Goal: Task Accomplishment & Management: Manage account settings

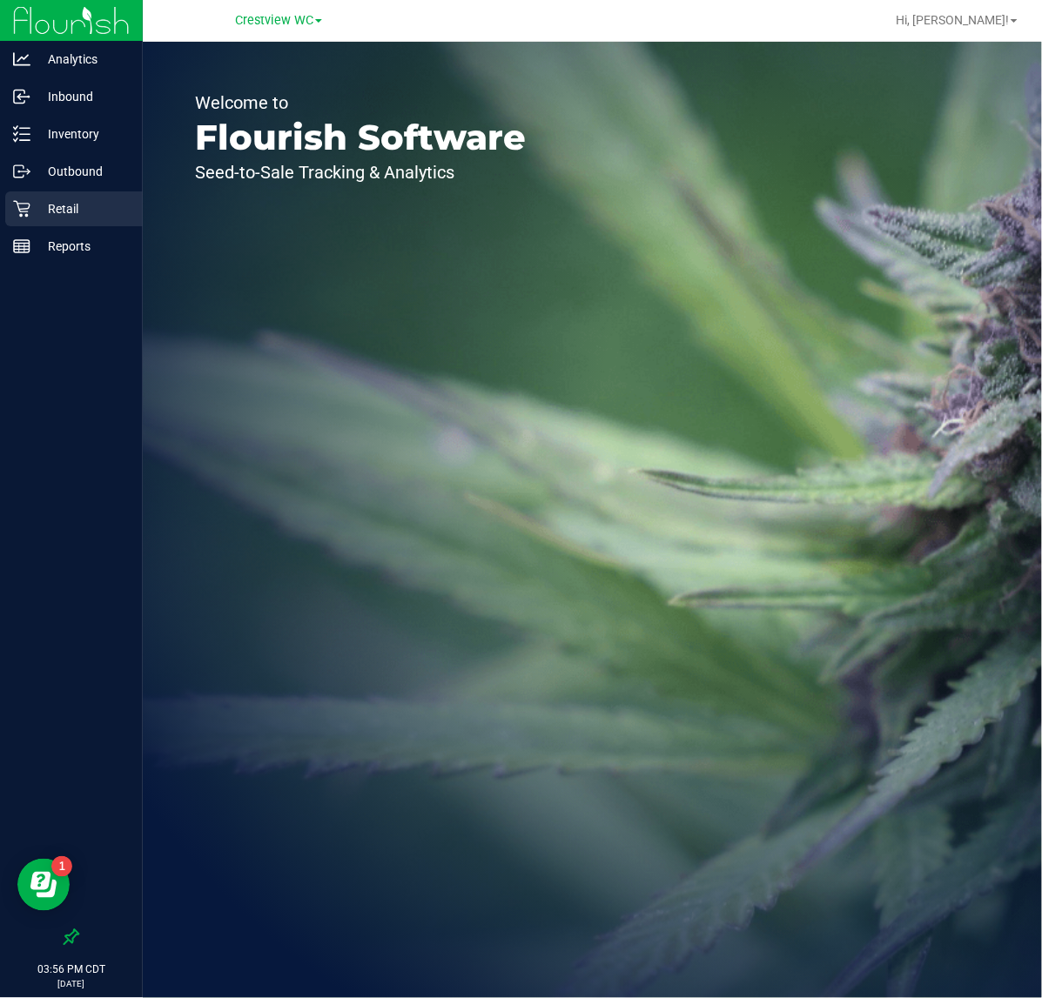
click at [131, 202] on p "Retail" at bounding box center [82, 208] width 104 height 21
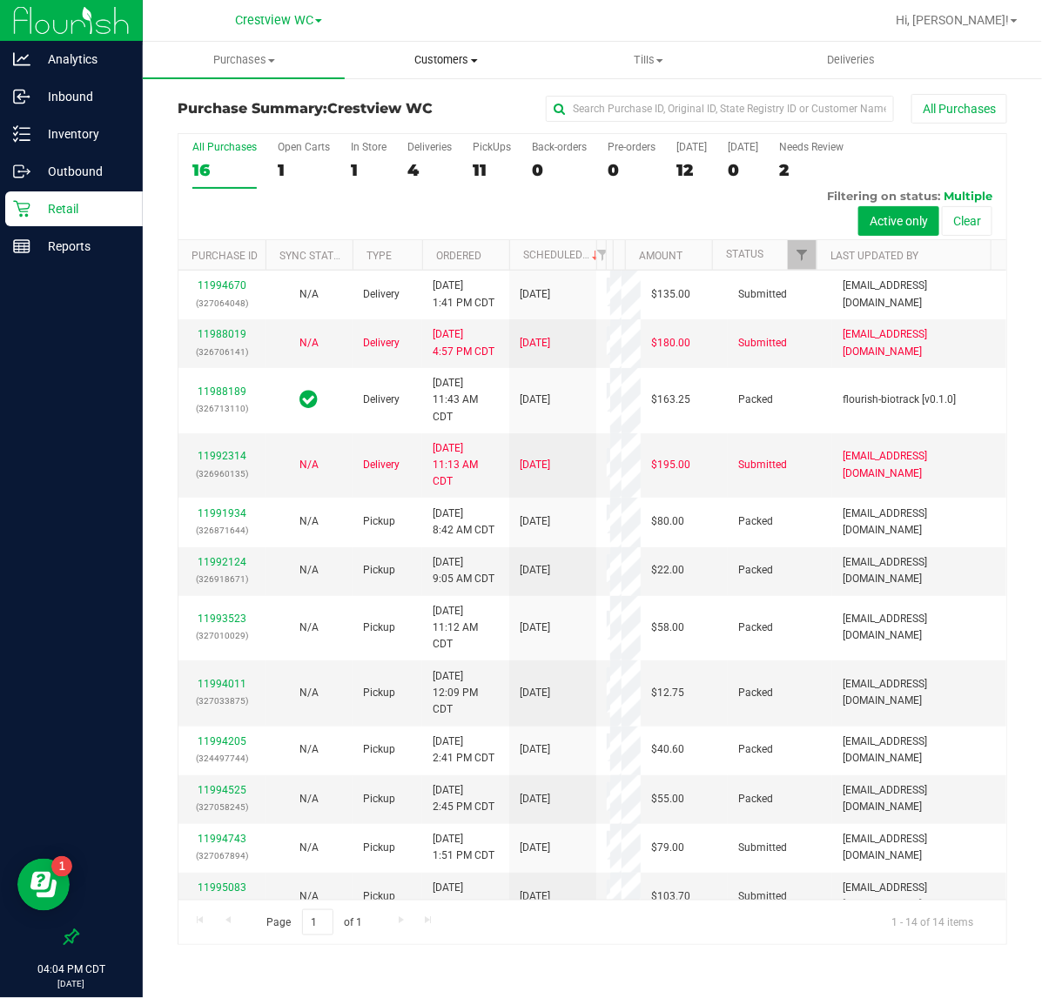
click at [484, 59] on span "Customers" at bounding box center [446, 60] width 200 height 16
click at [437, 105] on span "All customers" at bounding box center [407, 104] width 125 height 15
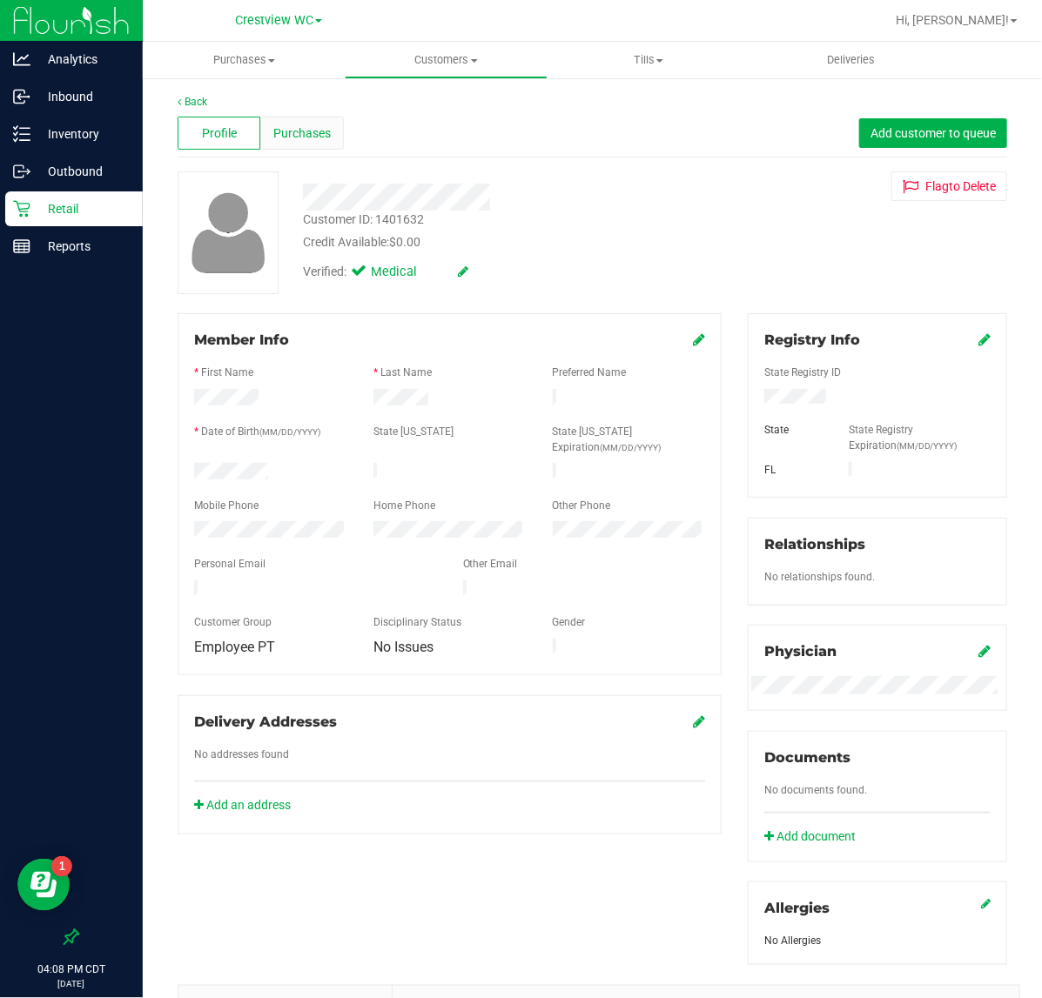
click at [337, 146] on div "Purchases" at bounding box center [301, 133] width 83 height 33
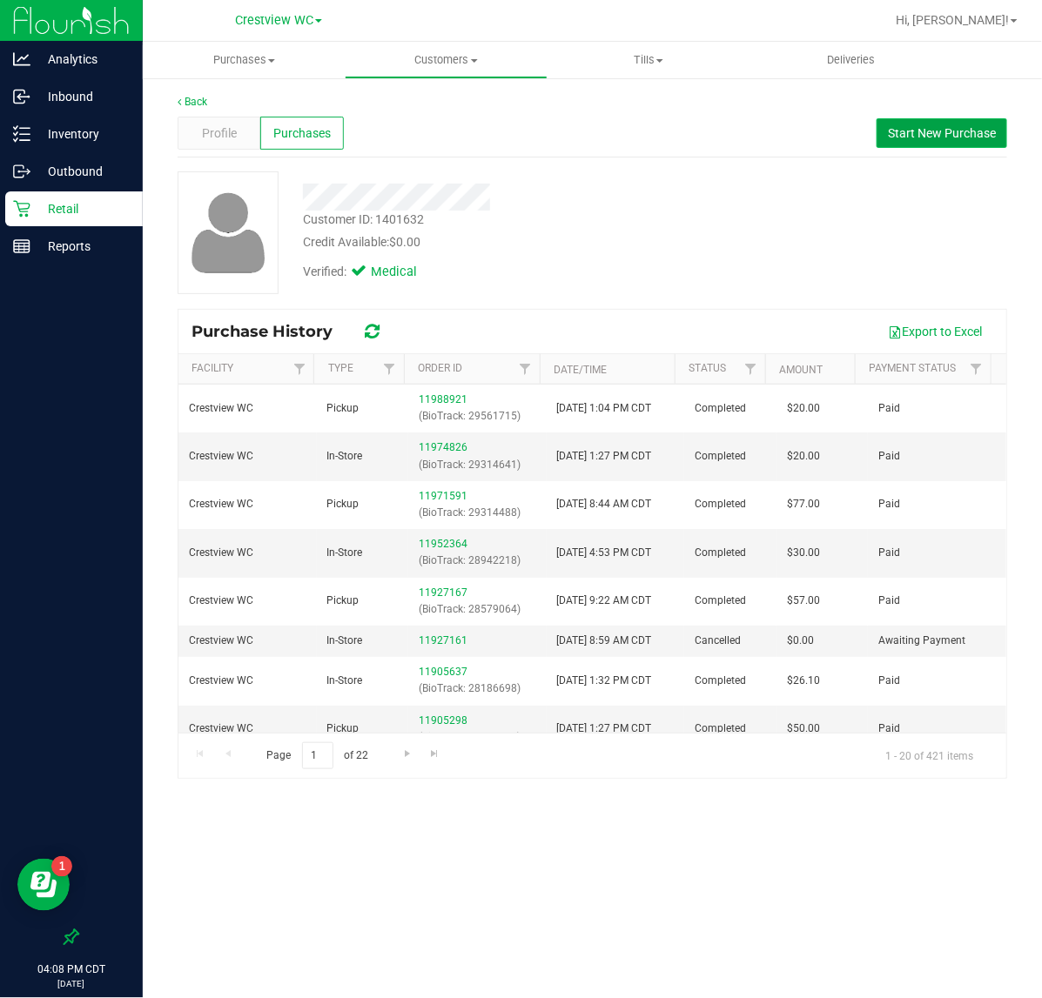
click at [931, 118] on button "Start New Purchase" at bounding box center [941, 133] width 131 height 30
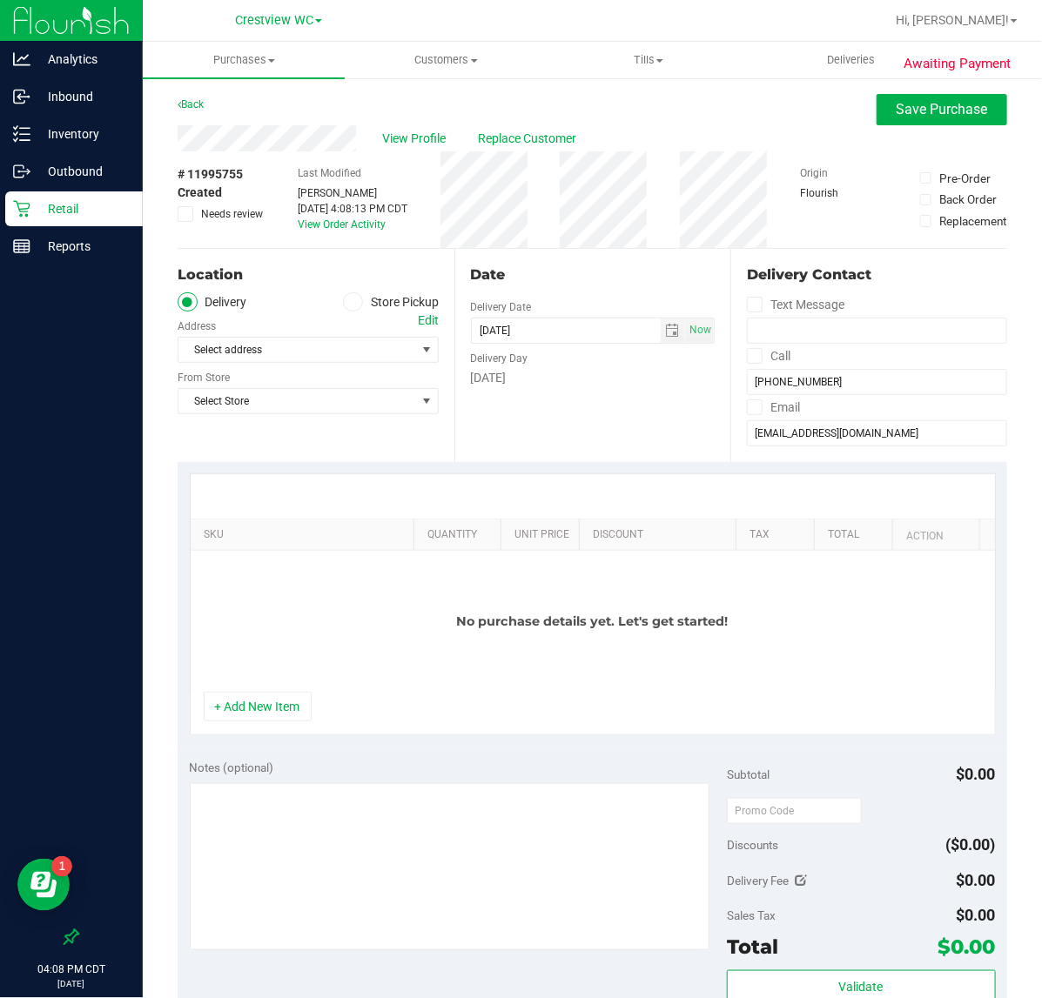
click at [348, 302] on icon at bounding box center [352, 302] width 10 height 0
click at [0, 0] on input "Store Pickup" at bounding box center [0, 0] width 0 height 0
click at [353, 354] on span "Select Store" at bounding box center [297, 350] width 238 height 24
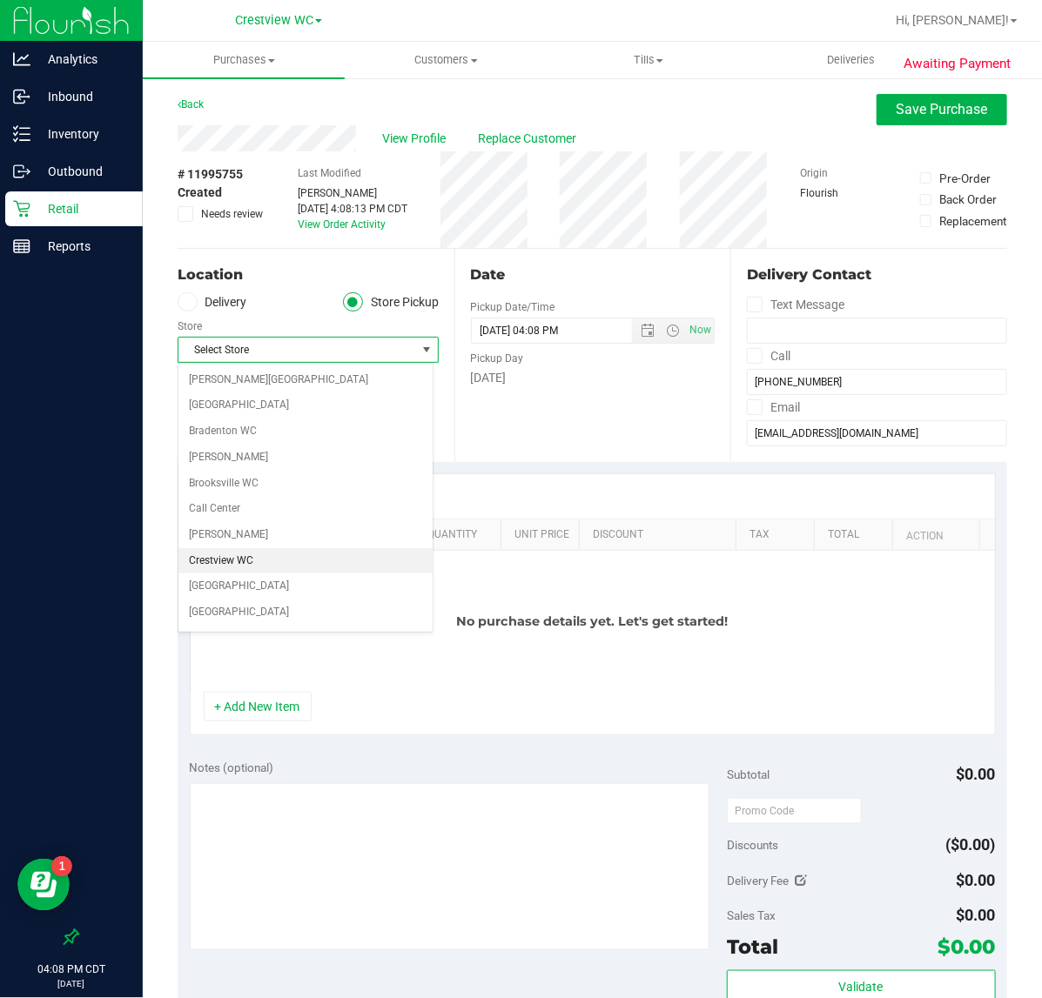
click at [277, 570] on li "Crestview WC" at bounding box center [305, 561] width 254 height 26
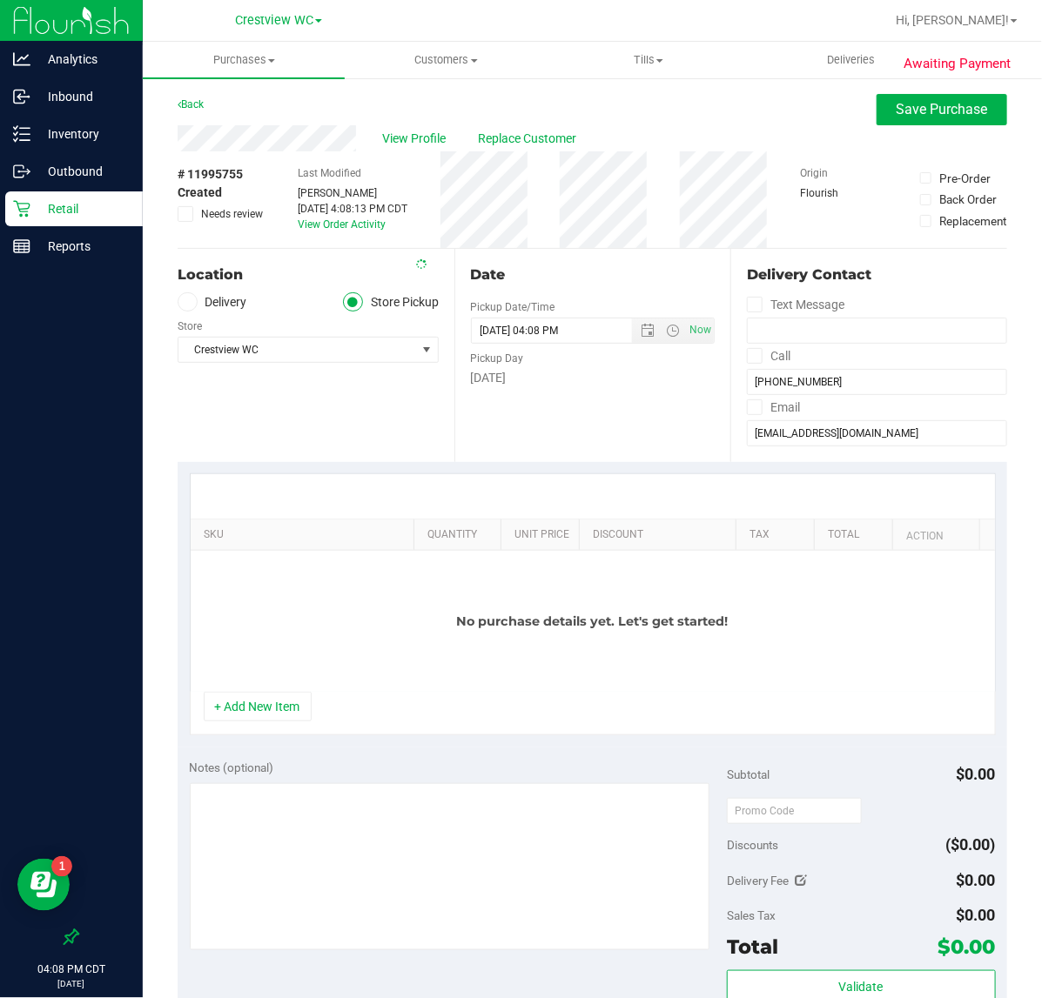
click at [283, 735] on div "+ Add New Item" at bounding box center [593, 714] width 806 height 44
click at [285, 721] on button "+ Add New Item" at bounding box center [258, 707] width 108 height 30
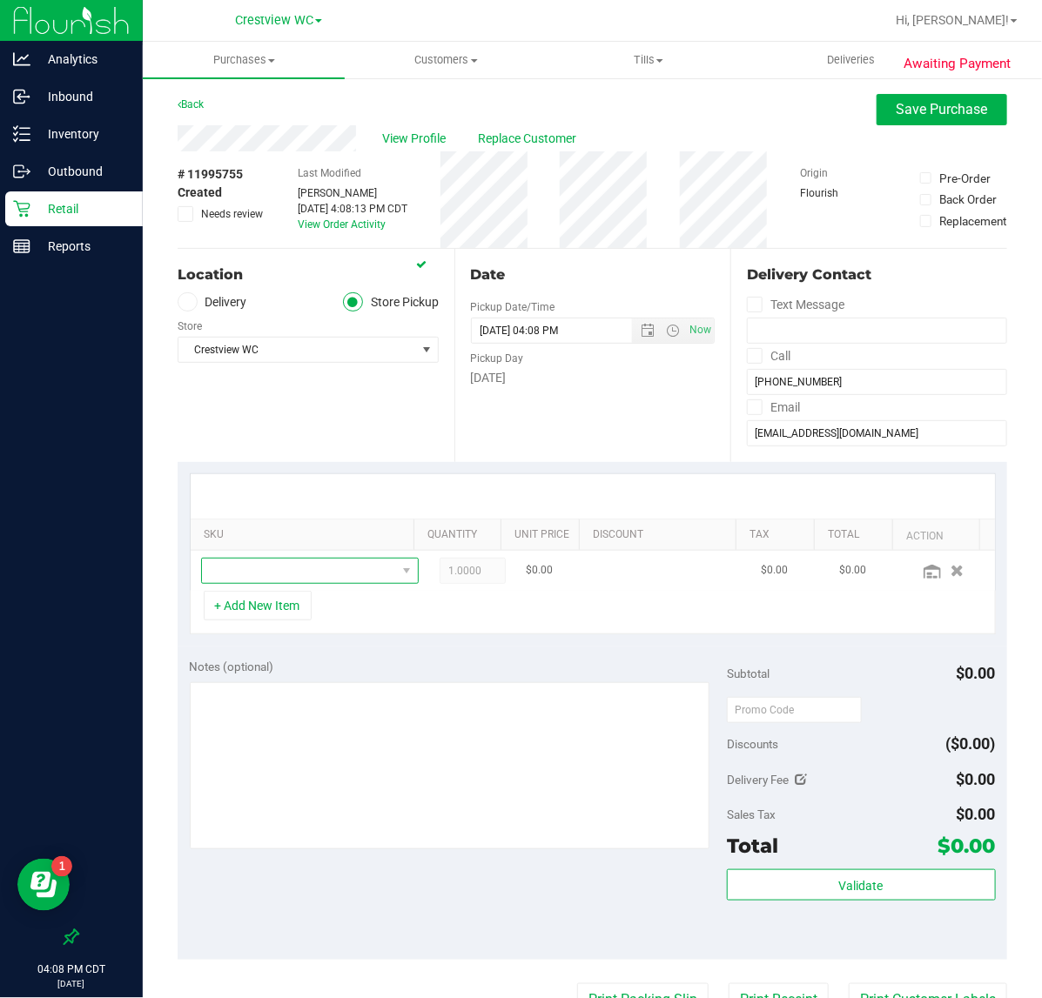
click at [299, 571] on span "NO DATA FOUND" at bounding box center [299, 571] width 194 height 24
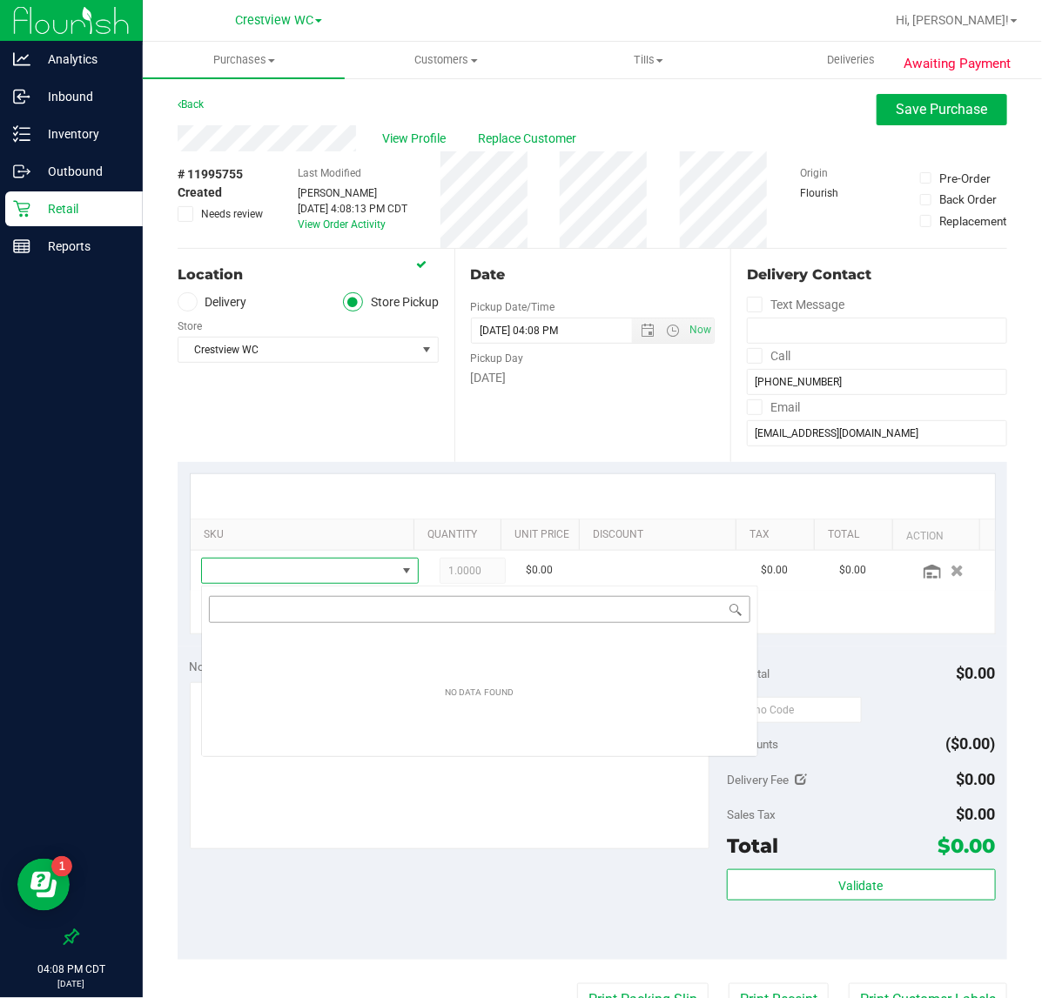
scroll to position [27, 185]
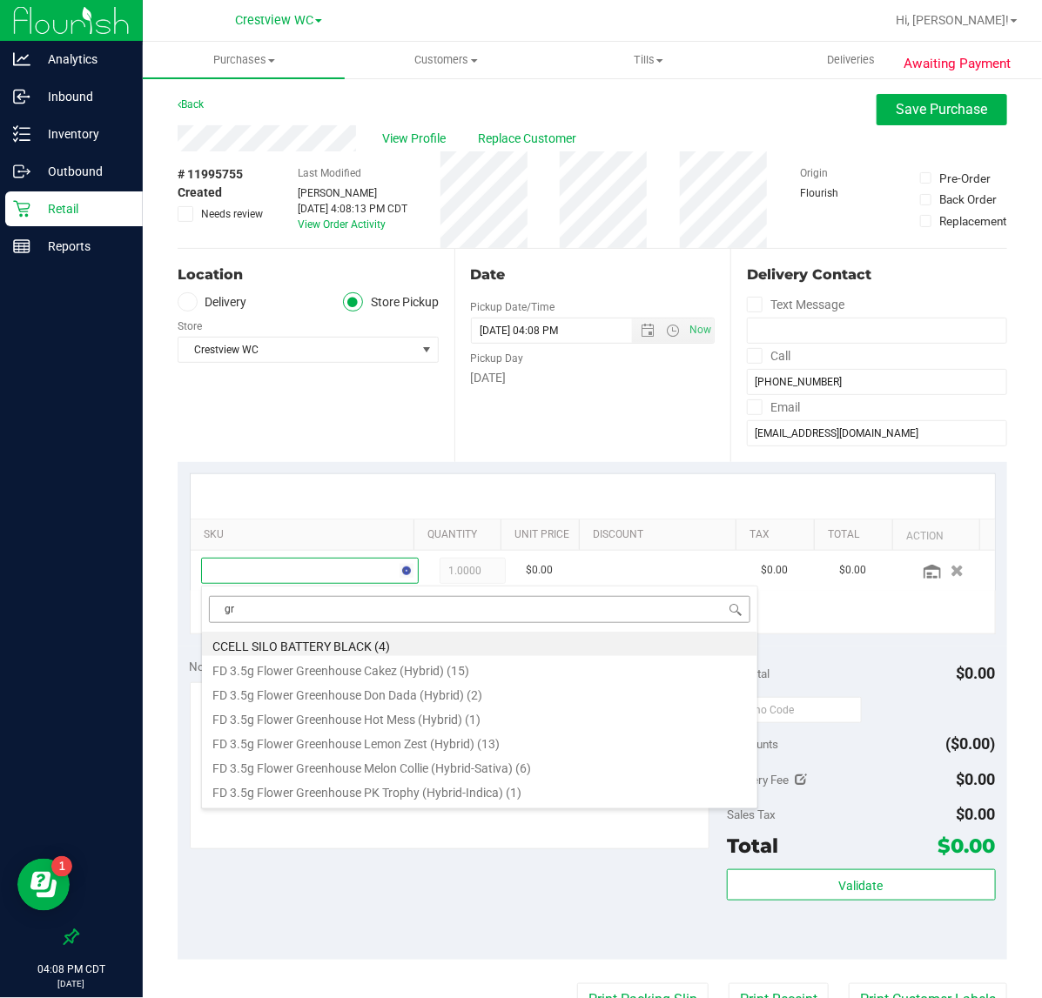
type input "gra"
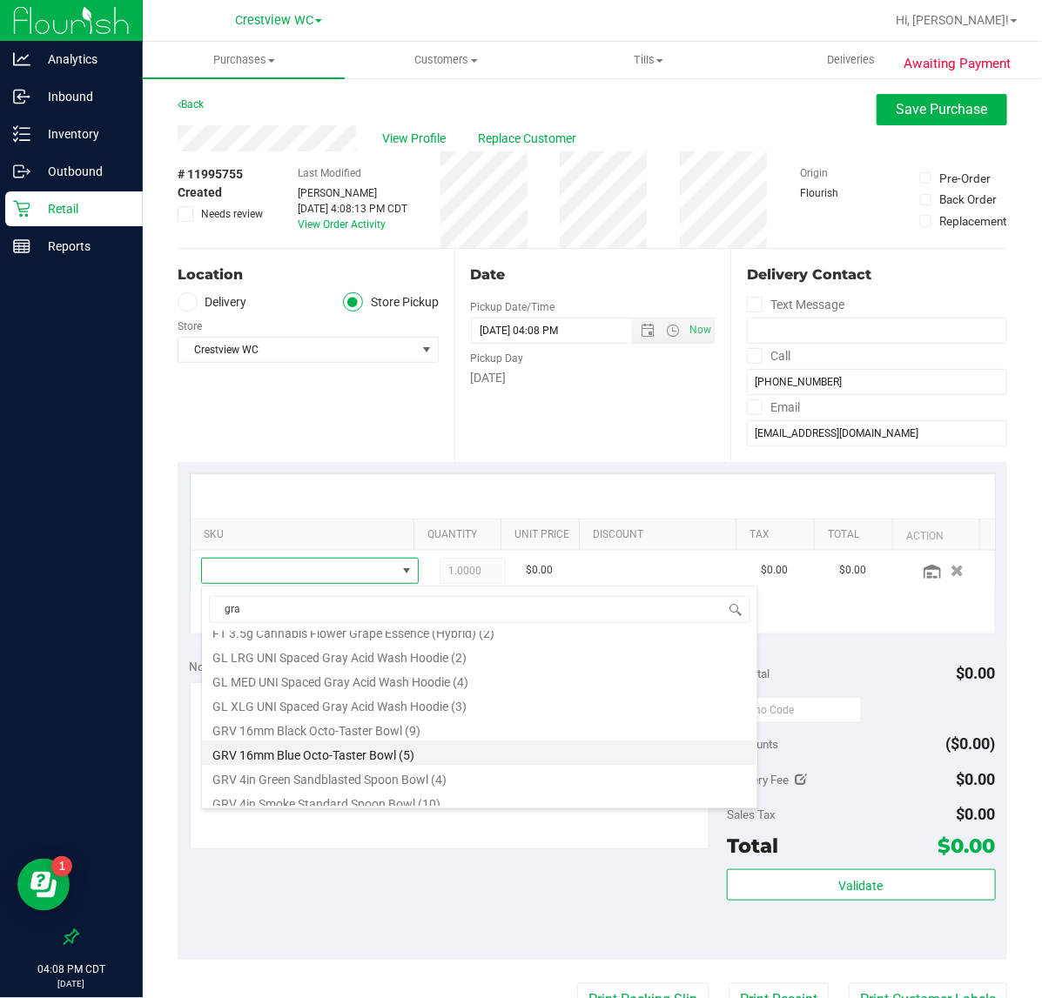
scroll to position [70, 0]
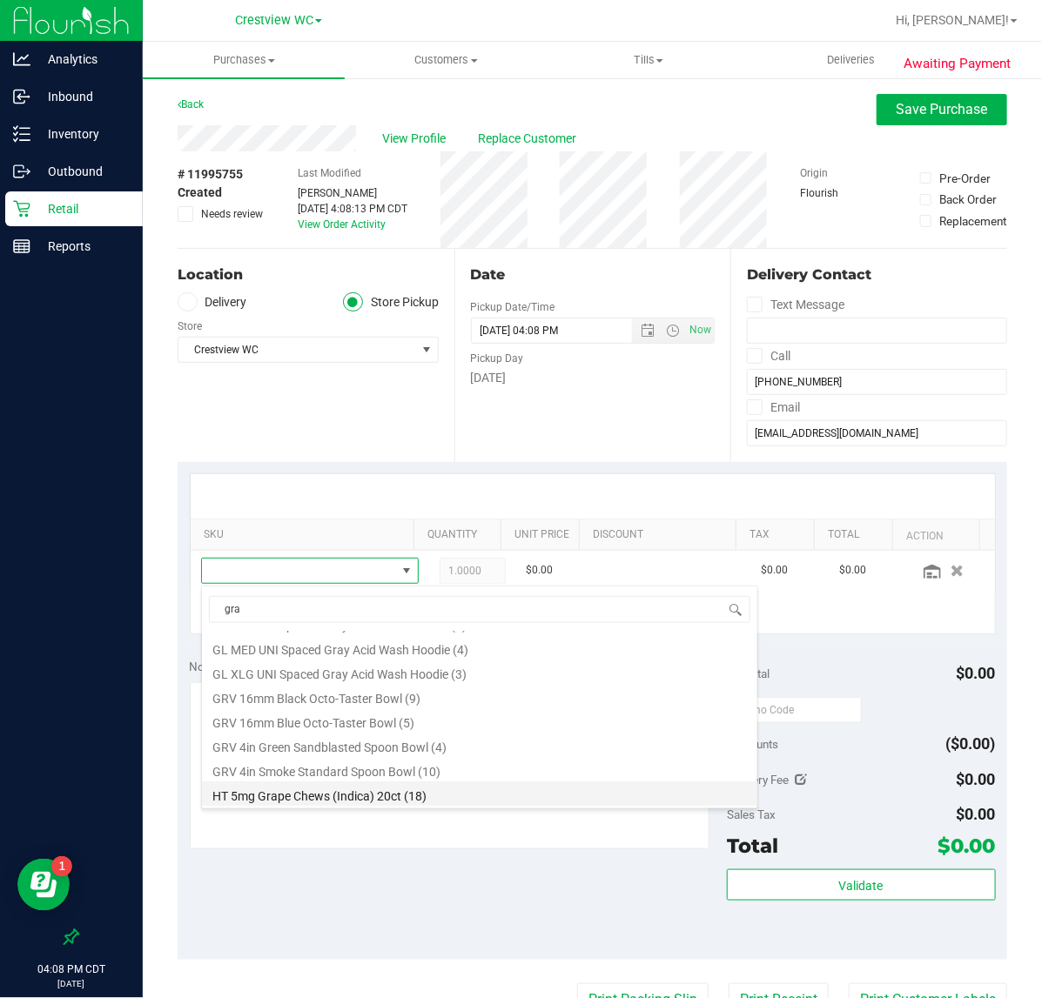
click at [379, 796] on li "HT 5mg Grape Chews (Indica) 20ct (18)" at bounding box center [479, 794] width 555 height 24
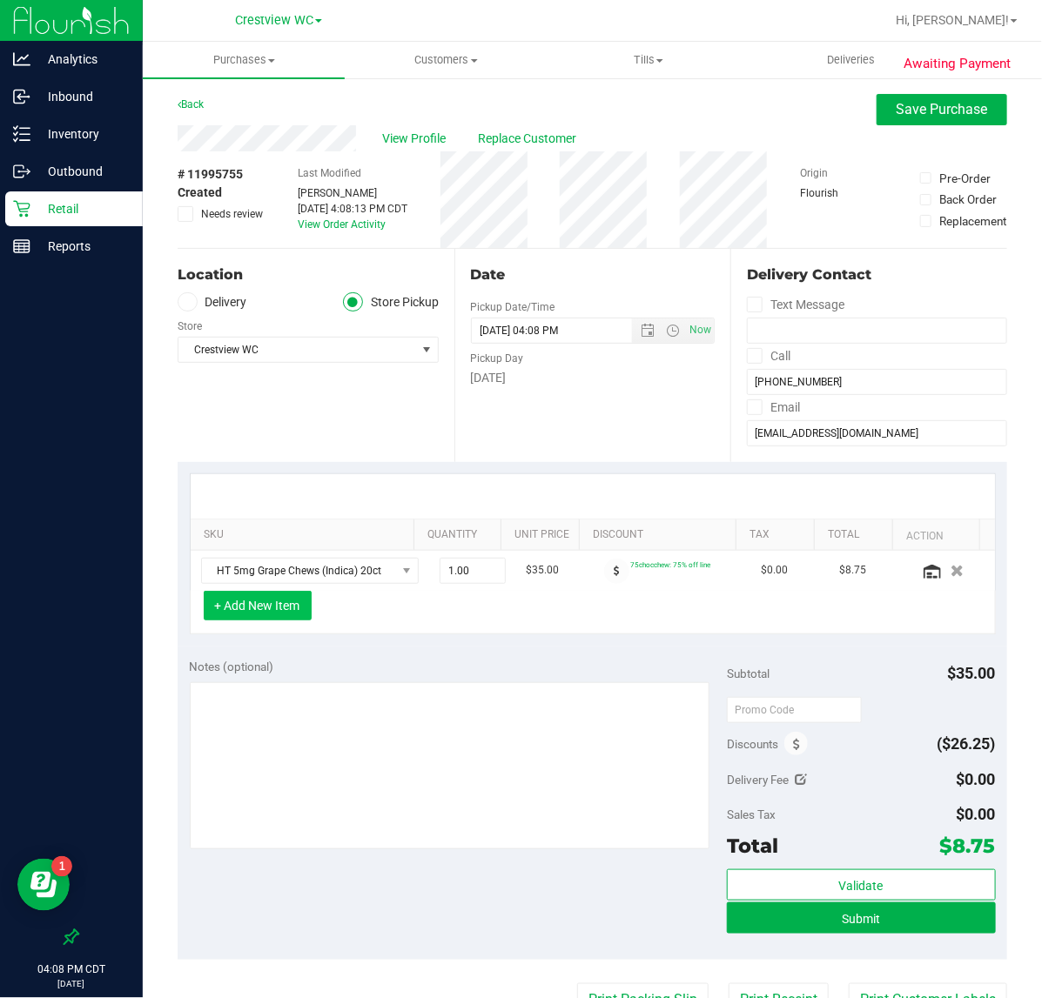
click at [242, 609] on button "+ Add New Item" at bounding box center [258, 606] width 108 height 30
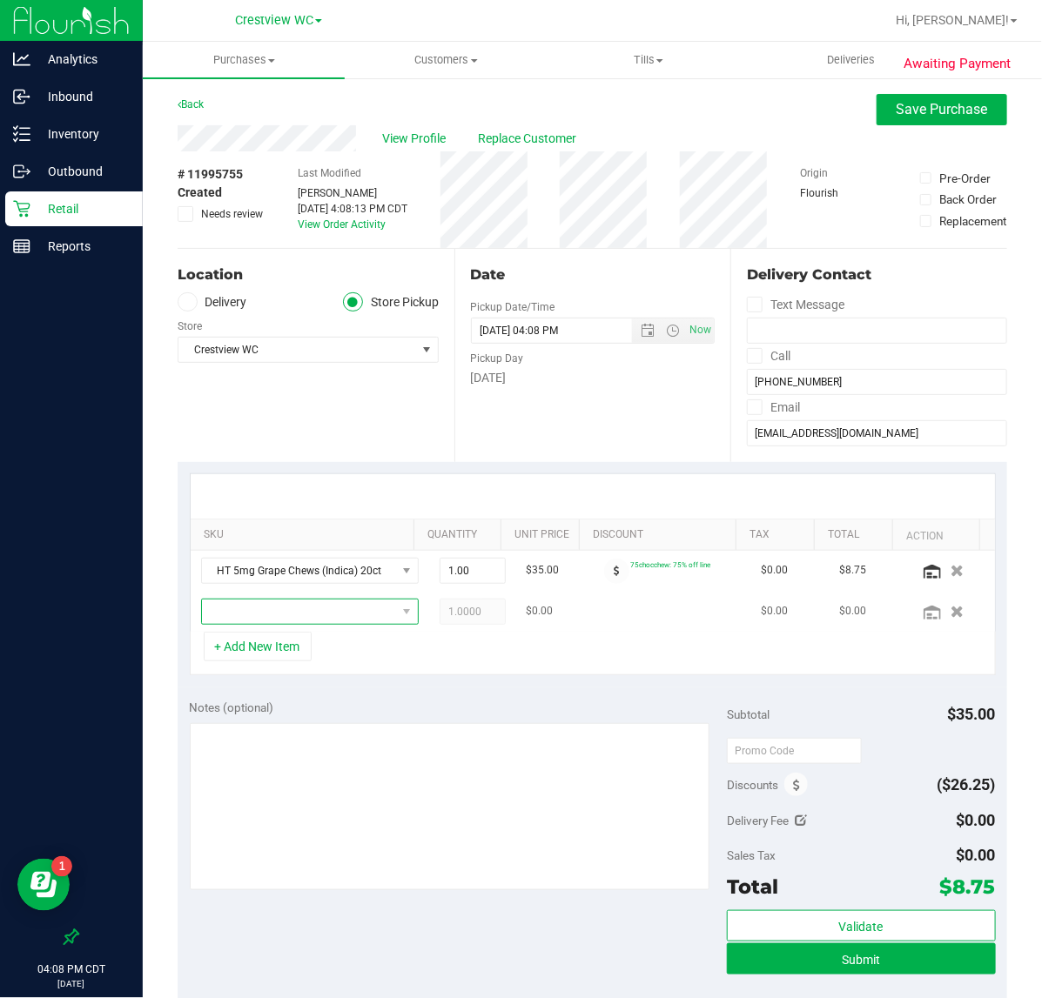
click at [244, 606] on span "NO DATA FOUND" at bounding box center [299, 612] width 194 height 24
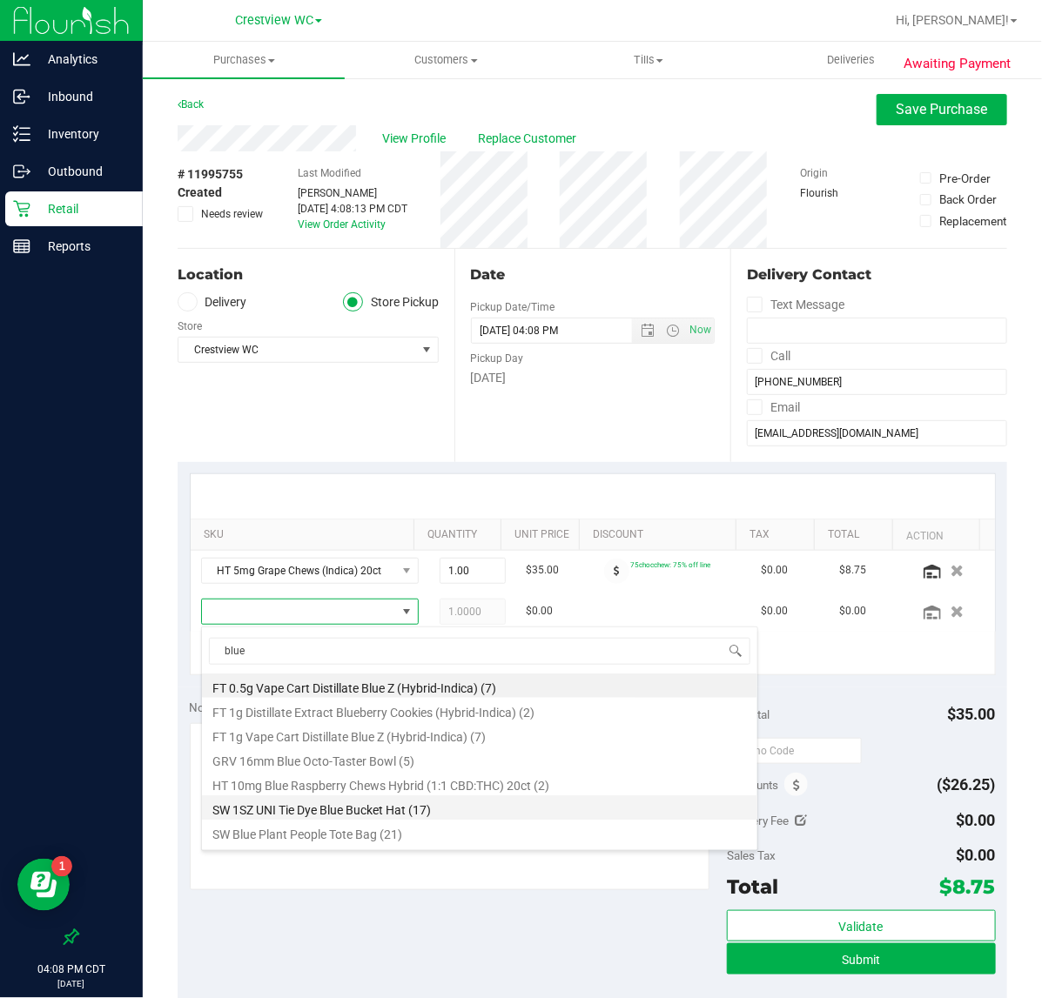
scroll to position [44, 0]
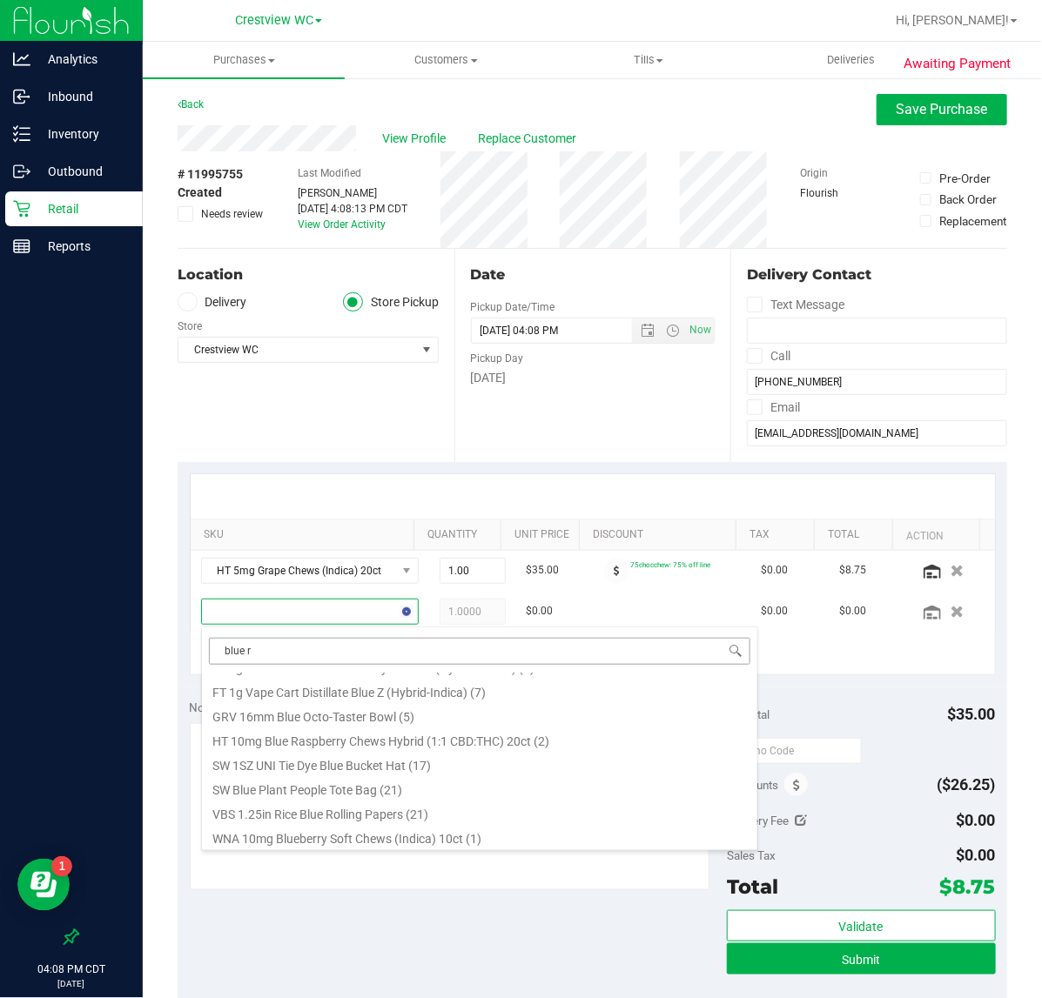
type input "blue ra"
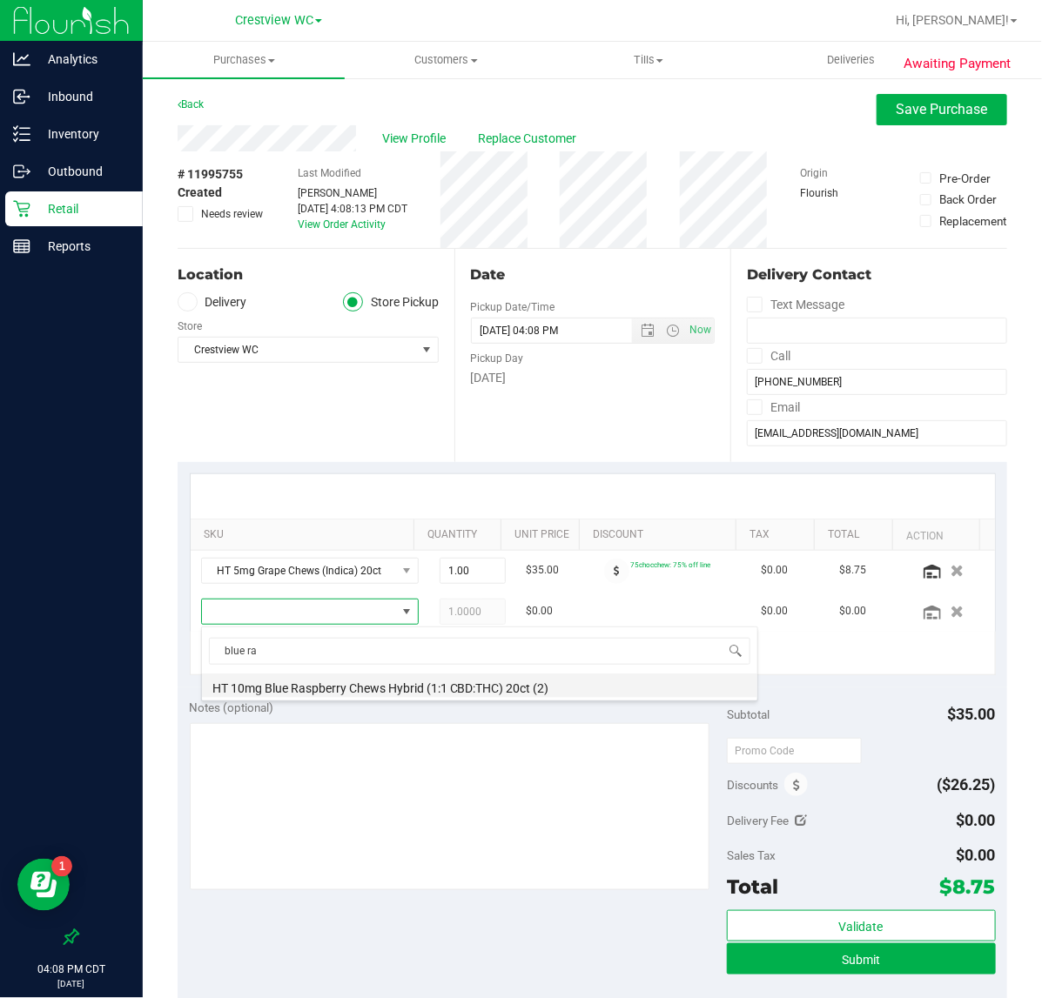
click at [527, 692] on li "HT 10mg Blue Raspberry Chews Hybrid (1:1 CBD:THC) 20ct (2)" at bounding box center [479, 686] width 555 height 24
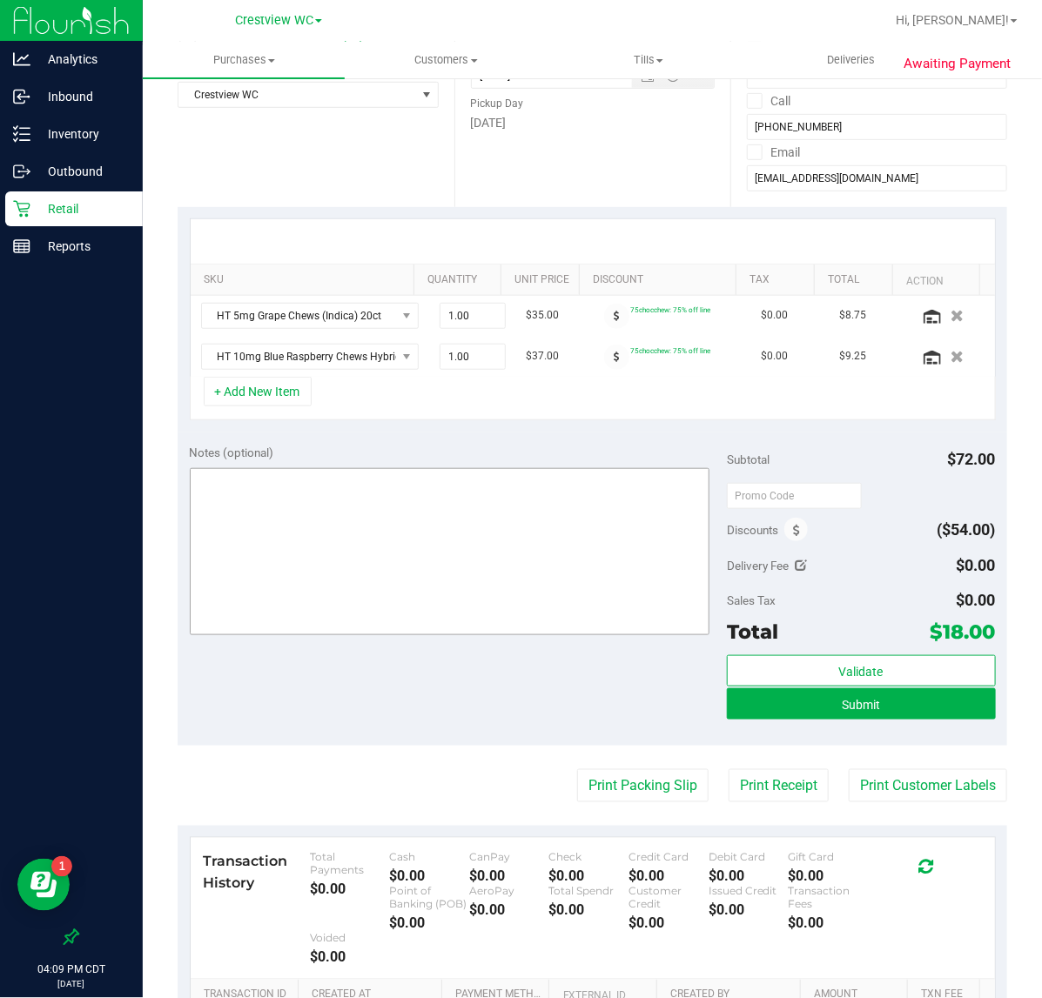
scroll to position [218, 0]
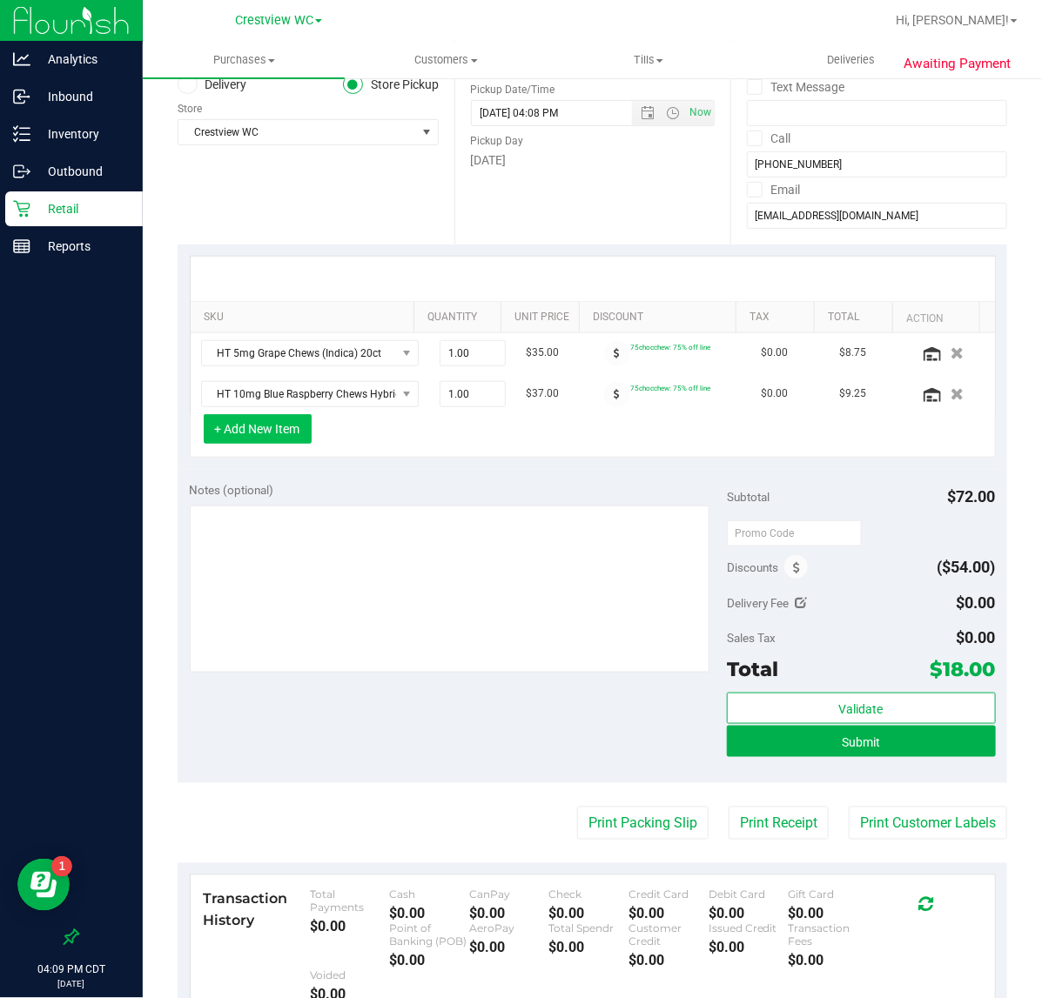
click at [257, 441] on button "+ Add New Item" at bounding box center [258, 429] width 108 height 30
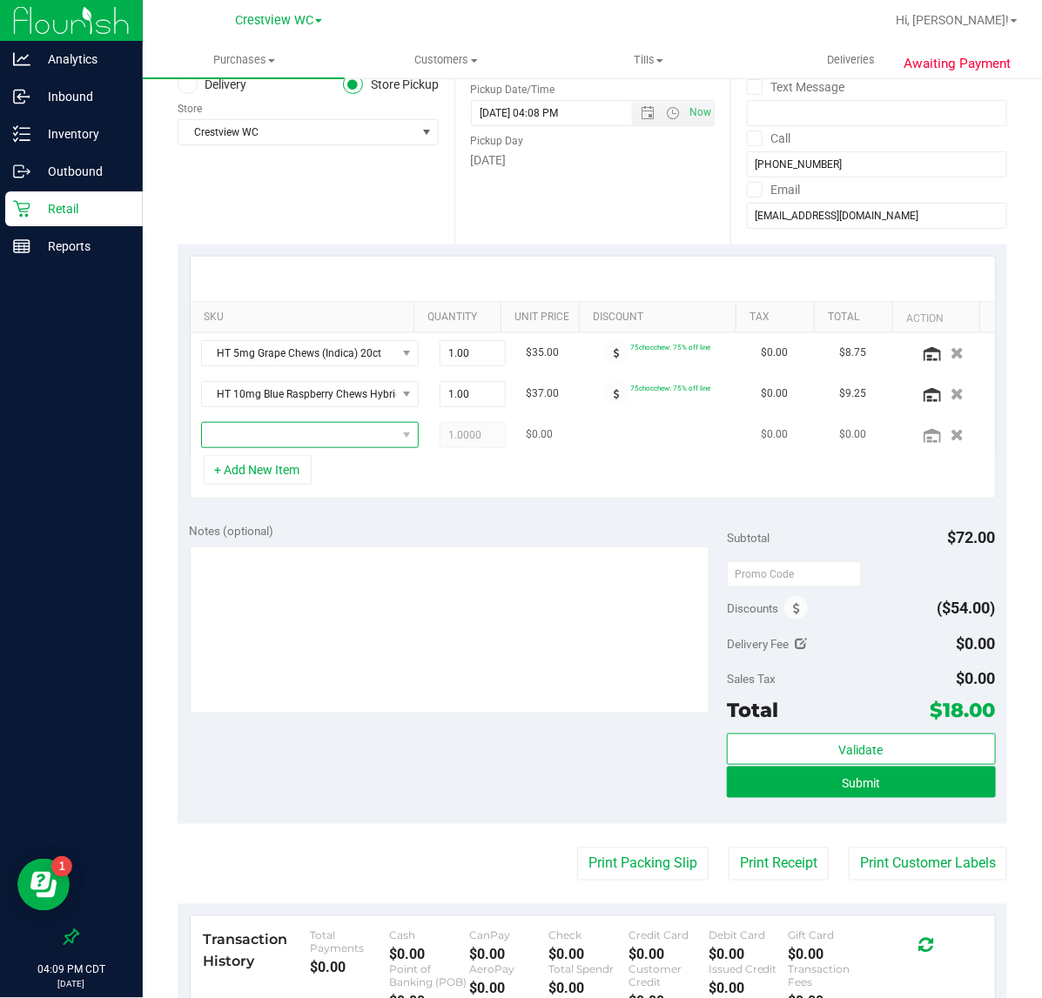
click at [326, 426] on span "NO DATA FOUND" at bounding box center [299, 435] width 194 height 24
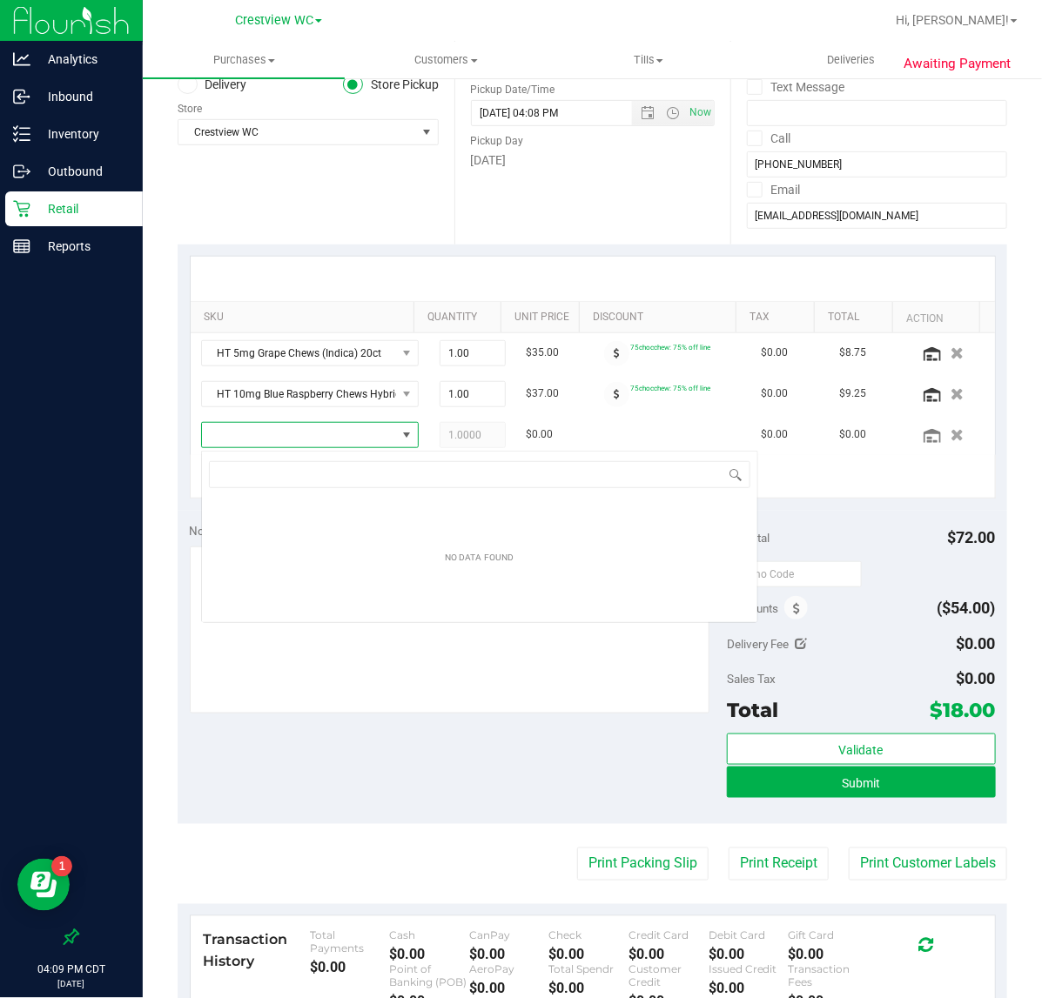
scroll to position [27, 185]
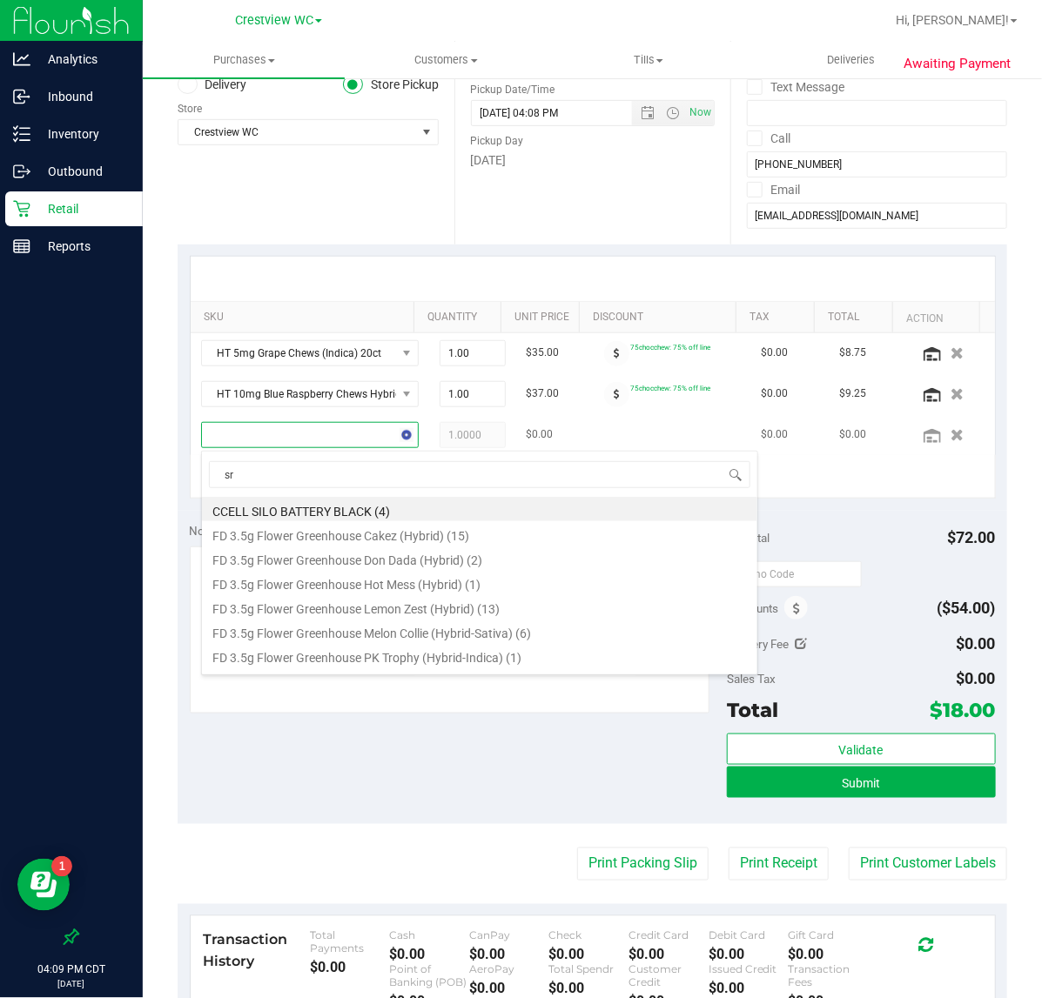
type input "srz"
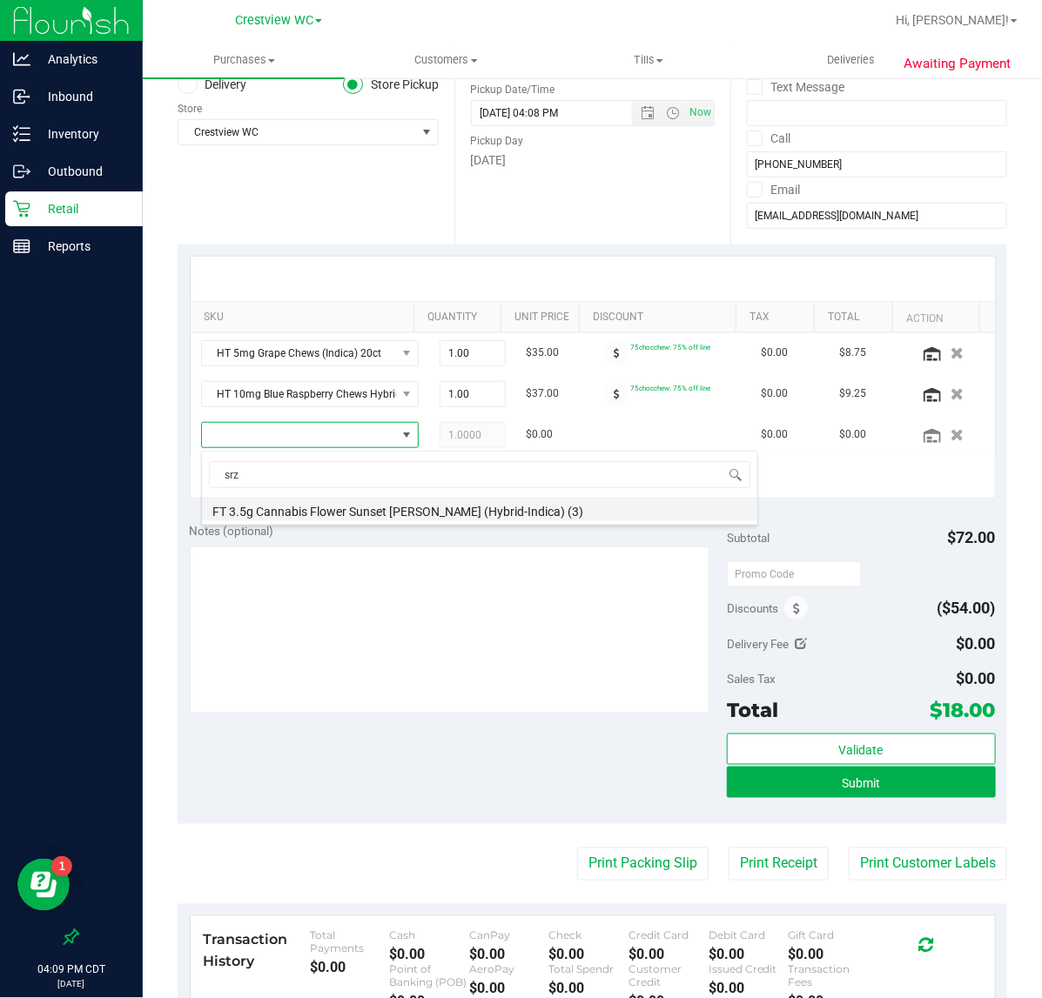
click at [315, 515] on li "FT 3.5g Cannabis Flower Sunset [PERSON_NAME] (Hybrid-Indica) (3)" at bounding box center [479, 509] width 555 height 24
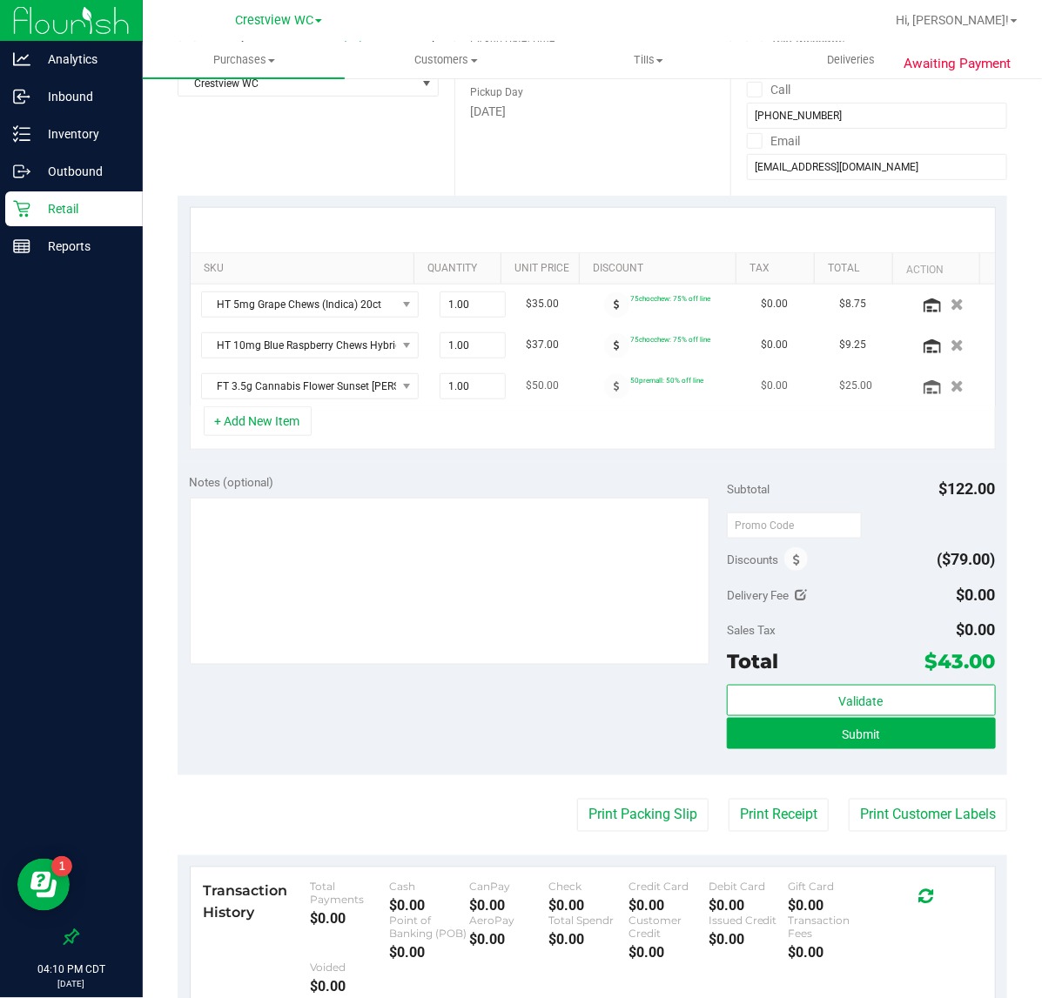
scroll to position [218, 0]
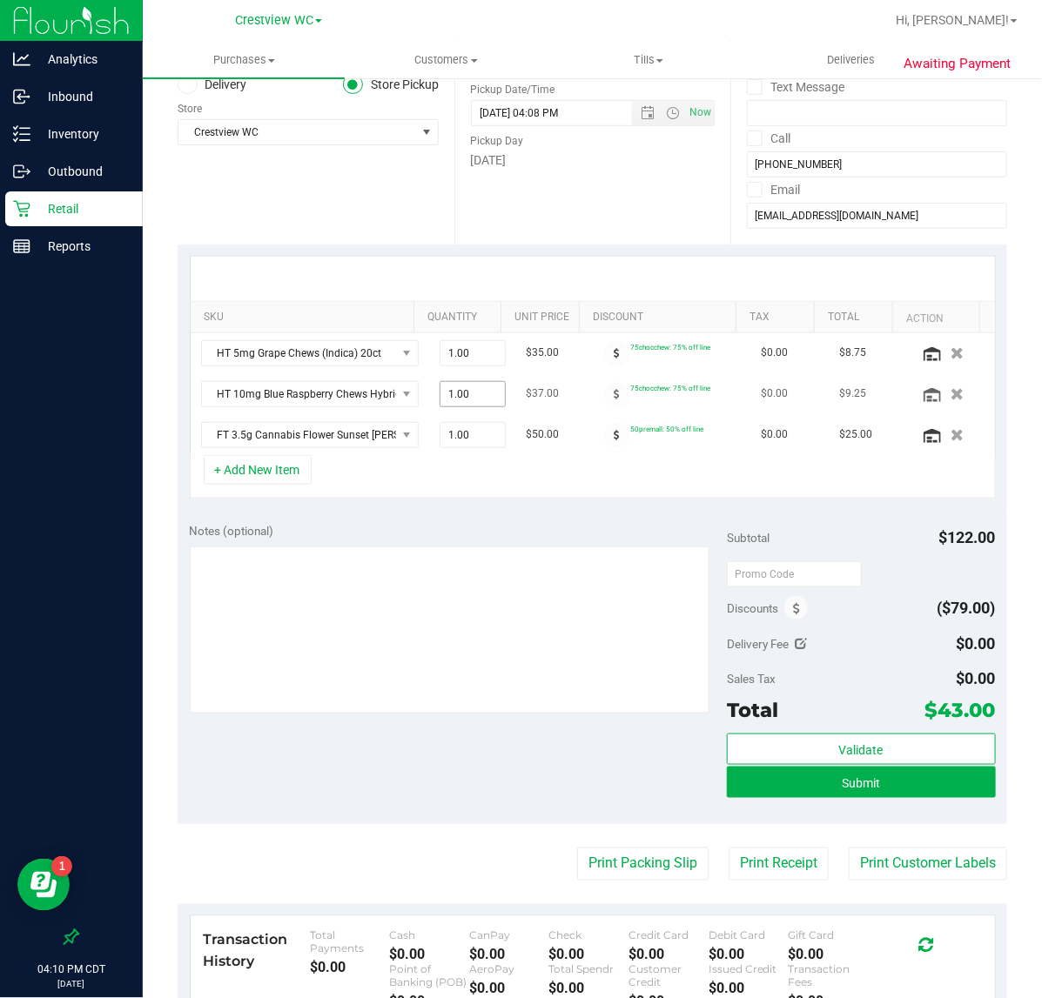
click at [454, 401] on span "1.00 1" at bounding box center [473, 394] width 66 height 26
type input "2"
type input "2.00"
click at [496, 498] on div "+ Add New Item" at bounding box center [593, 477] width 806 height 44
click at [771, 793] on button "Submit" at bounding box center [861, 782] width 269 height 31
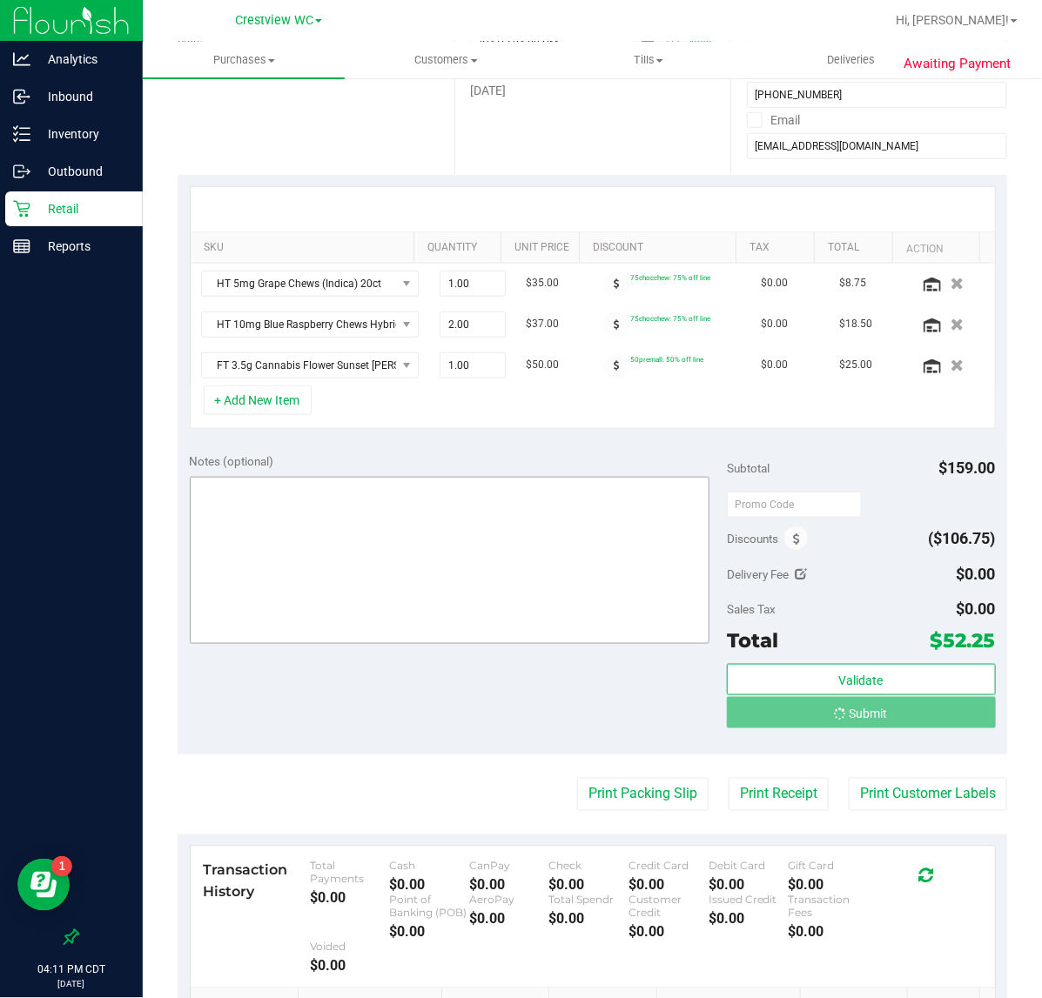
scroll to position [326, 0]
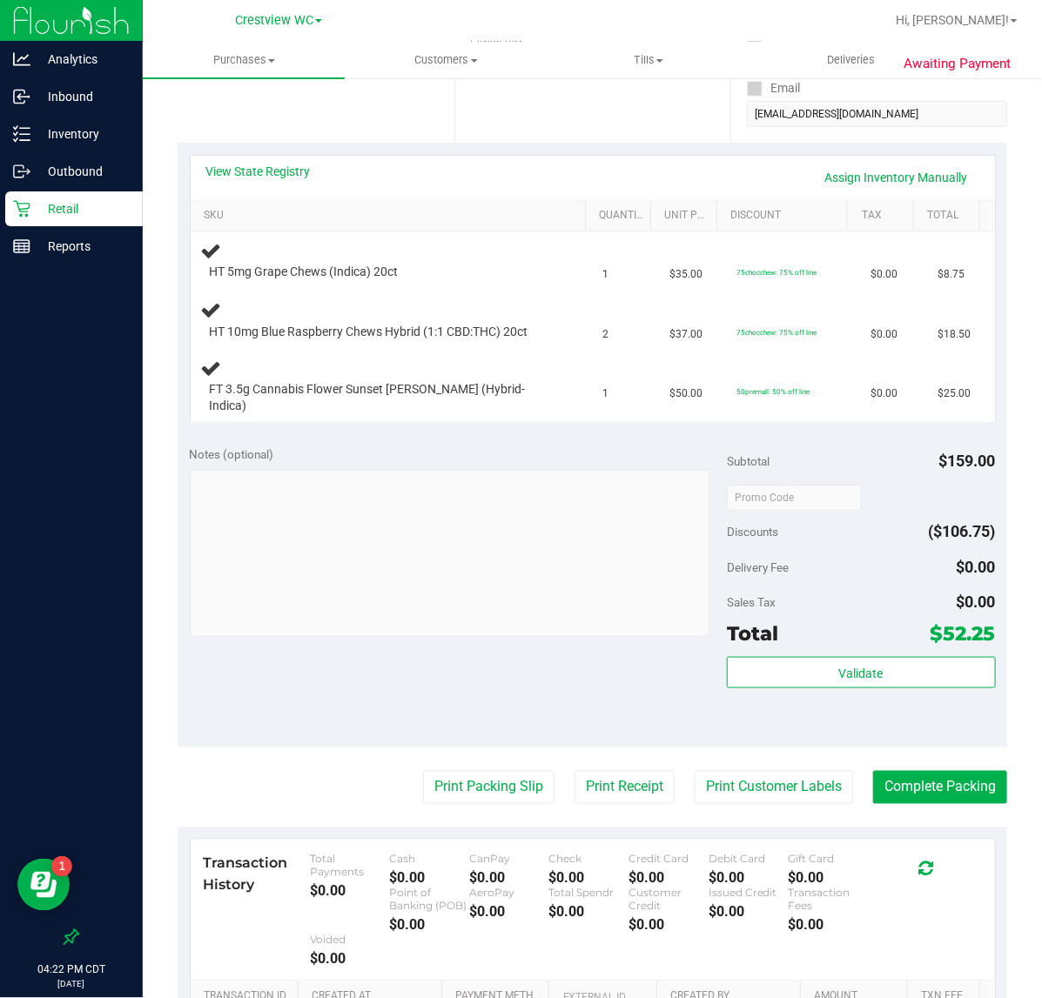
click at [123, 193] on div "Retail" at bounding box center [74, 208] width 138 height 35
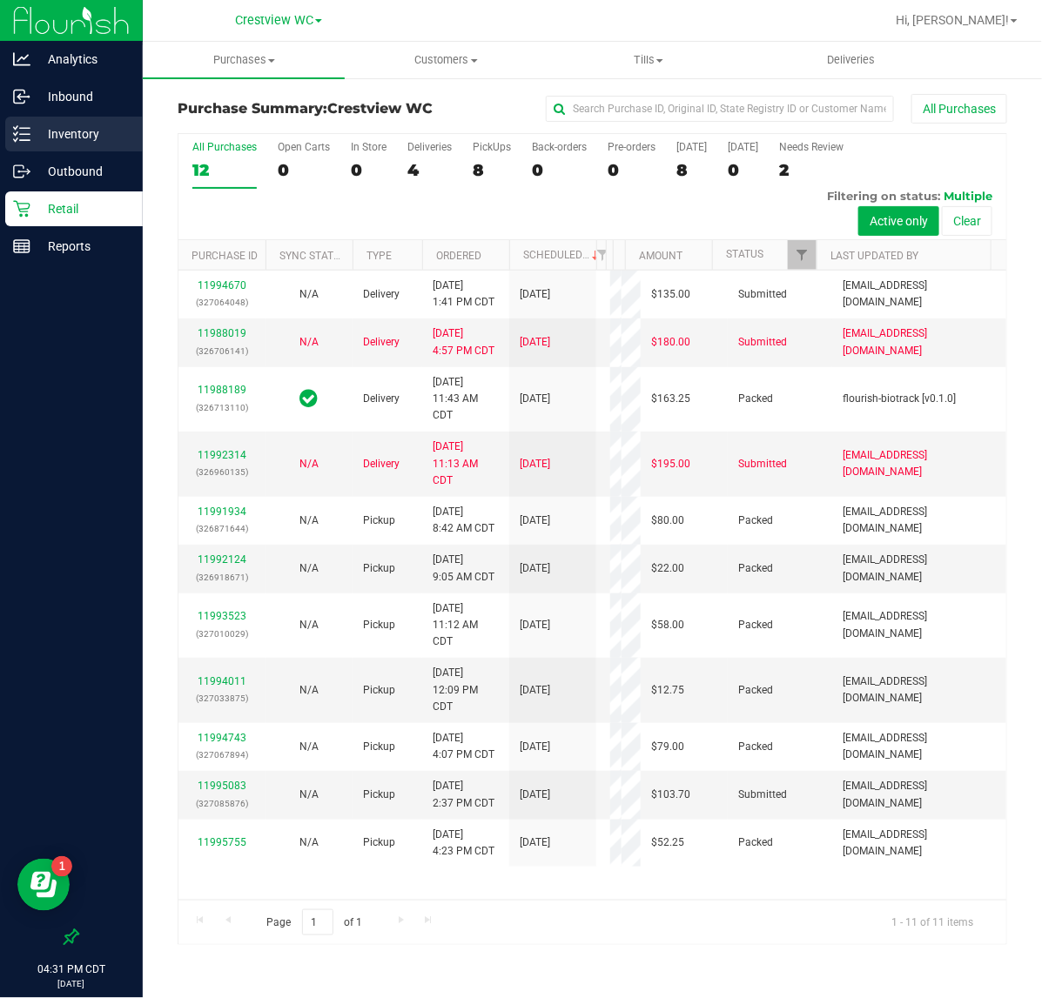
click at [92, 138] on p "Inventory" at bounding box center [82, 134] width 104 height 21
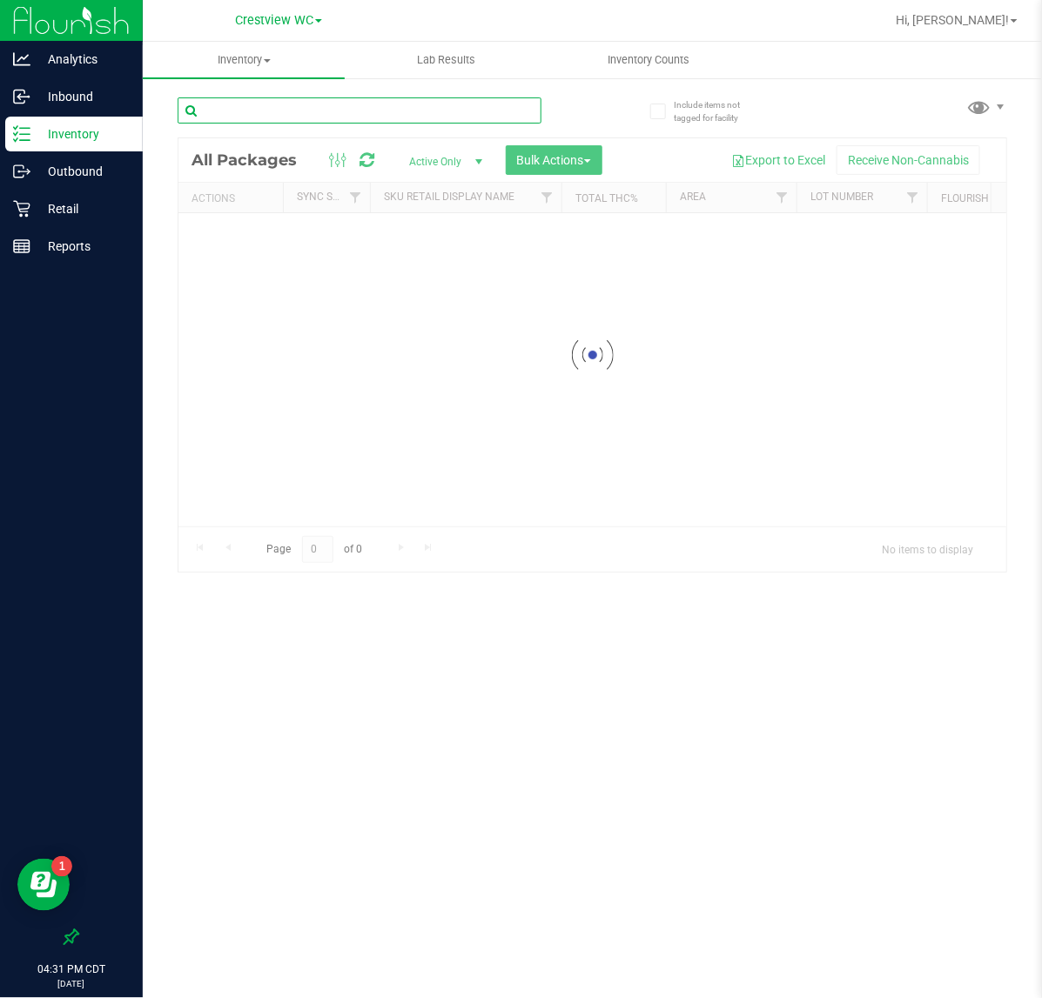
click at [267, 102] on input "text" at bounding box center [360, 110] width 364 height 26
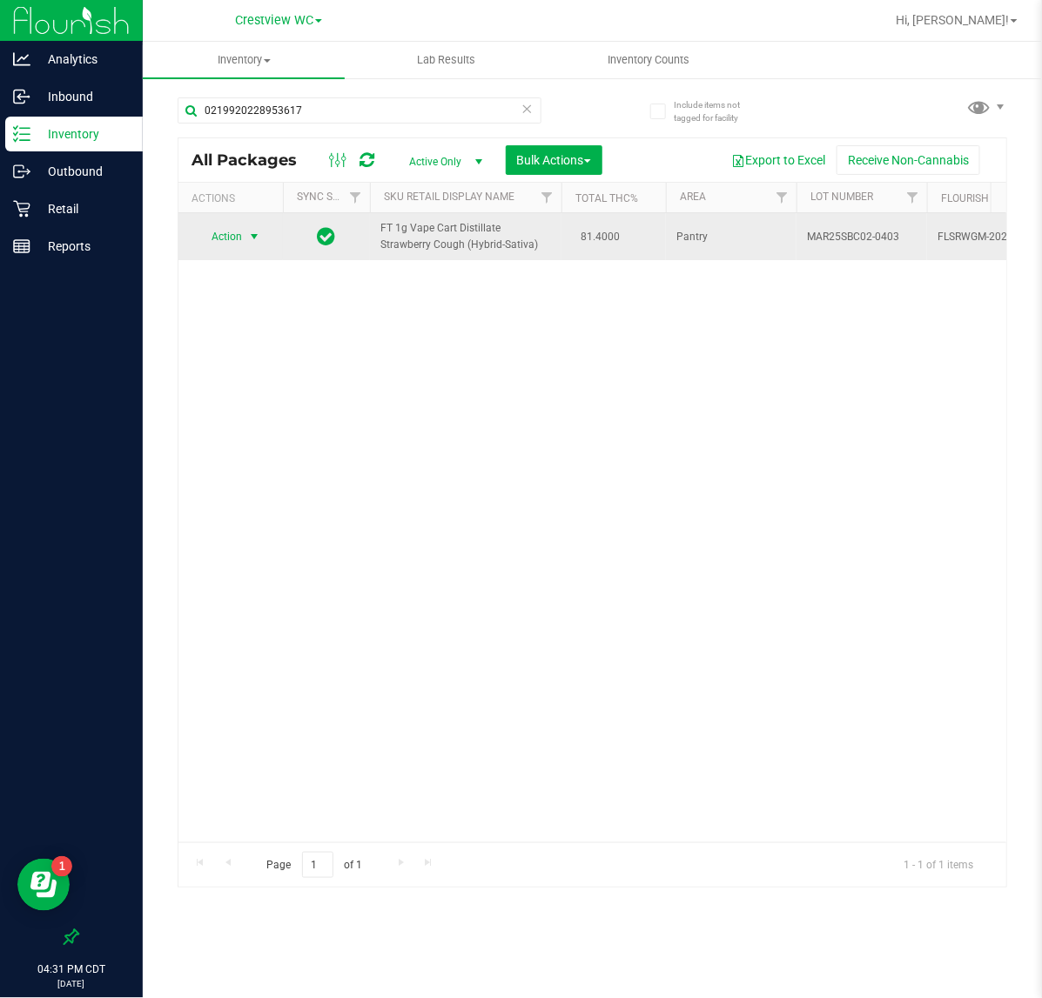
click at [250, 237] on span "select" at bounding box center [254, 237] width 14 height 14
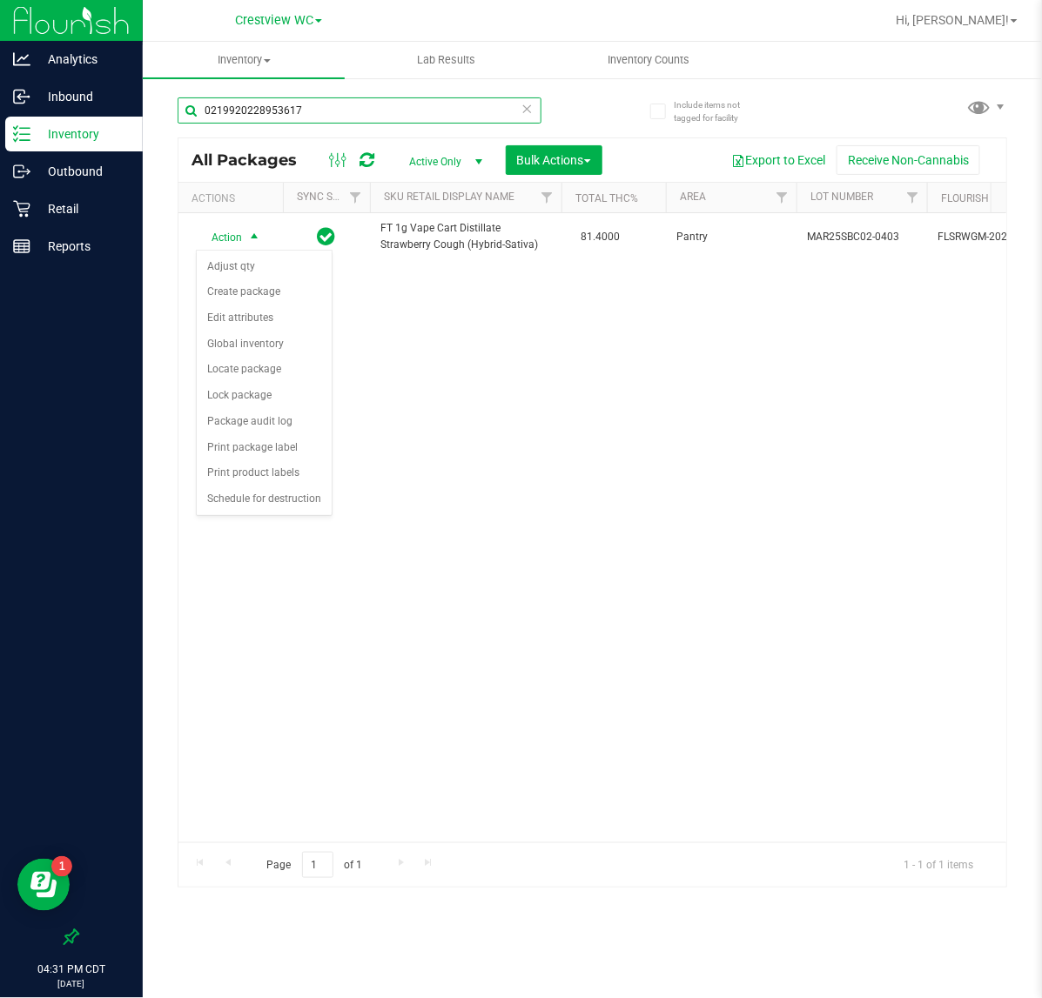
click at [354, 110] on input "0219920228953617" at bounding box center [360, 110] width 364 height 26
type input "0"
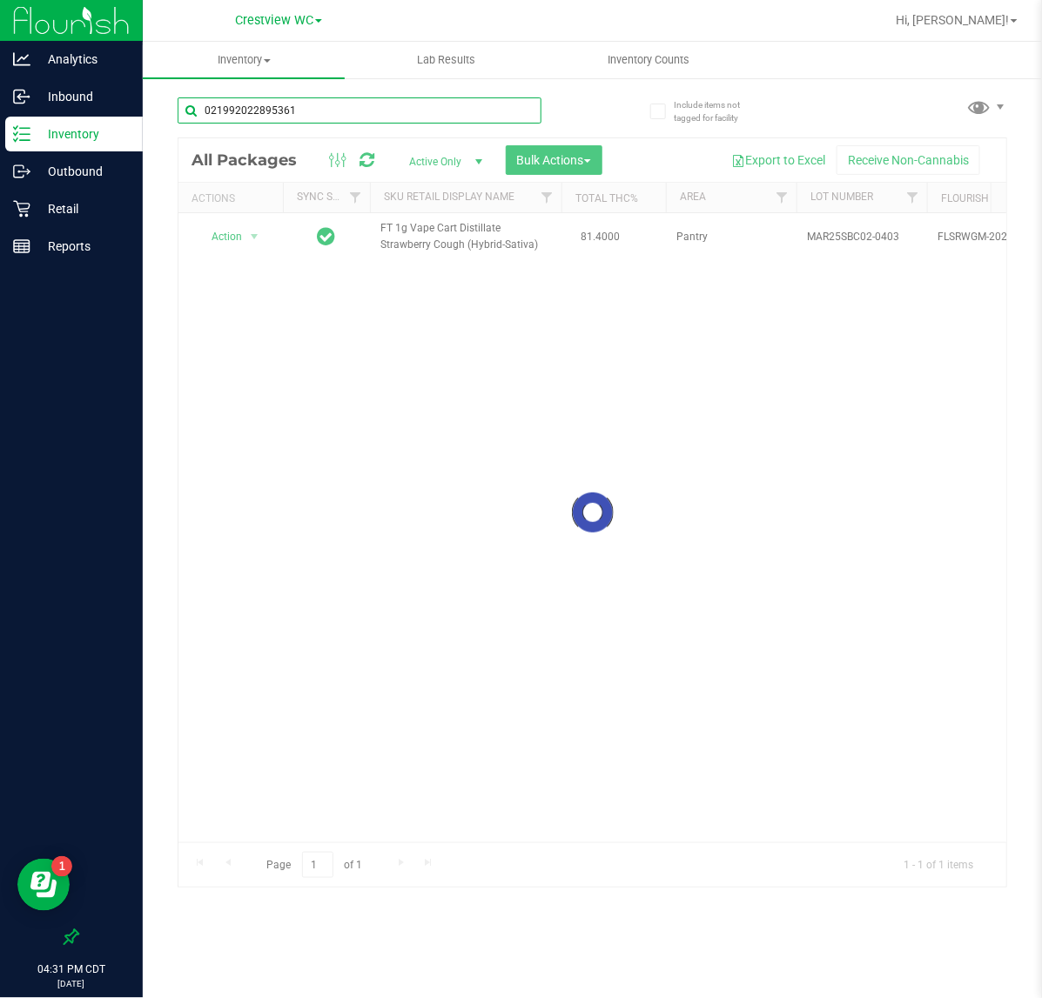
type input "0219920228953617"
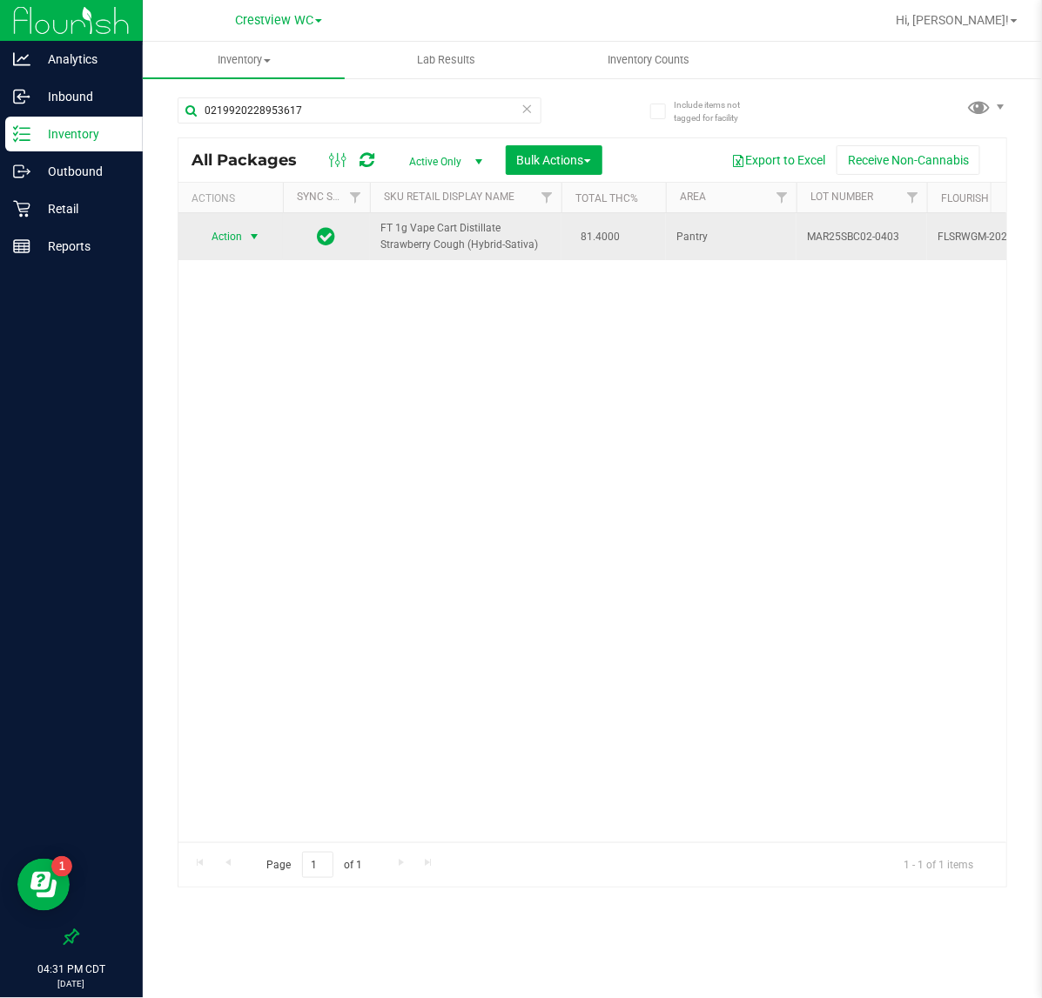
click at [237, 228] on span "Action" at bounding box center [219, 237] width 47 height 24
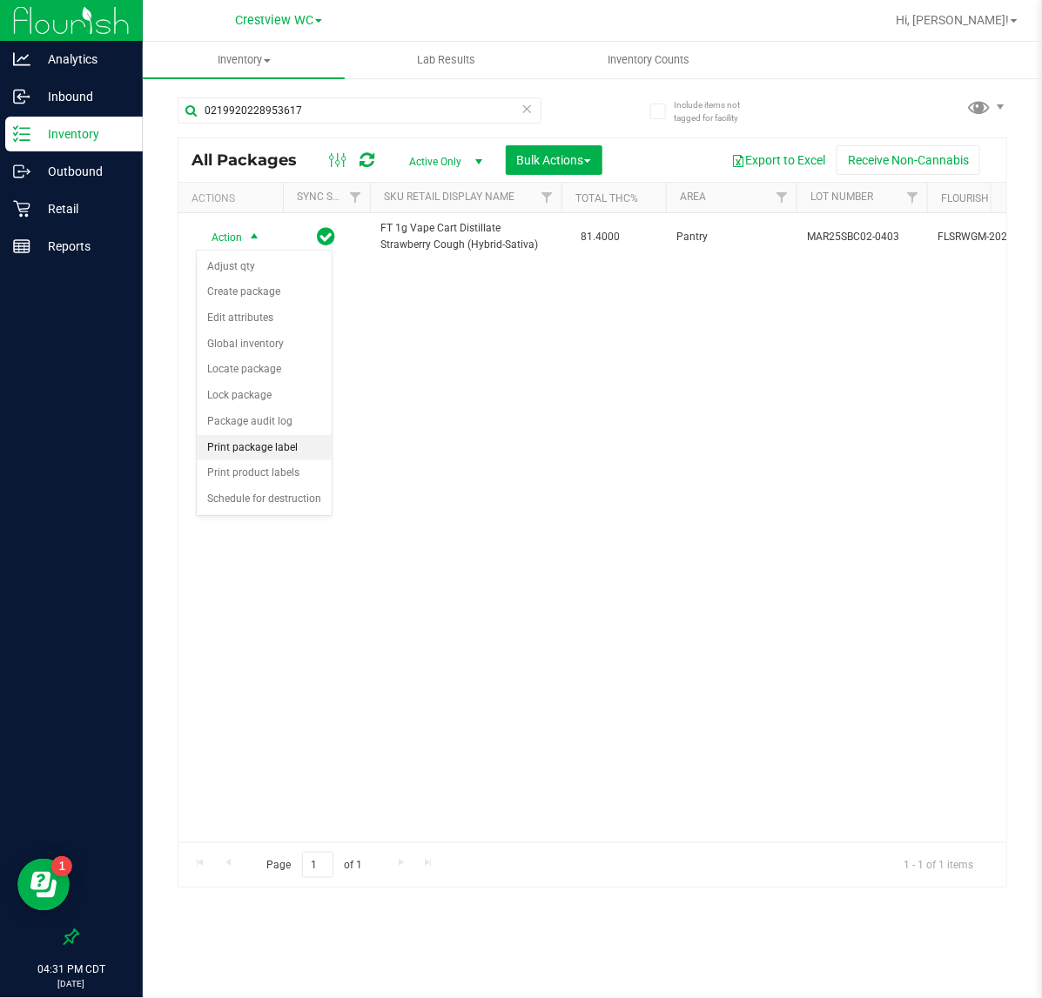
click at [287, 437] on li "Print package label" at bounding box center [264, 448] width 135 height 26
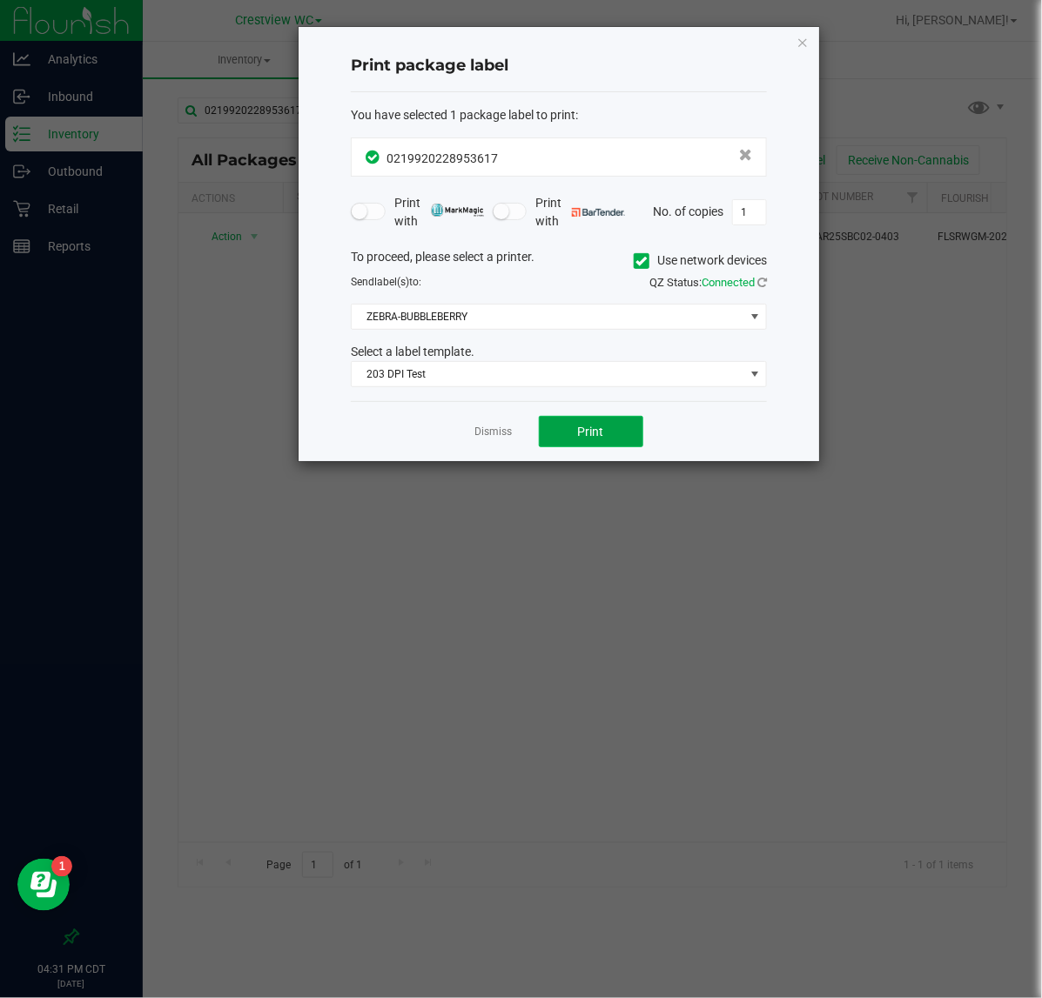
click at [576, 435] on button "Print" at bounding box center [591, 431] width 104 height 31
click at [588, 436] on span "Print" at bounding box center [591, 432] width 26 height 14
click at [805, 28] on div "Print package label You have selected 1 package label to print : 02199202289536…" at bounding box center [559, 244] width 520 height 434
click at [805, 37] on icon "button" at bounding box center [802, 41] width 12 height 21
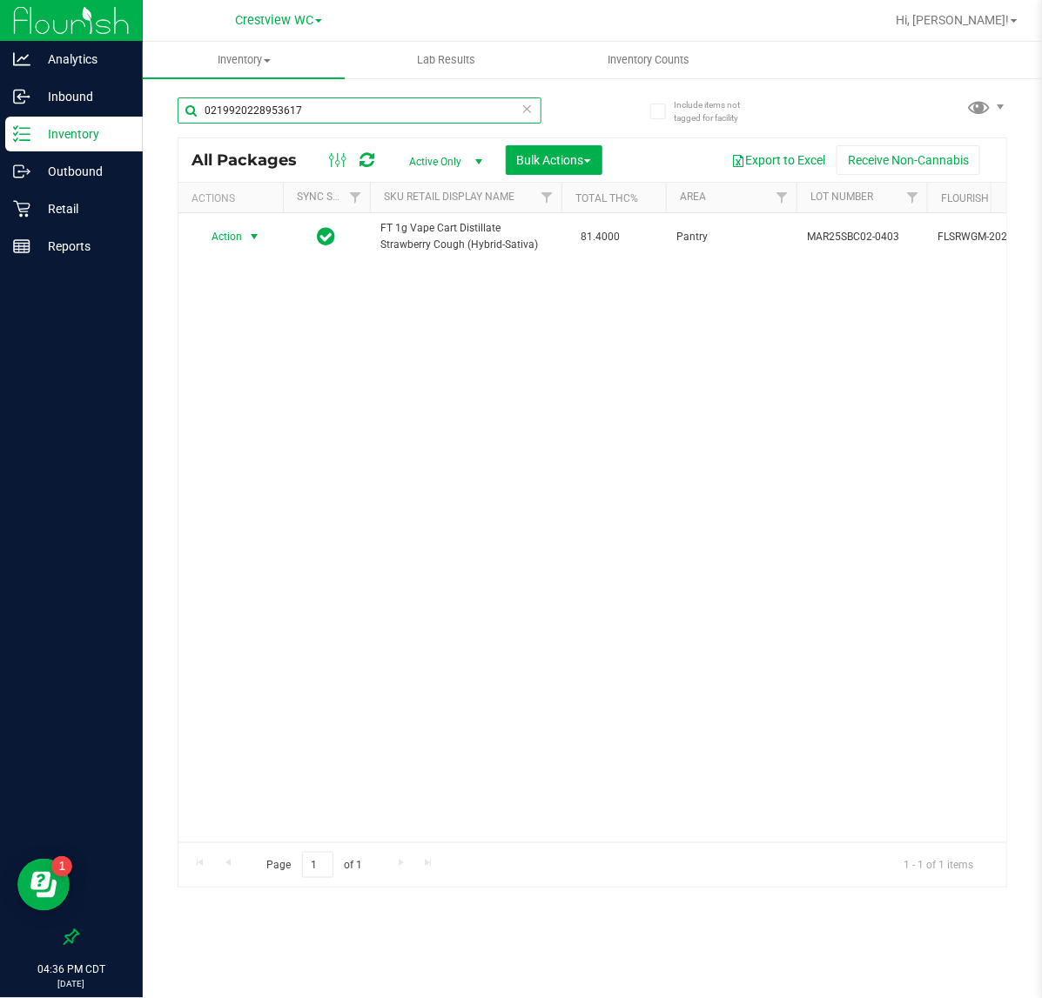
drag, startPoint x: 193, startPoint y: 111, endPoint x: -2, endPoint y: 119, distance: 195.1
click at [0, 119] on html "Analytics Inbound Inventory Outbound Retail Reports 04:36 PM CDT [DATE] 09/23 C…" at bounding box center [521, 499] width 1042 height 998
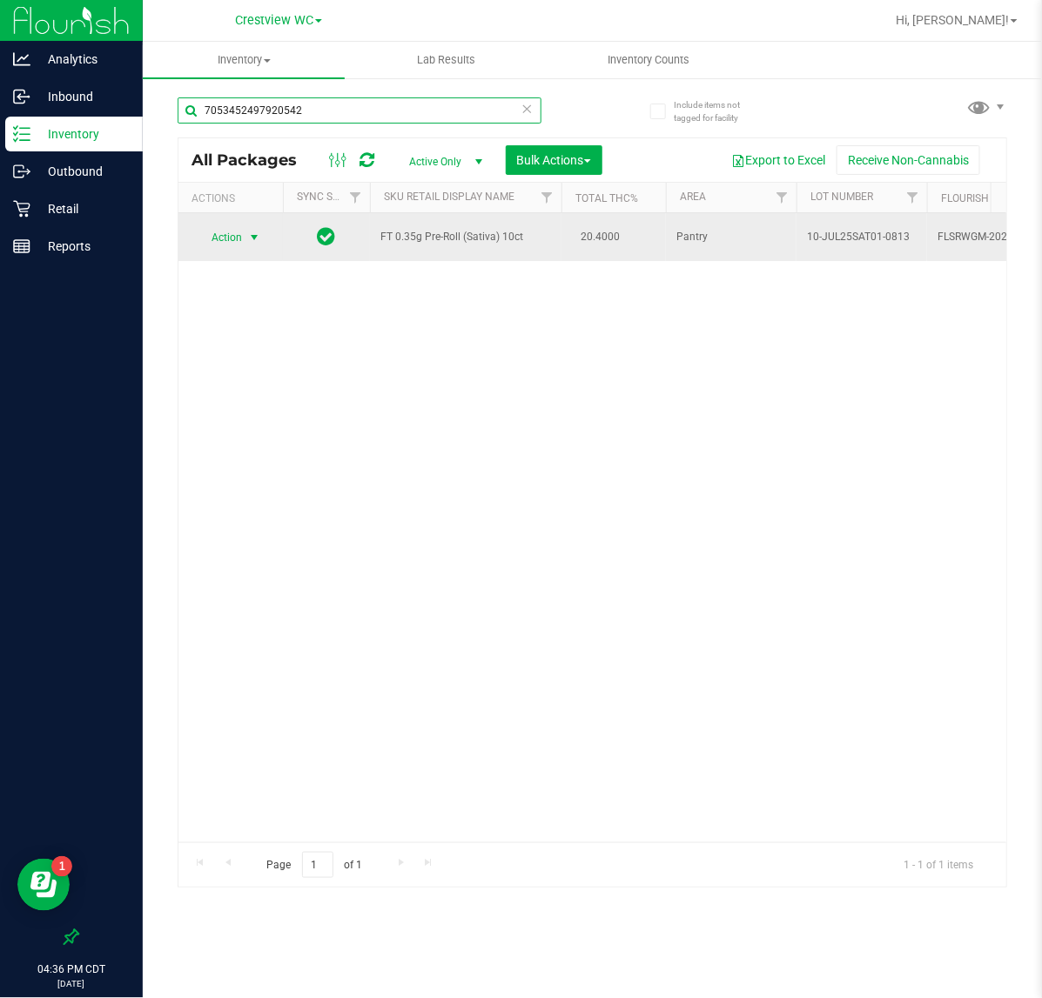
type input "7053452497920542"
click at [248, 238] on span "select" at bounding box center [254, 238] width 14 height 14
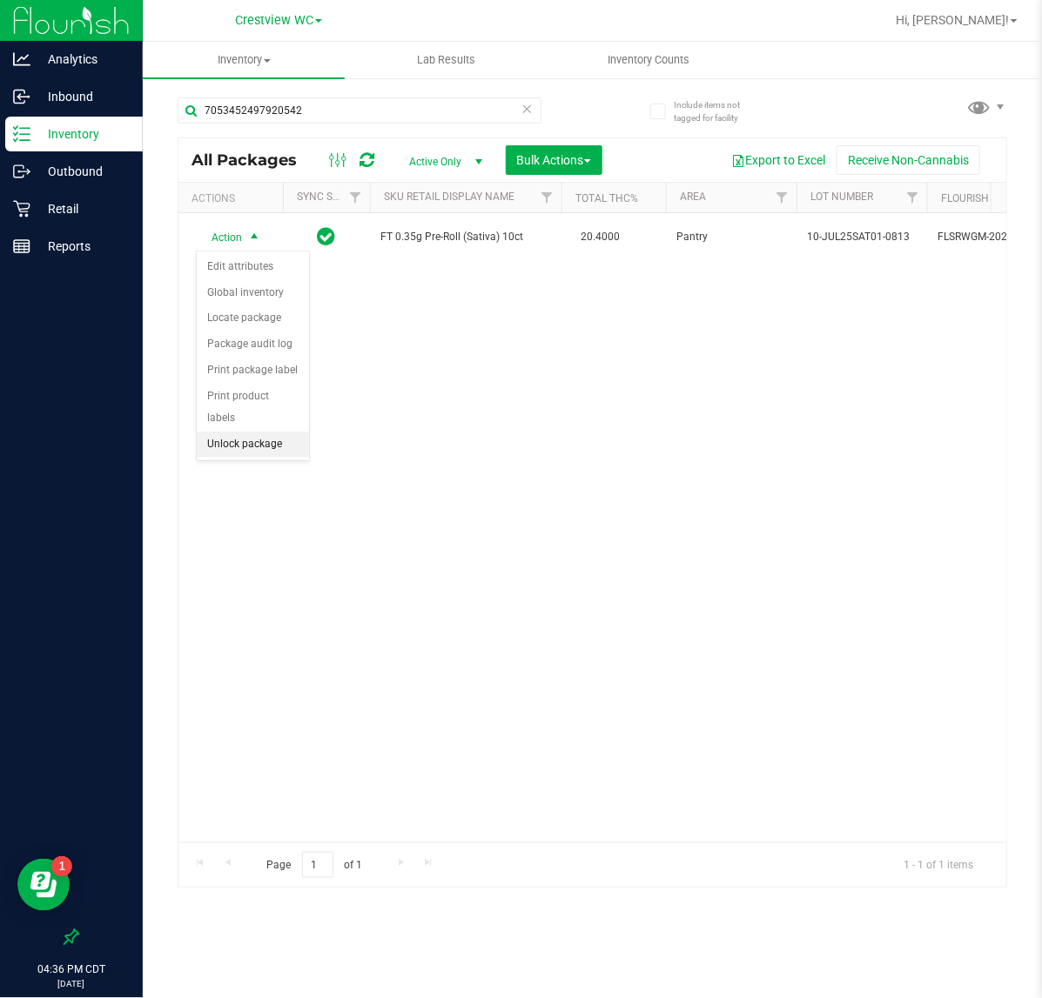
click at [285, 432] on li "Unlock package" at bounding box center [253, 445] width 112 height 26
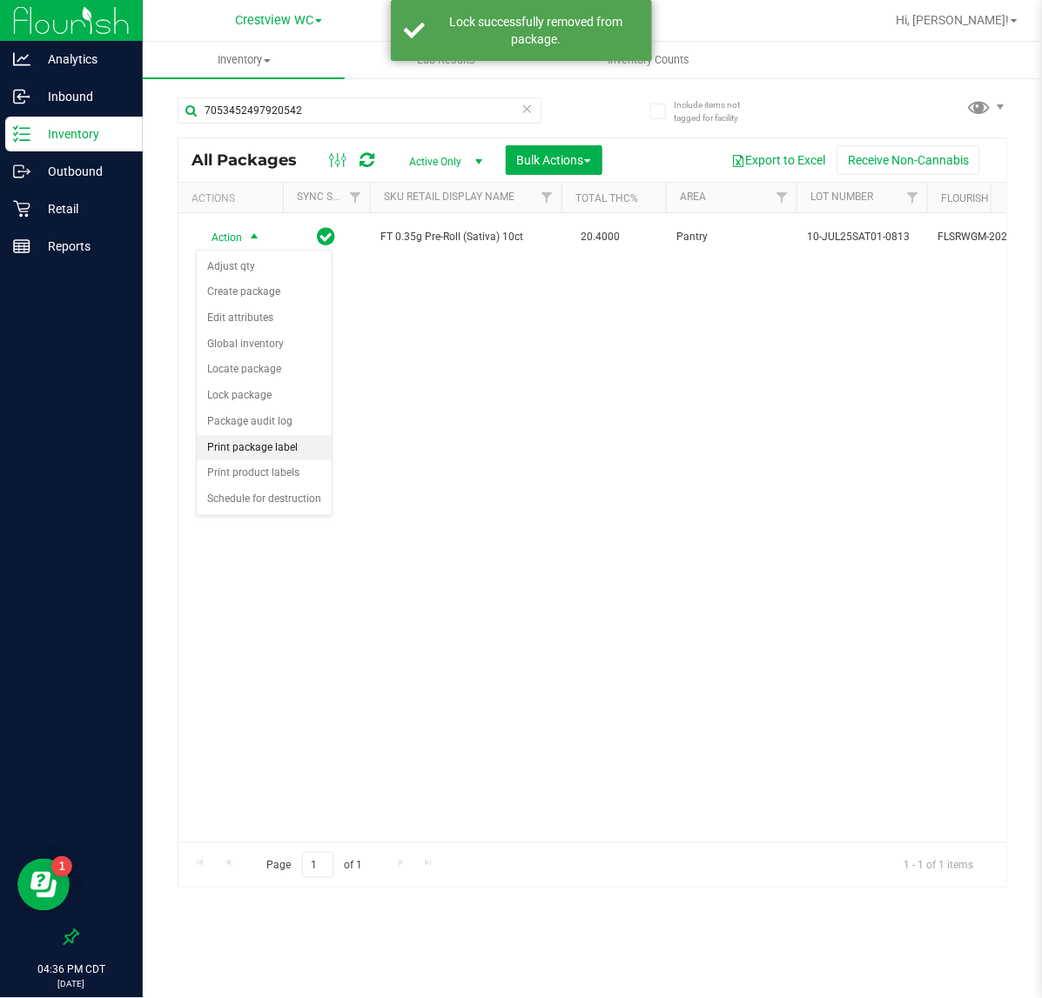
click at [283, 449] on li "Print package label" at bounding box center [264, 448] width 135 height 26
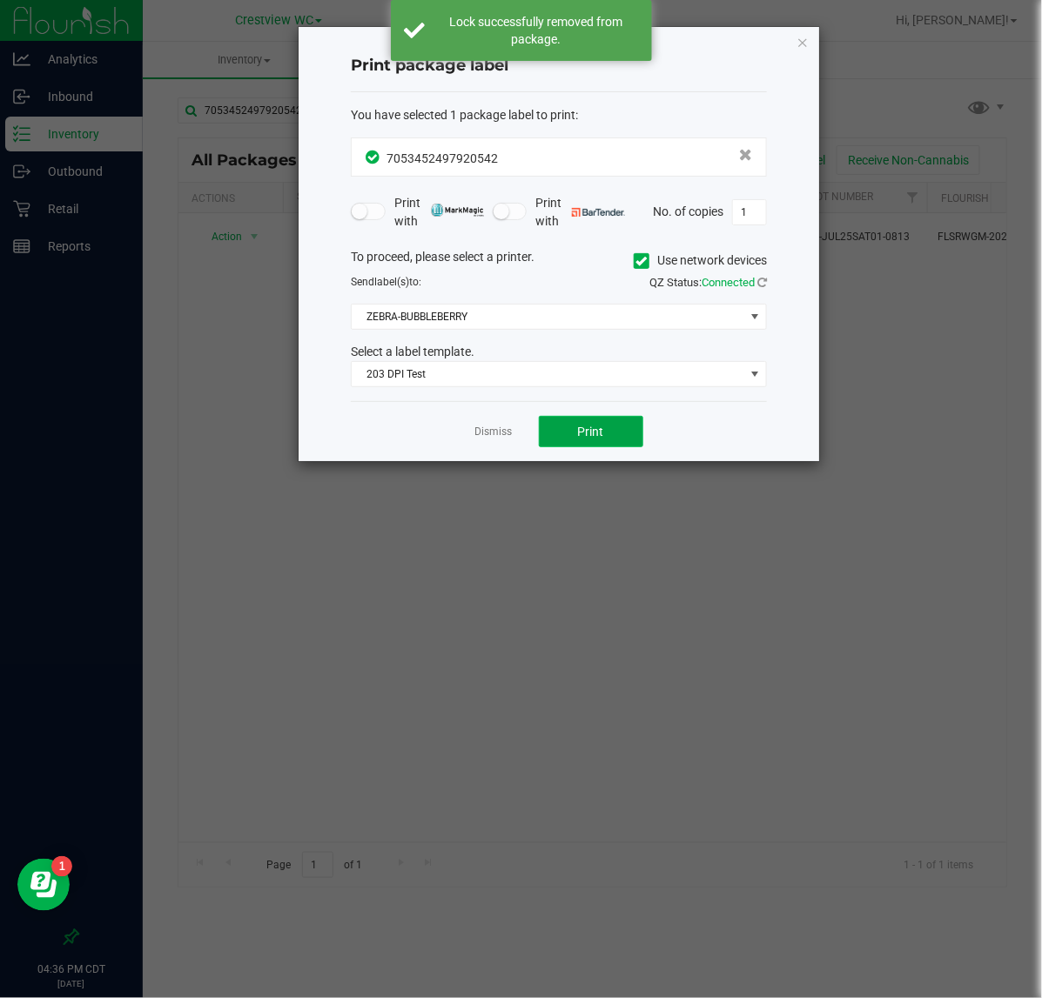
click at [603, 428] on button "Print" at bounding box center [591, 431] width 104 height 31
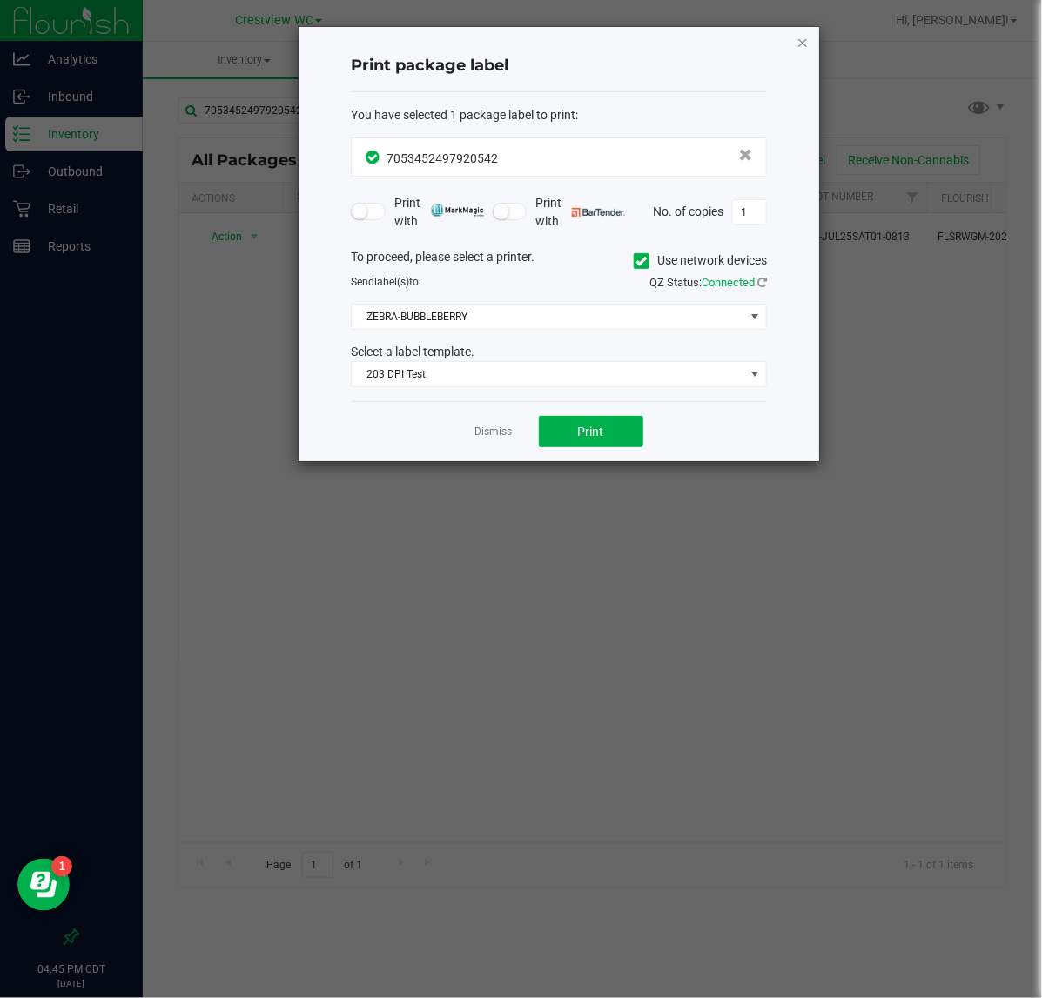
click at [798, 50] on icon "button" at bounding box center [802, 41] width 12 height 21
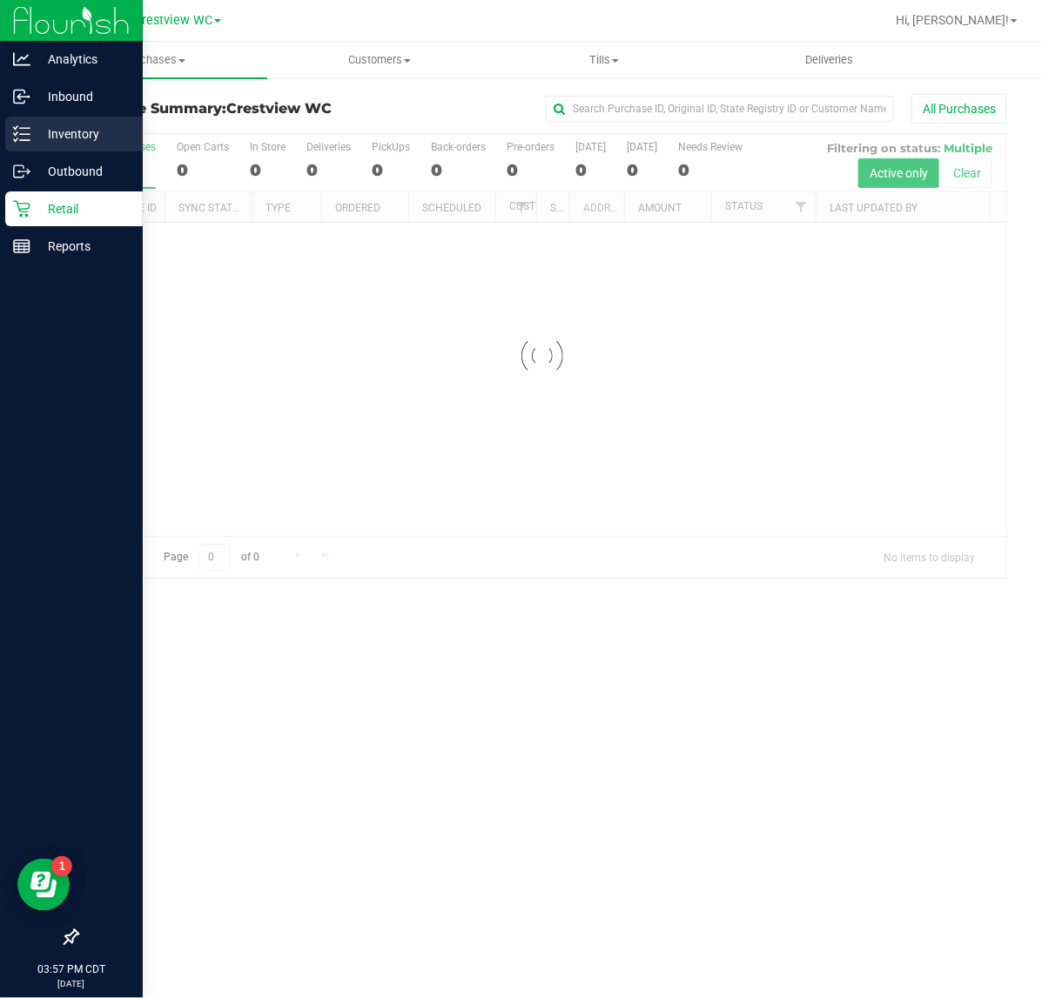
click at [23, 129] on icon at bounding box center [21, 133] width 17 height 17
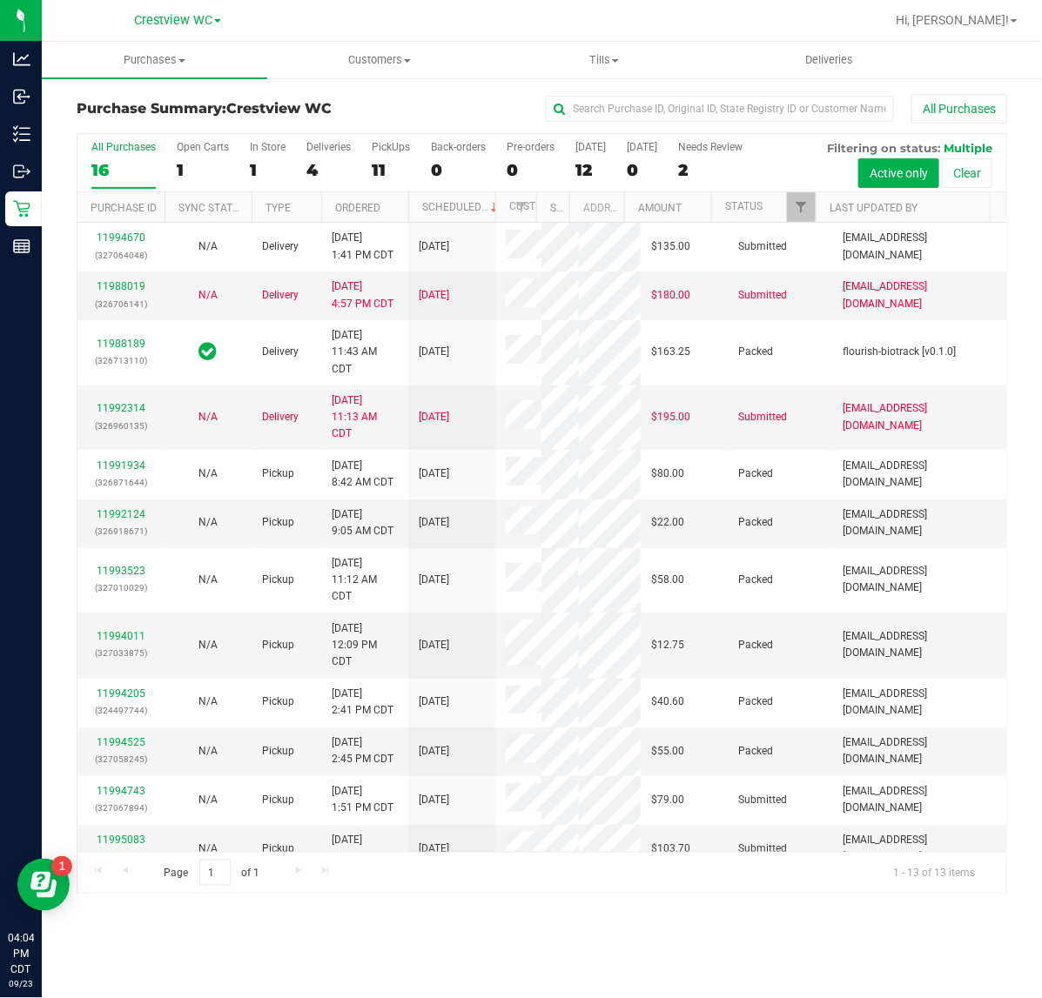
click at [820, 210] on div "Purchase ID Sync Status Type Ordered Scheduled Customer State Registry ID Addre…" at bounding box center [533, 207] width 913 height 30
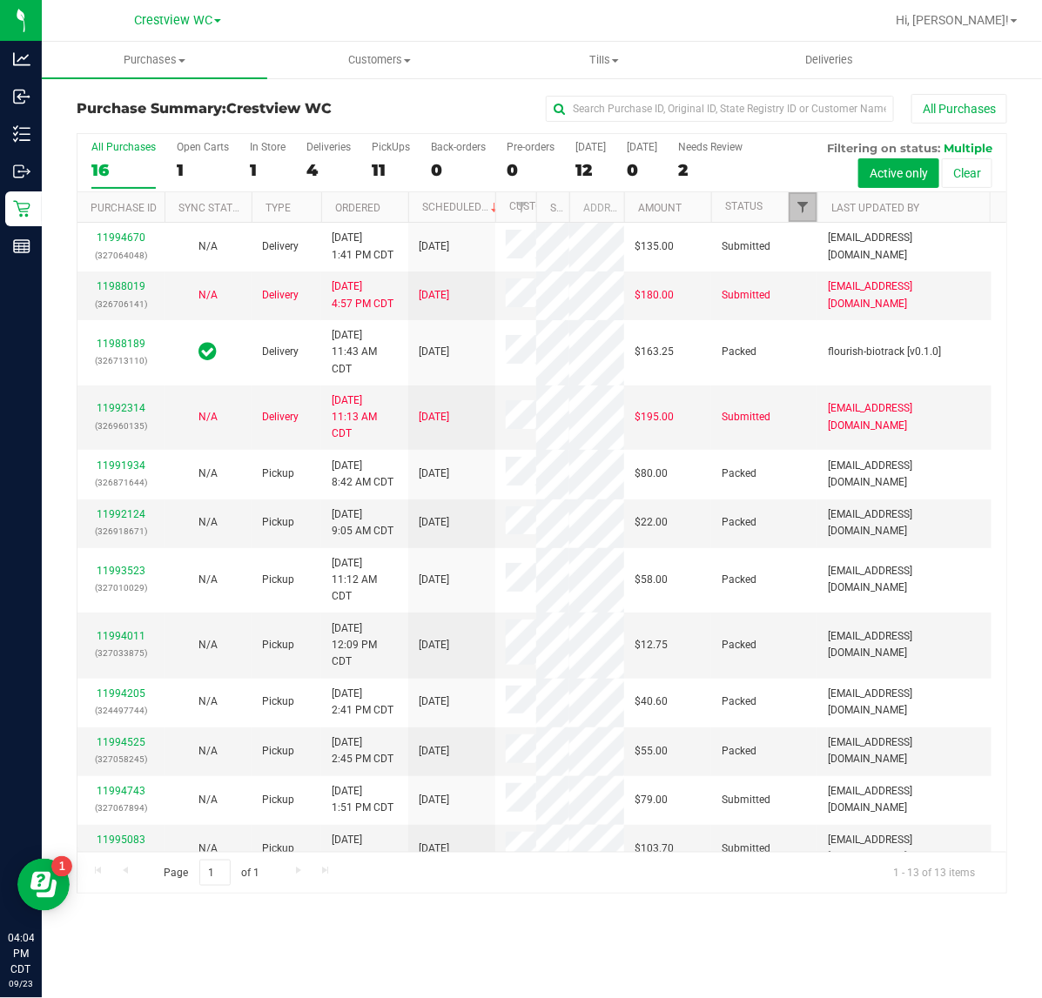
click at [803, 205] on span "Filter" at bounding box center [802, 207] width 14 height 14
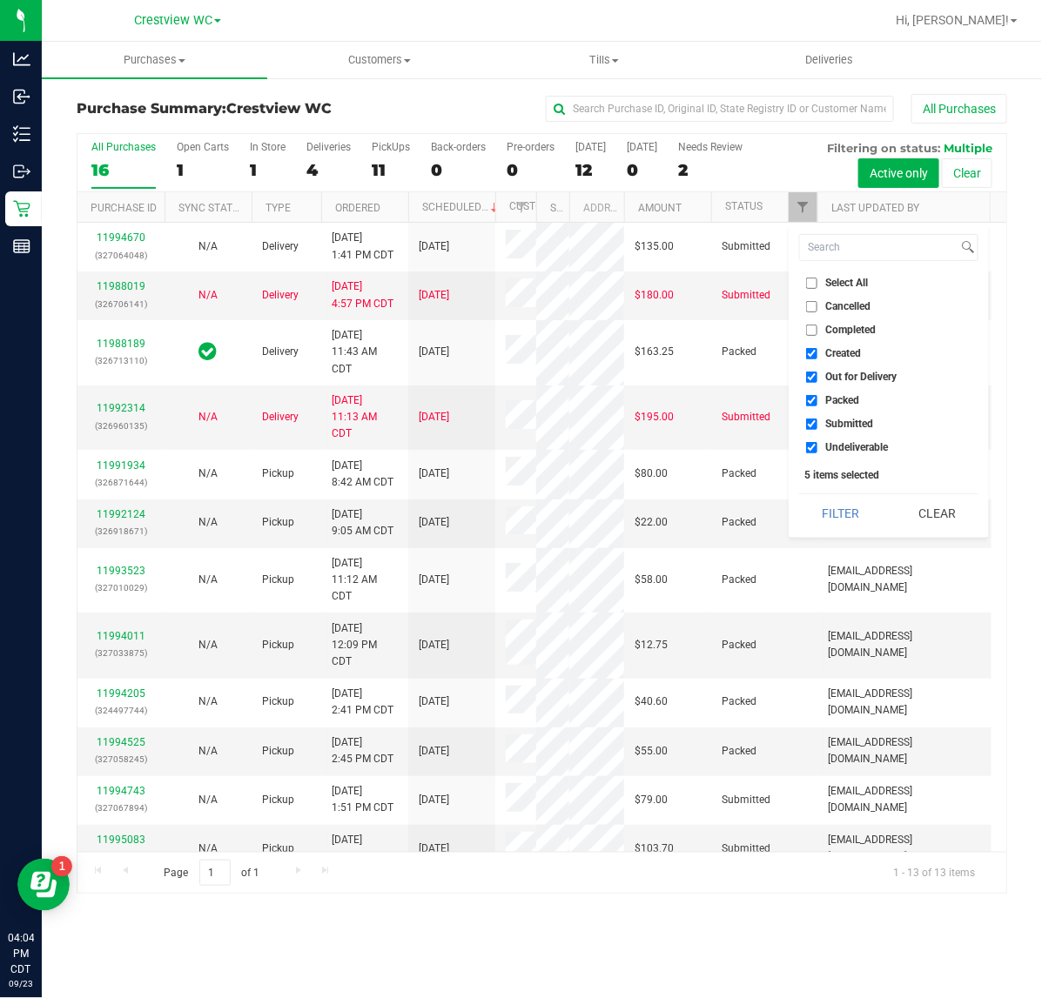
drag, startPoint x: 862, startPoint y: 346, endPoint x: 872, endPoint y: 353, distance: 11.8
click at [868, 346] on li "Created" at bounding box center [888, 354] width 179 height 18
click at [864, 372] on span "Out for Delivery" at bounding box center [860, 377] width 71 height 10
click at [817, 372] on input "Out for Delivery" at bounding box center [811, 377] width 11 height 11
checkbox input "false"
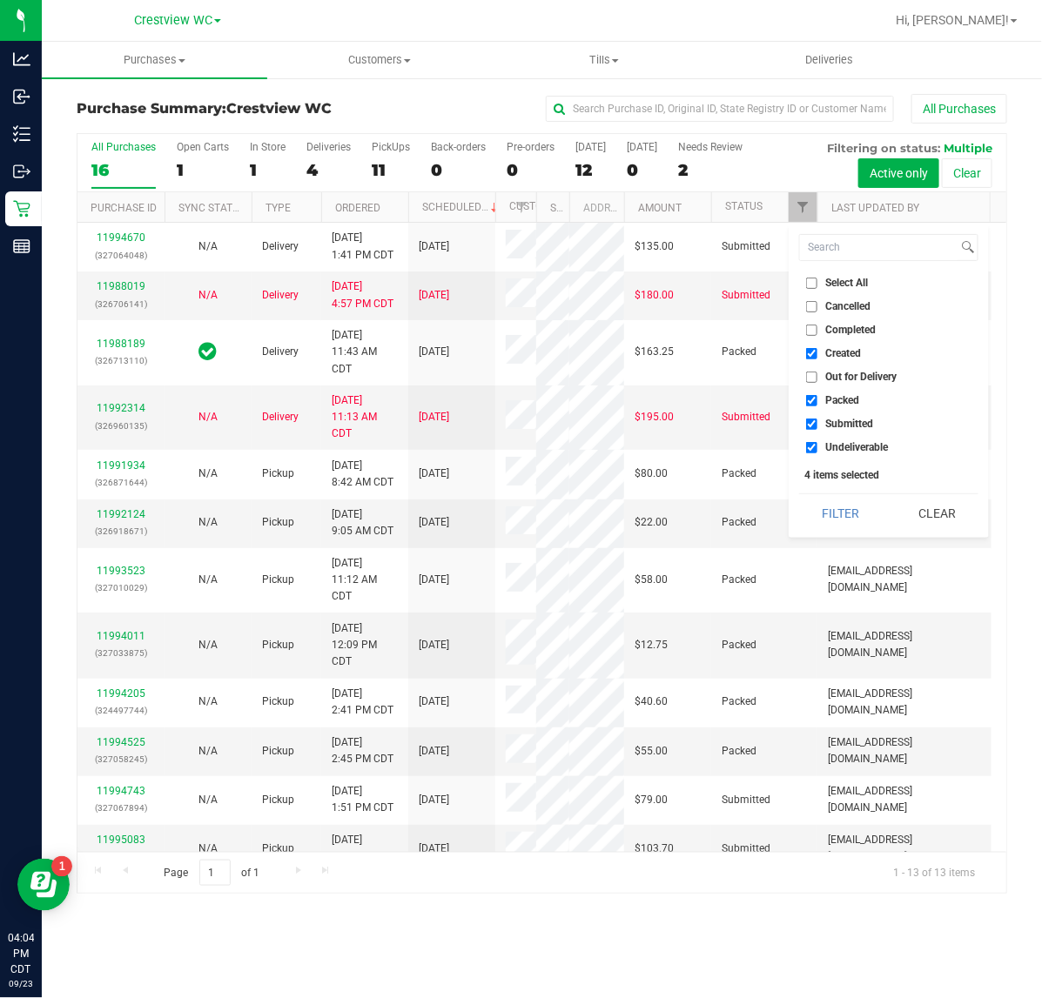
click at [846, 350] on span "Created" at bounding box center [843, 353] width 36 height 10
click at [817, 350] on input "Created" at bounding box center [811, 353] width 11 height 11
checkbox input "false"
click at [846, 399] on span "Packed" at bounding box center [842, 400] width 34 height 10
click at [817, 399] on input "Packed" at bounding box center [811, 400] width 11 height 11
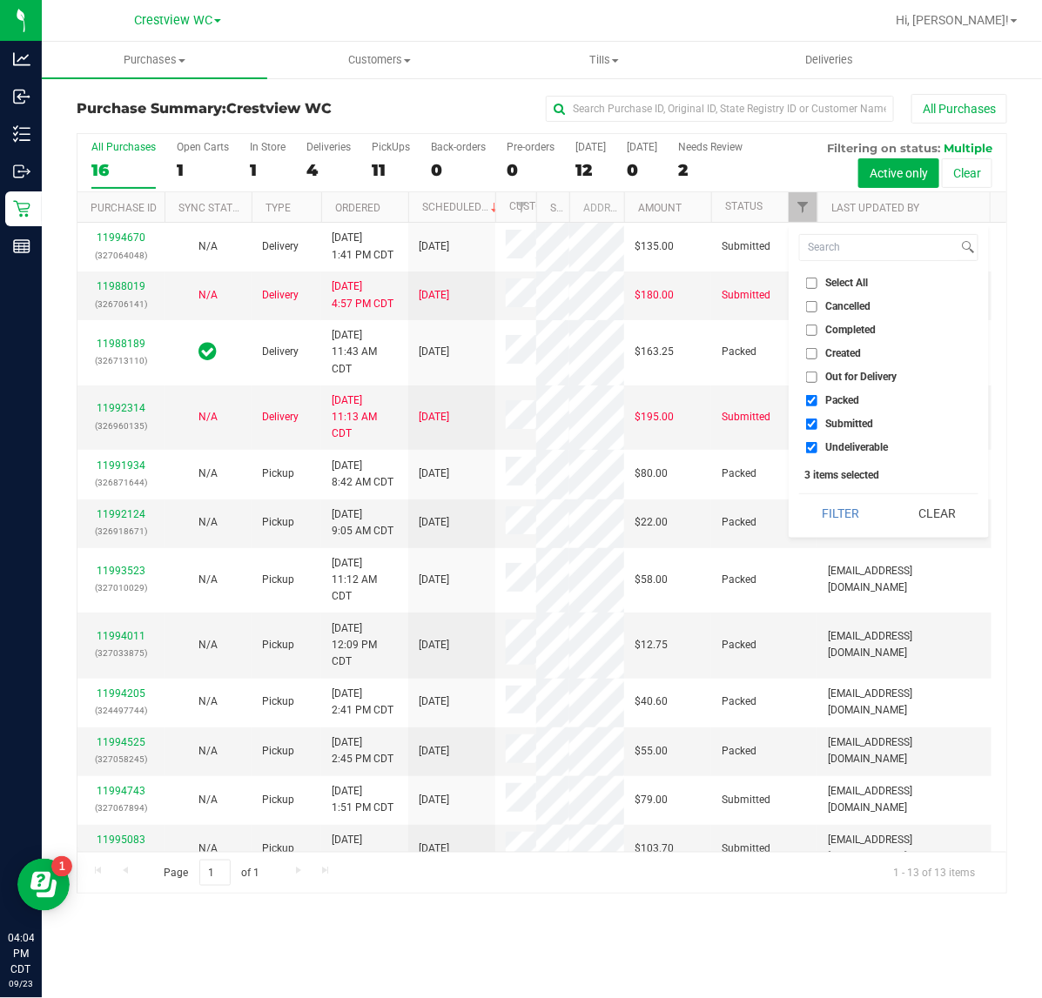
checkbox input "false"
click at [850, 444] on span "Undeliverable" at bounding box center [856, 447] width 63 height 10
click at [817, 444] on input "Undeliverable" at bounding box center [811, 447] width 11 height 11
checkbox input "false"
click at [857, 511] on button "Filter" at bounding box center [841, 513] width 84 height 38
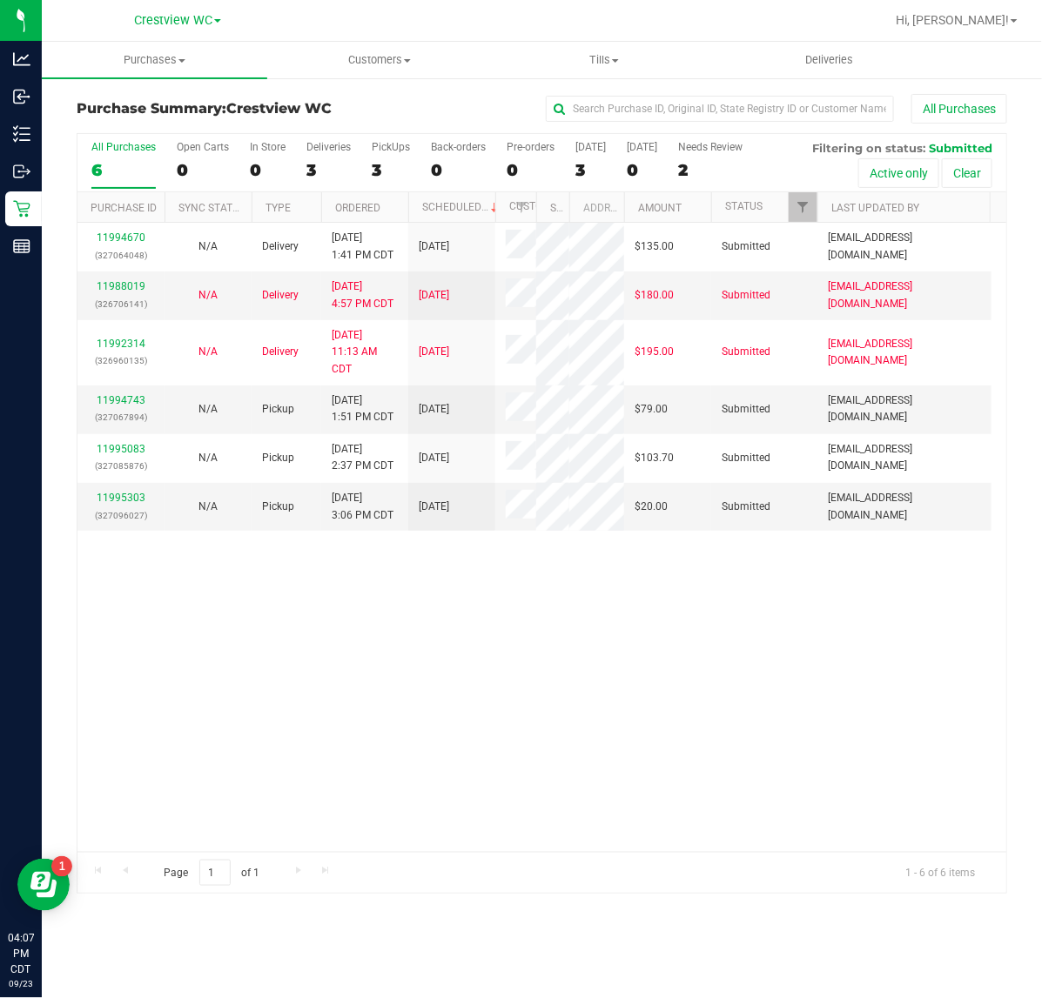
scroll to position [0, 1]
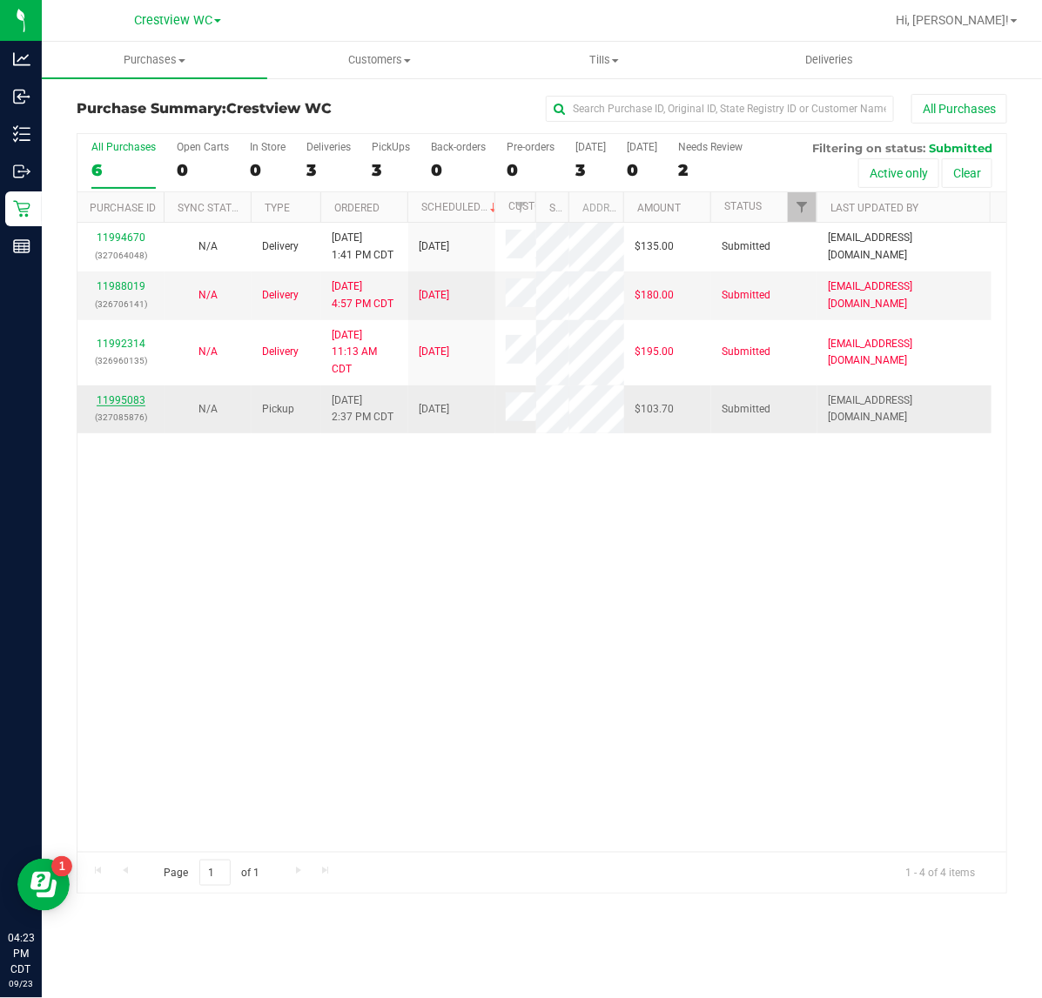
click at [120, 406] on link "11995083" at bounding box center [121, 400] width 49 height 12
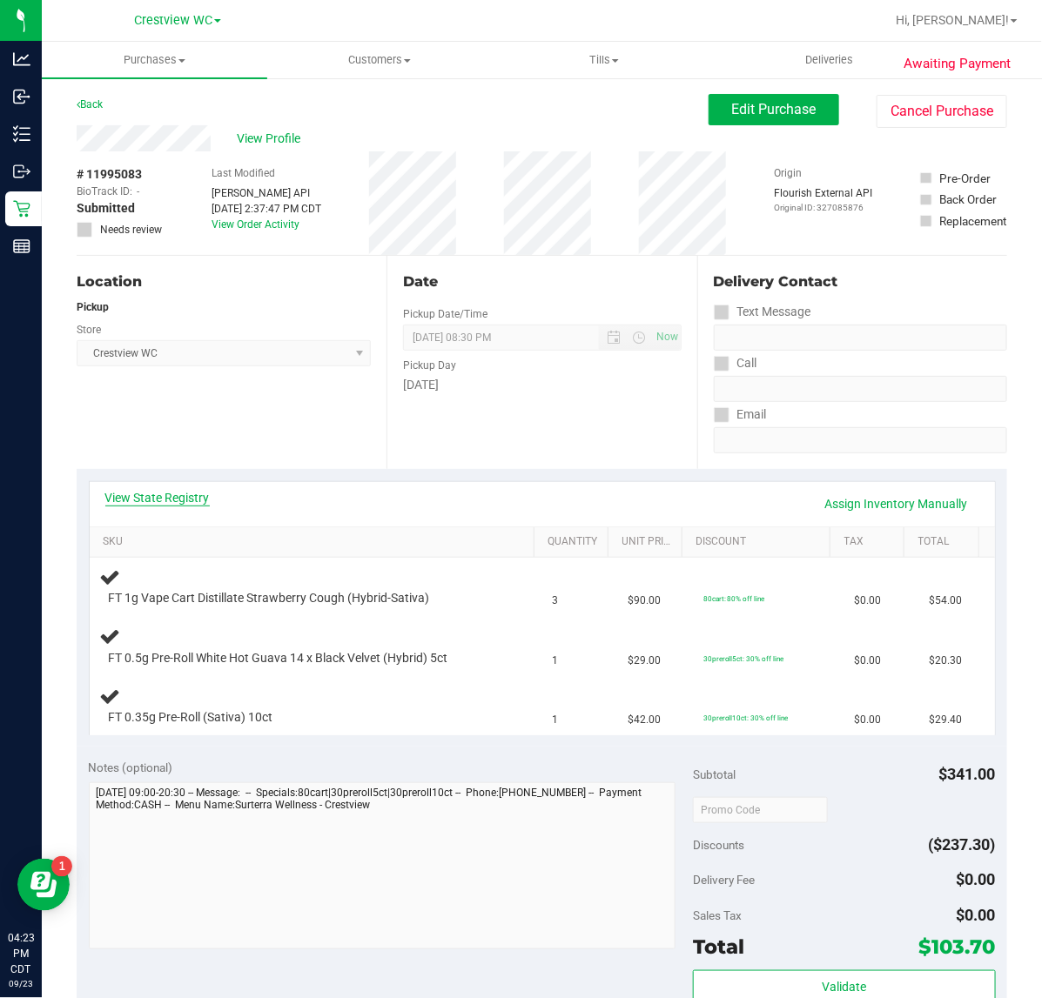
click at [207, 500] on link "View State Registry" at bounding box center [157, 497] width 104 height 17
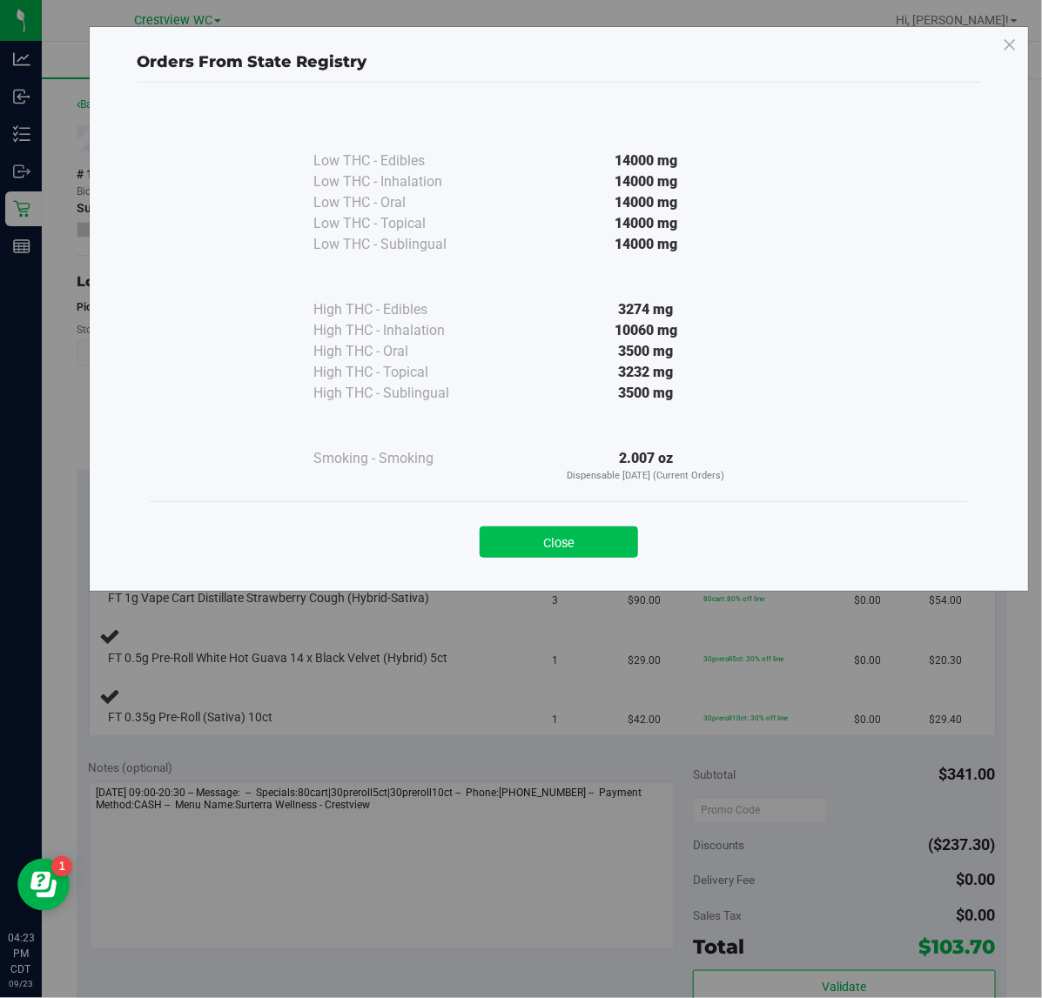
click at [576, 547] on button "Close" at bounding box center [559, 542] width 158 height 31
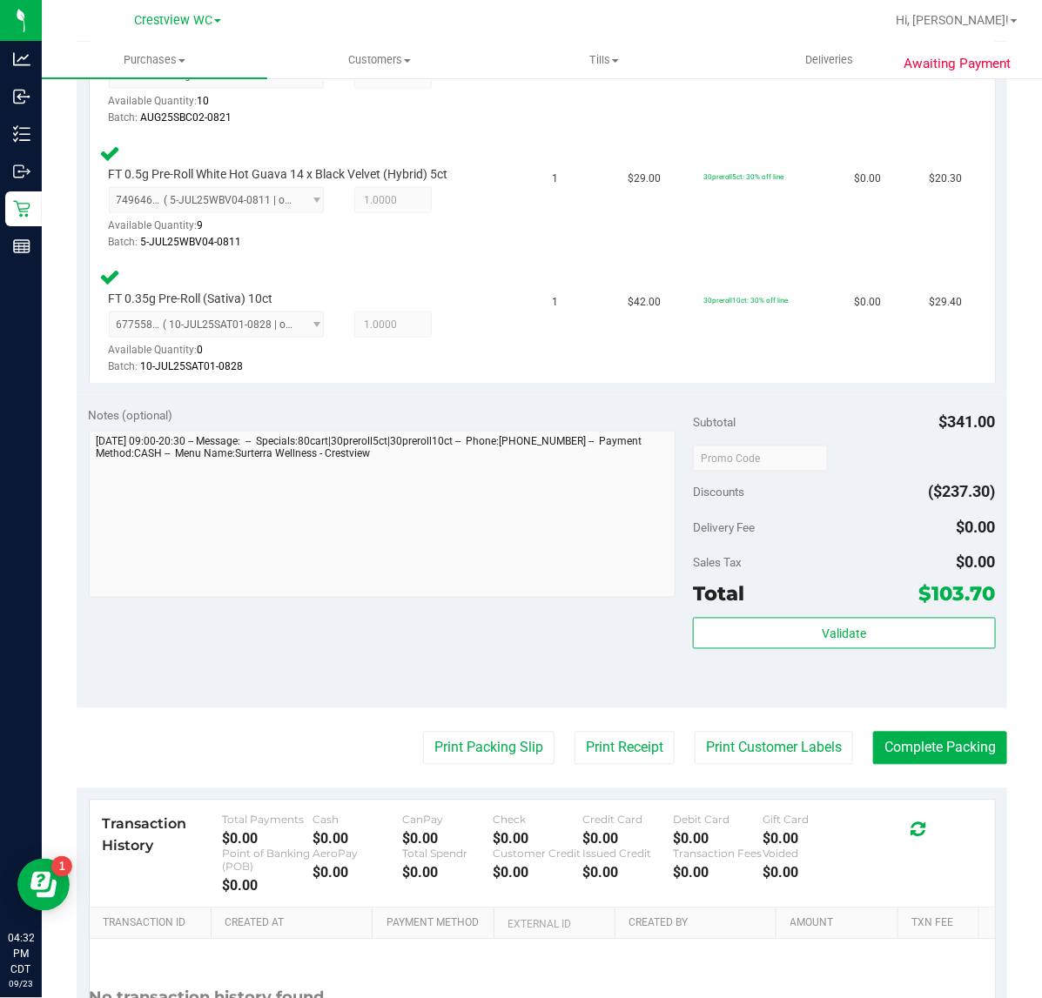
scroll to position [624, 0]
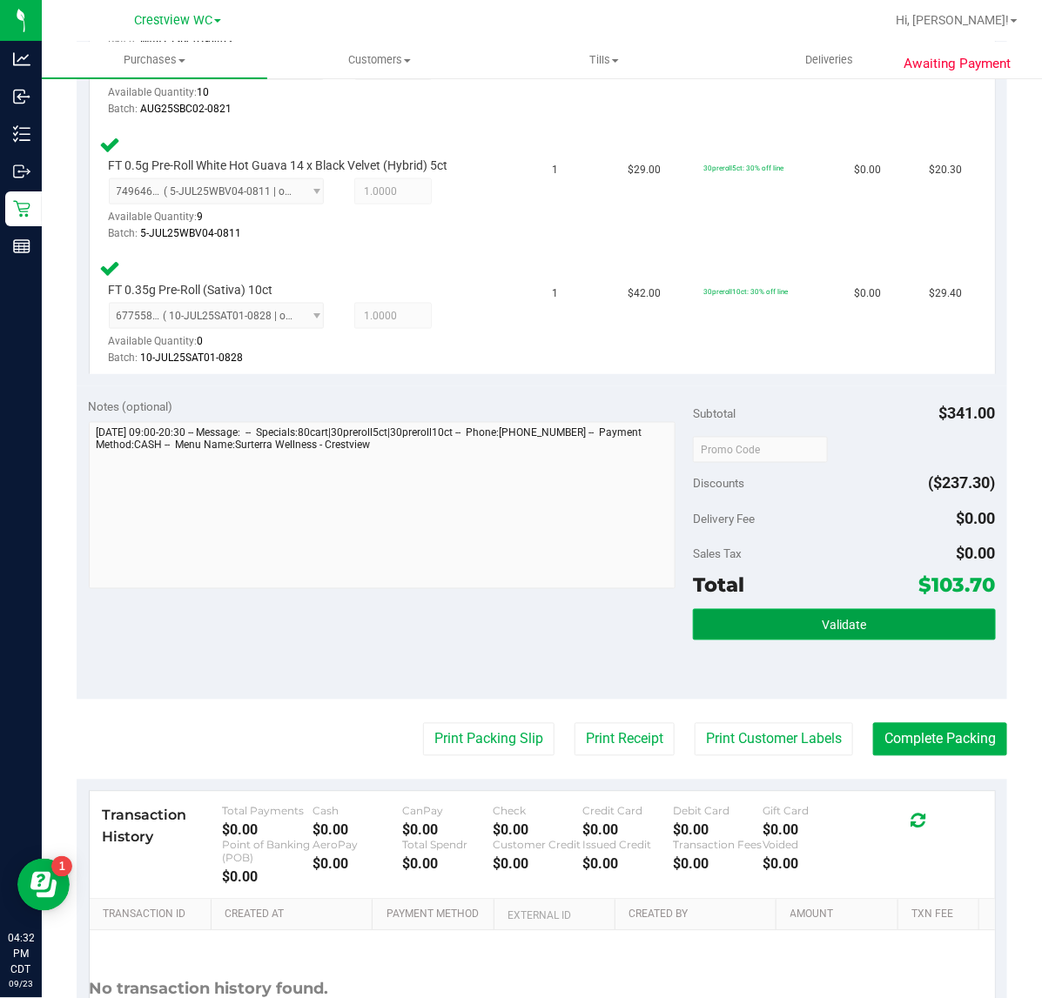
click at [822, 619] on span "Validate" at bounding box center [844, 626] width 44 height 14
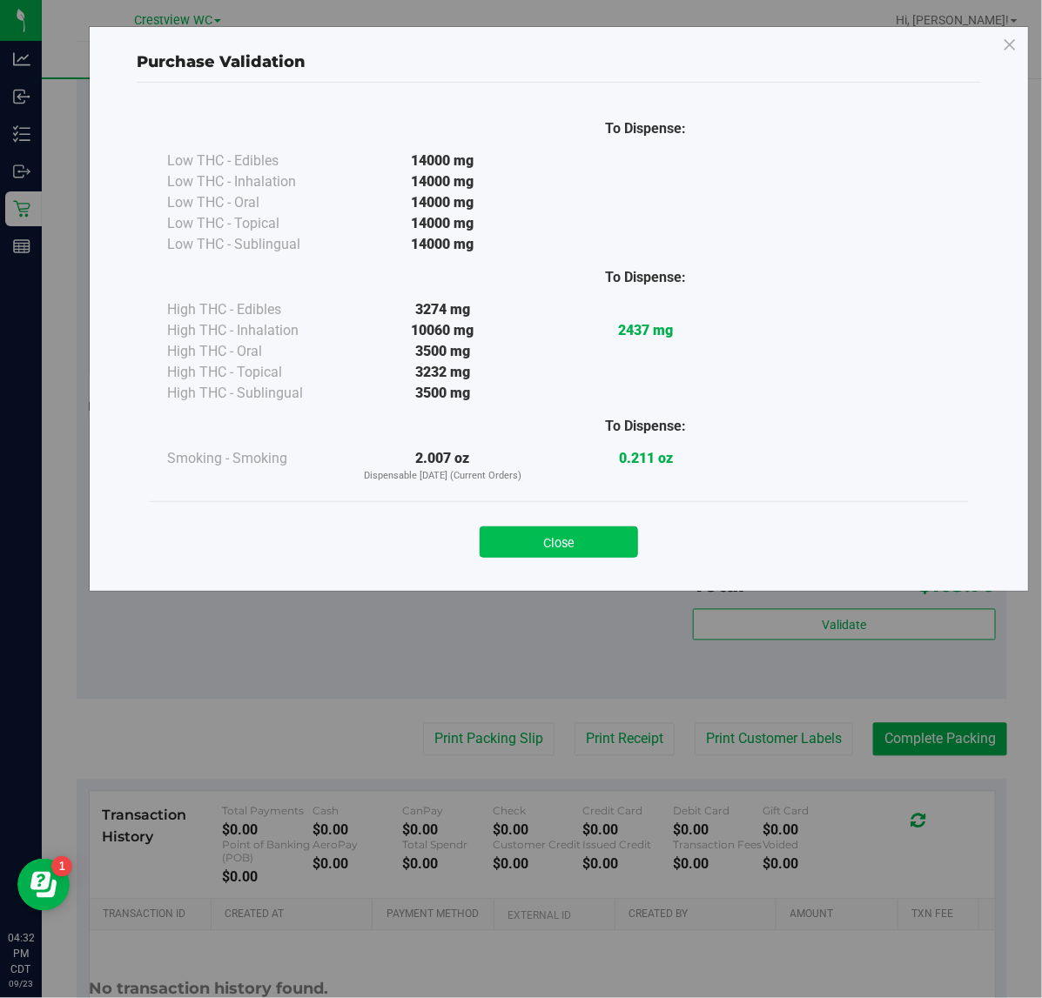
click at [519, 533] on button "Close" at bounding box center [559, 542] width 158 height 31
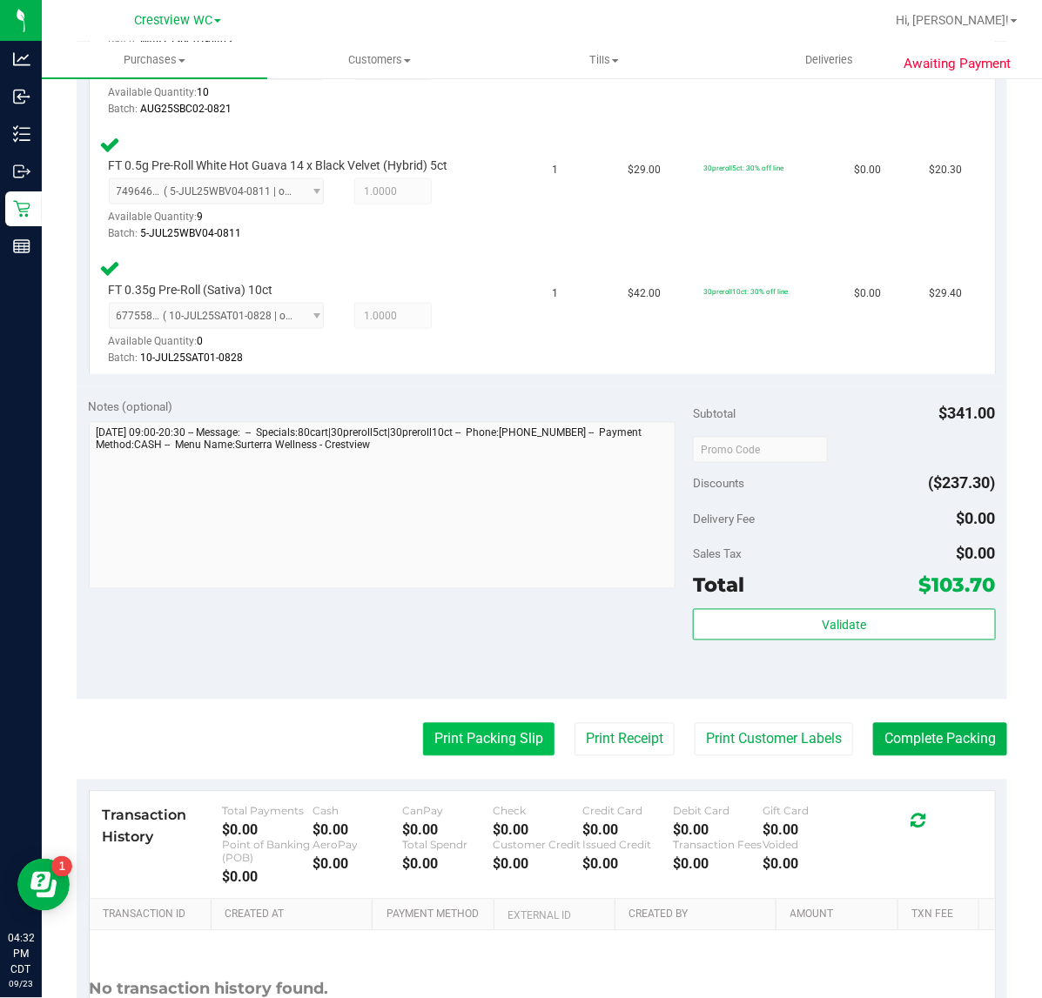
click at [446, 731] on button "Print Packing Slip" at bounding box center [488, 739] width 131 height 33
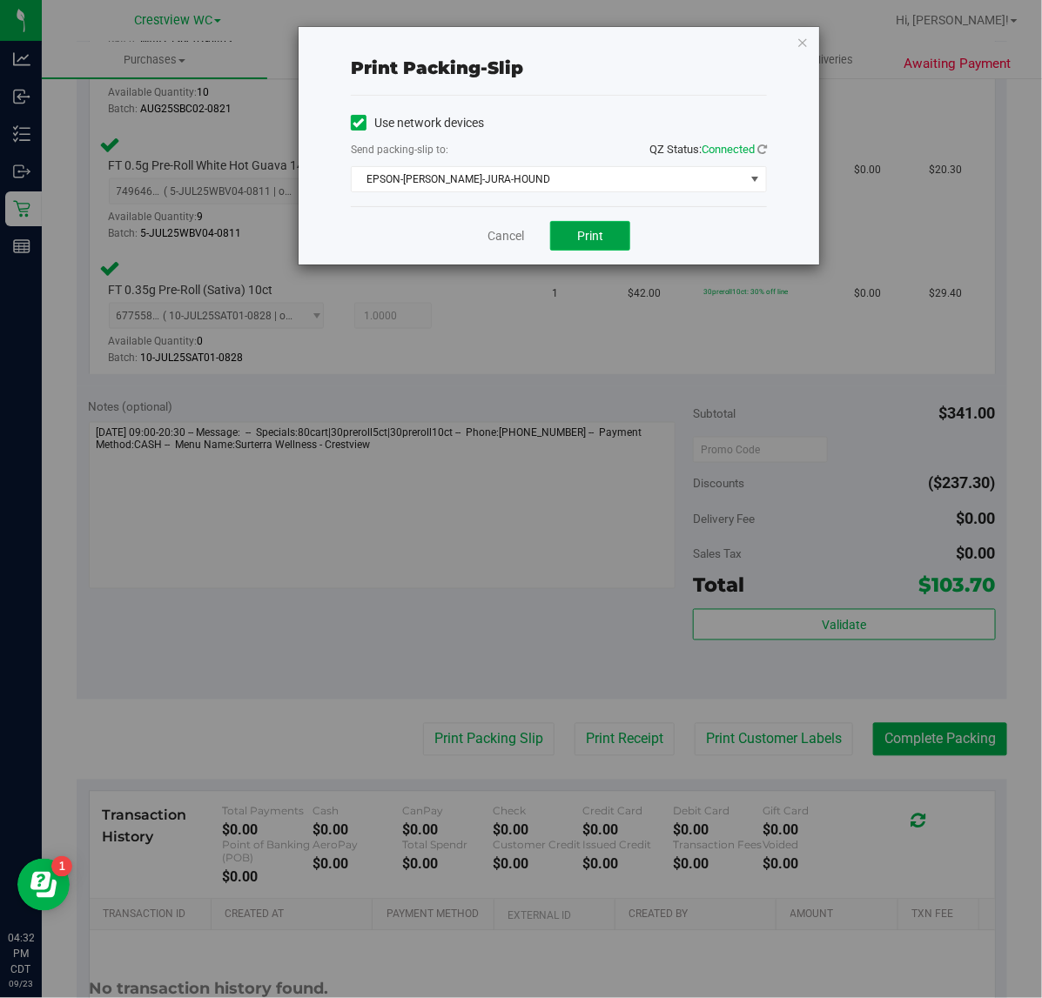
click at [599, 243] on span "Print" at bounding box center [590, 236] width 26 height 14
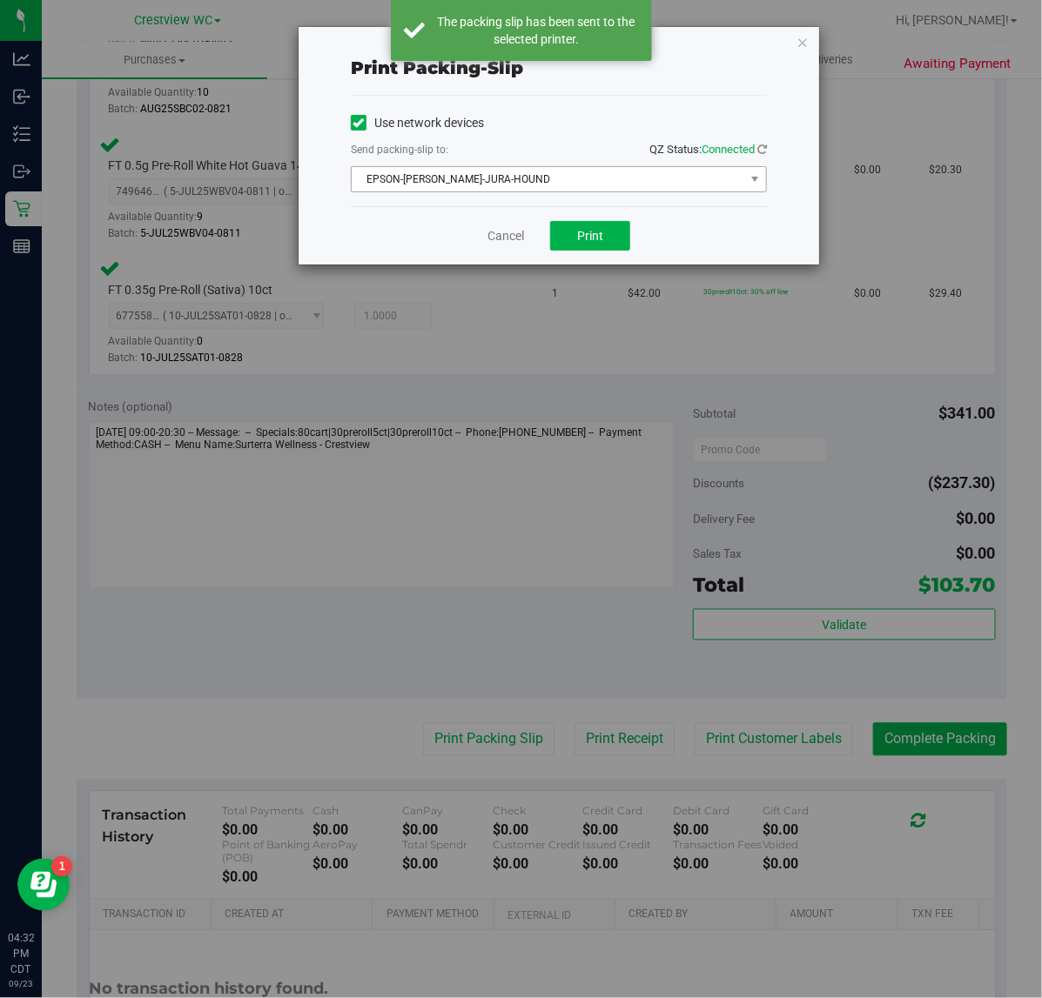
click at [474, 170] on span "EPSON-BRUNO-JURA-HOUND" at bounding box center [548, 179] width 393 height 24
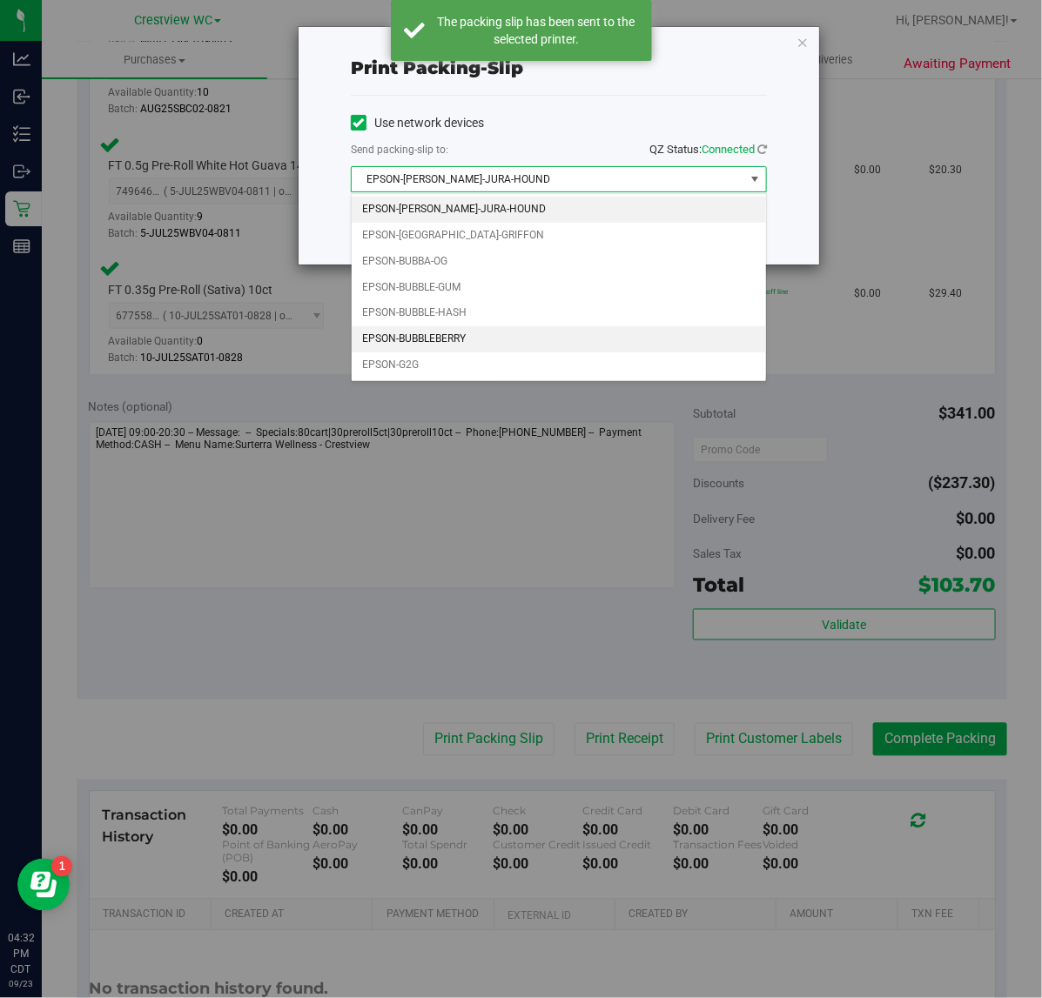
click at [483, 339] on li "EPSON-BUBBLEBERRY" at bounding box center [559, 339] width 414 height 26
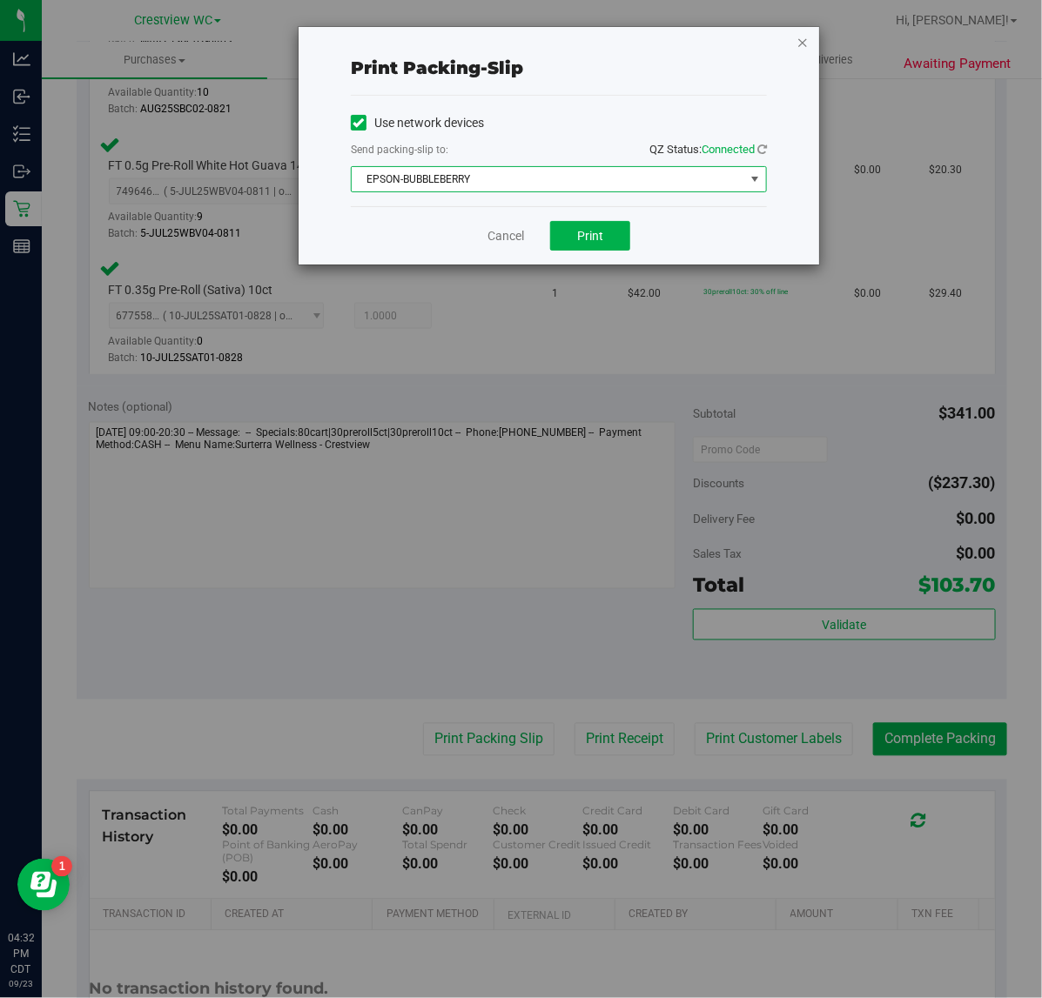
click at [802, 39] on icon "button" at bounding box center [802, 41] width 12 height 21
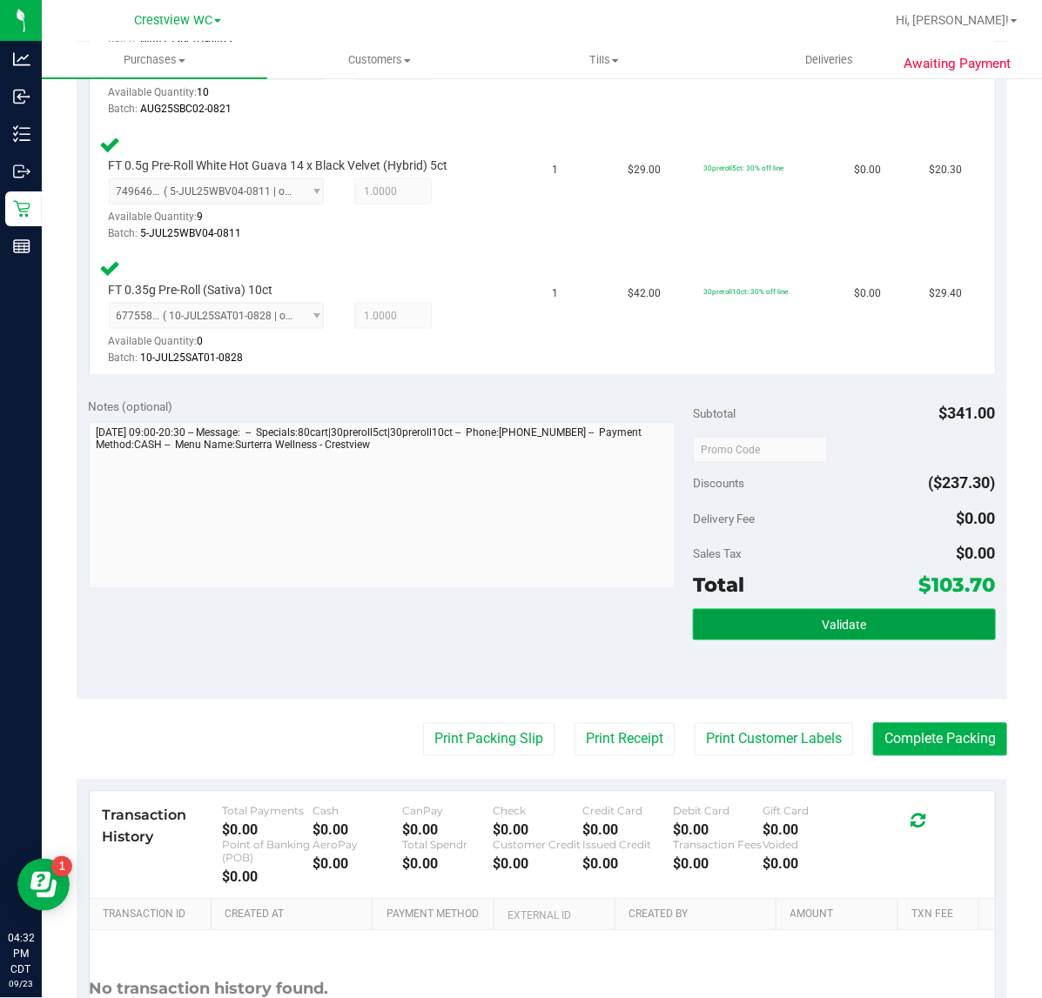
click at [850, 621] on span "Validate" at bounding box center [844, 626] width 44 height 14
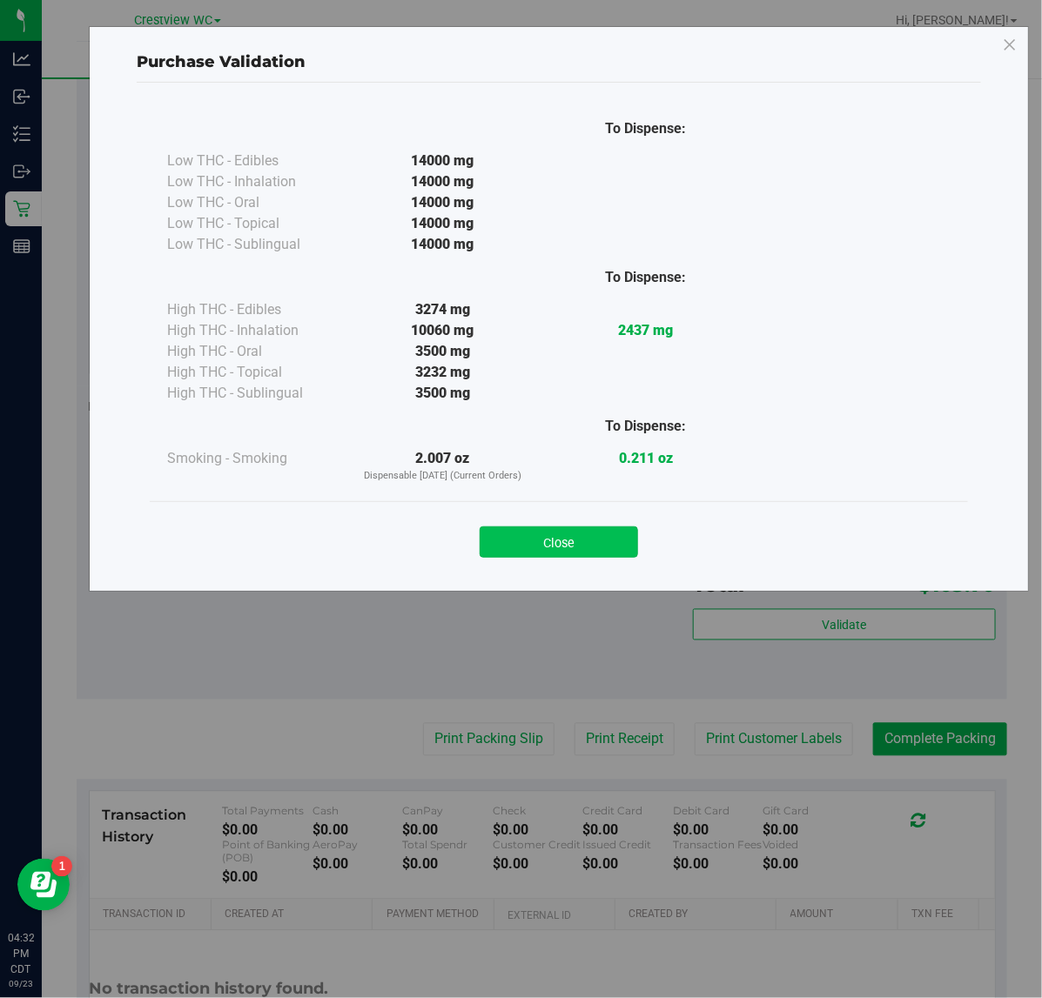
click at [536, 541] on button "Close" at bounding box center [559, 542] width 158 height 31
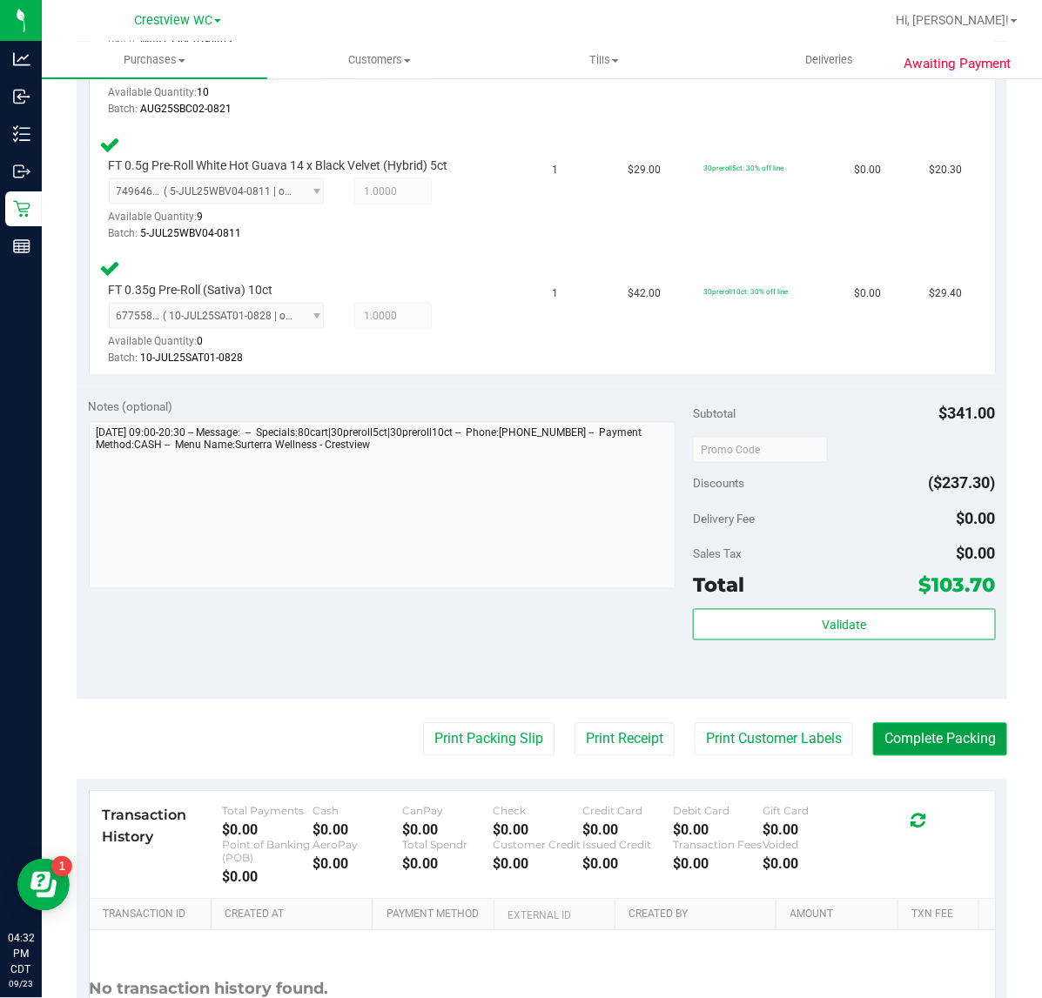
click at [927, 728] on button "Complete Packing" at bounding box center [940, 739] width 134 height 33
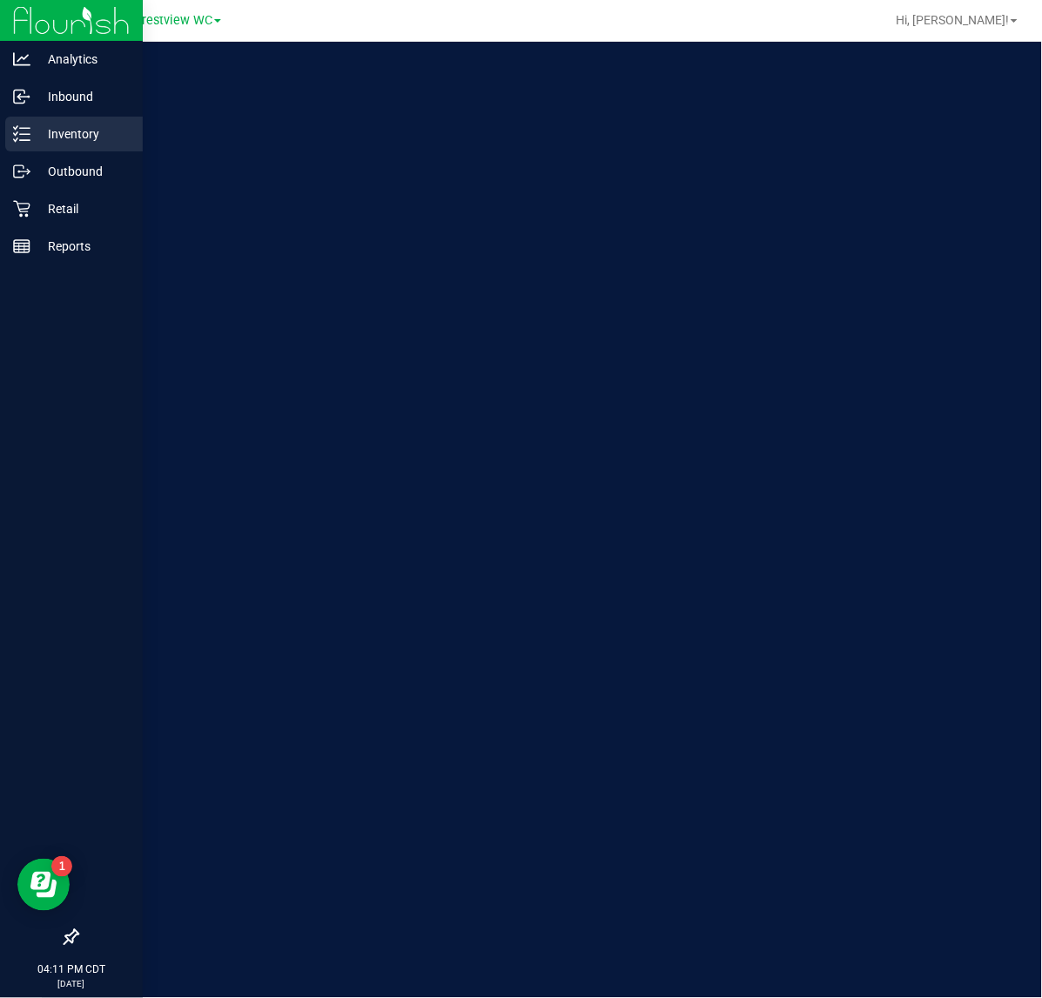
click at [23, 134] on line at bounding box center [25, 134] width 10 height 0
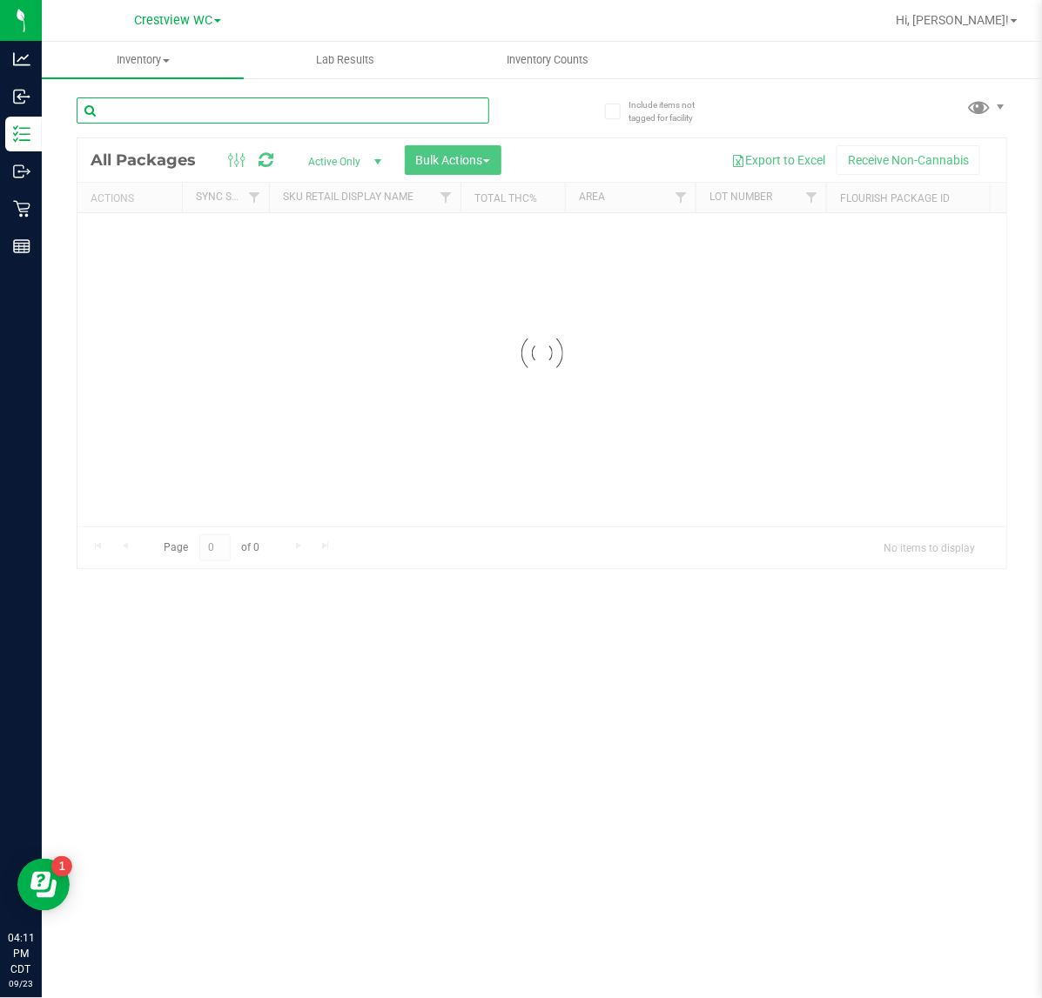
click at [262, 113] on input "text" at bounding box center [283, 110] width 413 height 26
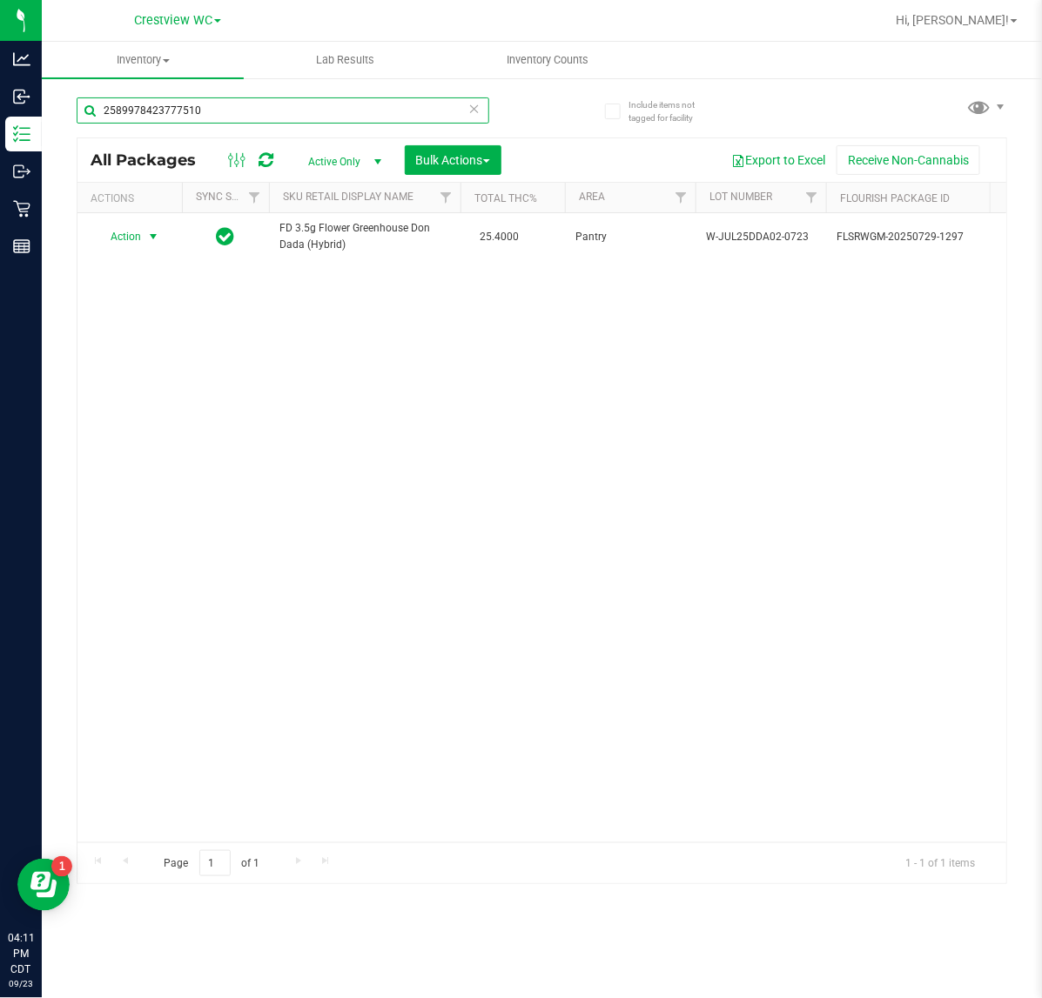
type input "2589978423777510"
click at [141, 238] on span "Action" at bounding box center [118, 237] width 47 height 24
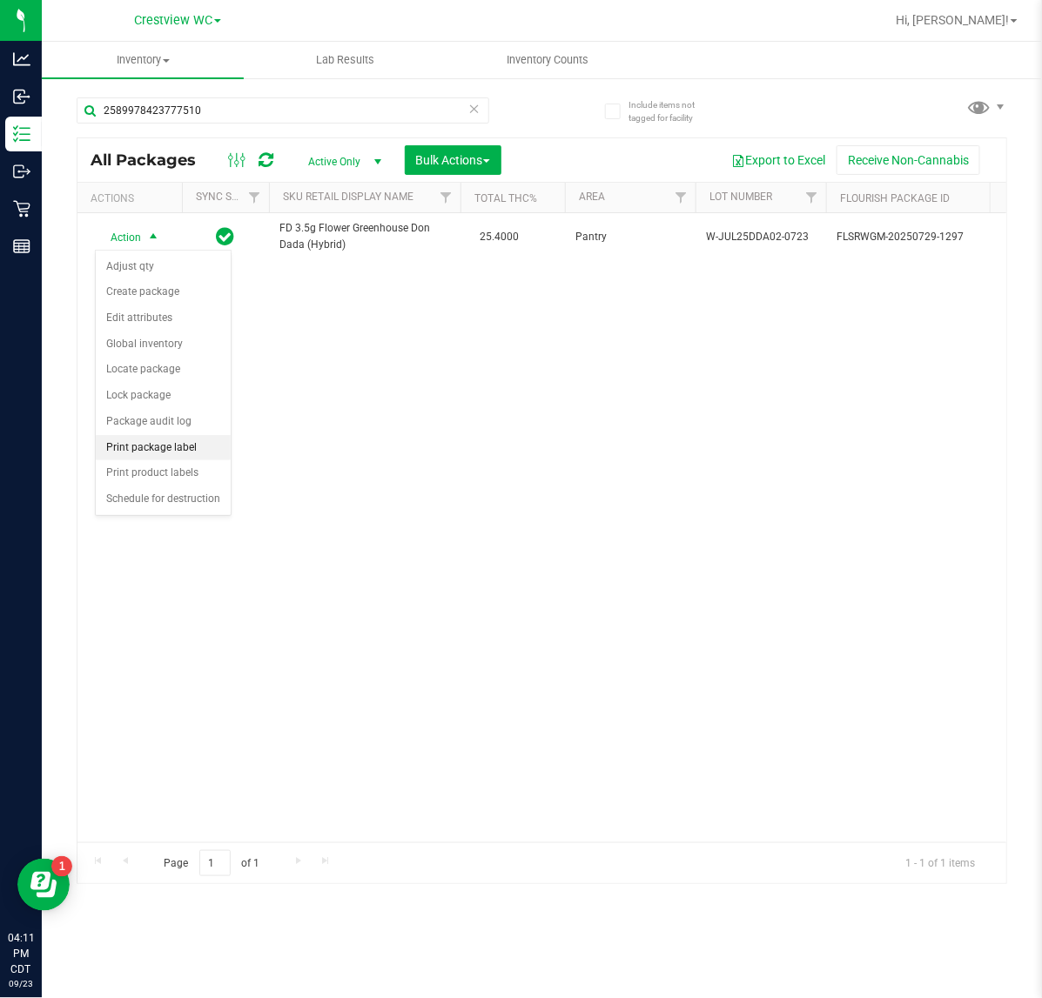
click at [178, 446] on li "Print package label" at bounding box center [163, 448] width 135 height 26
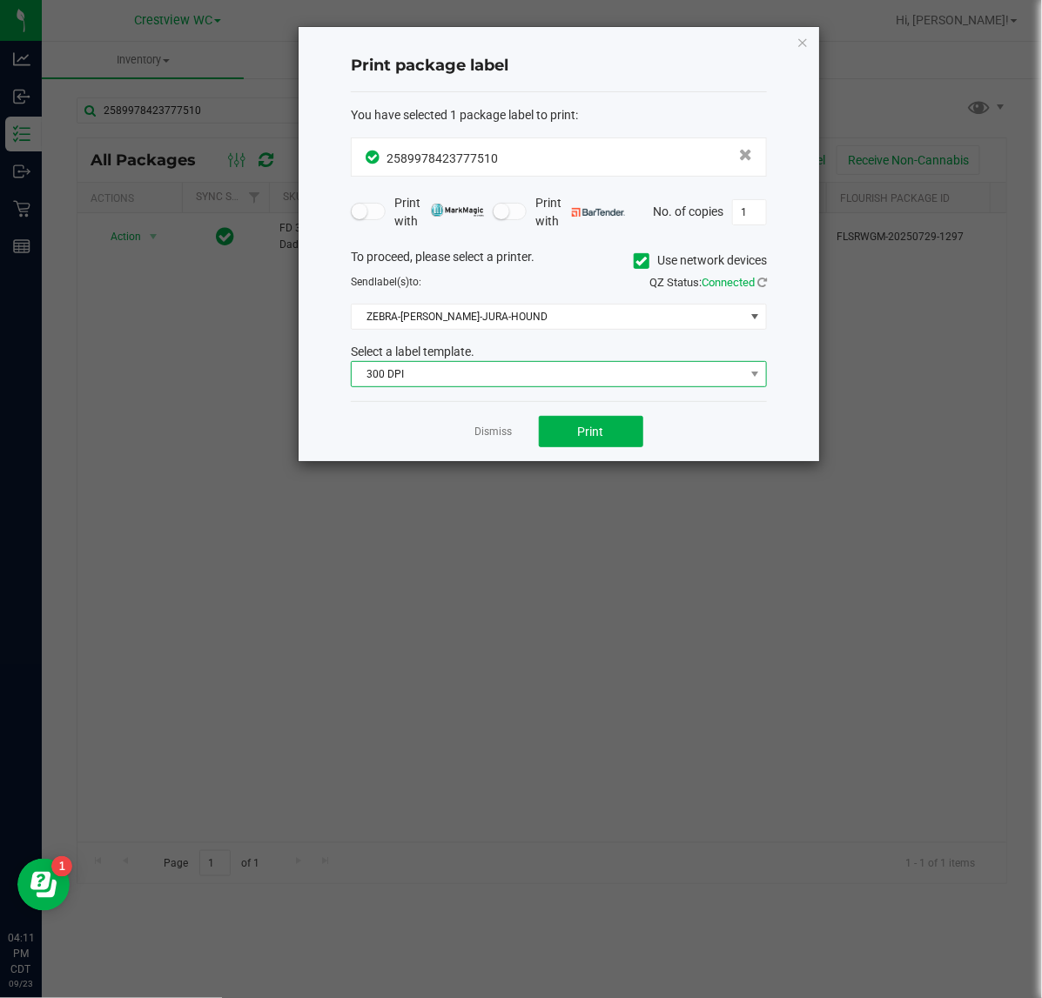
click at [561, 372] on span "300 DPI" at bounding box center [548, 374] width 393 height 24
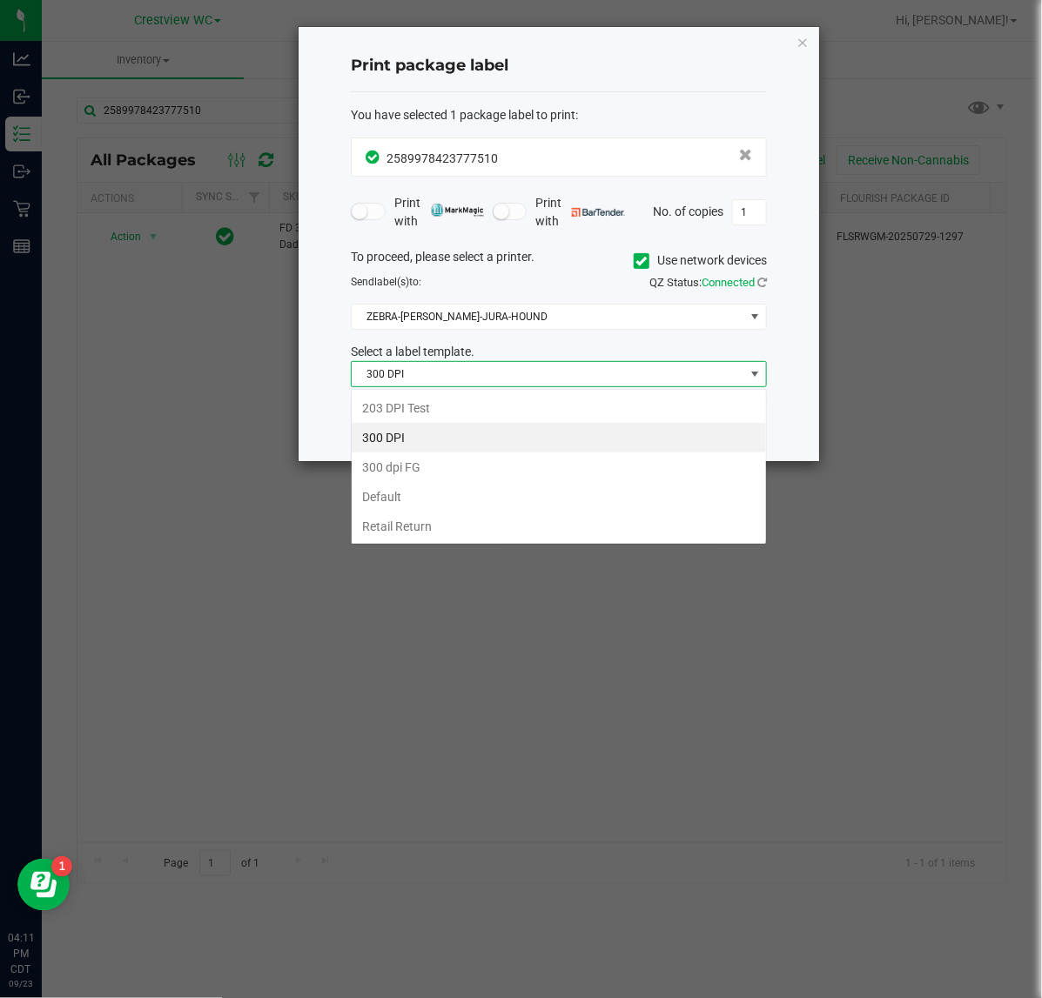
scroll to position [27, 415]
click at [500, 410] on li "203 DPI Test" at bounding box center [559, 408] width 414 height 30
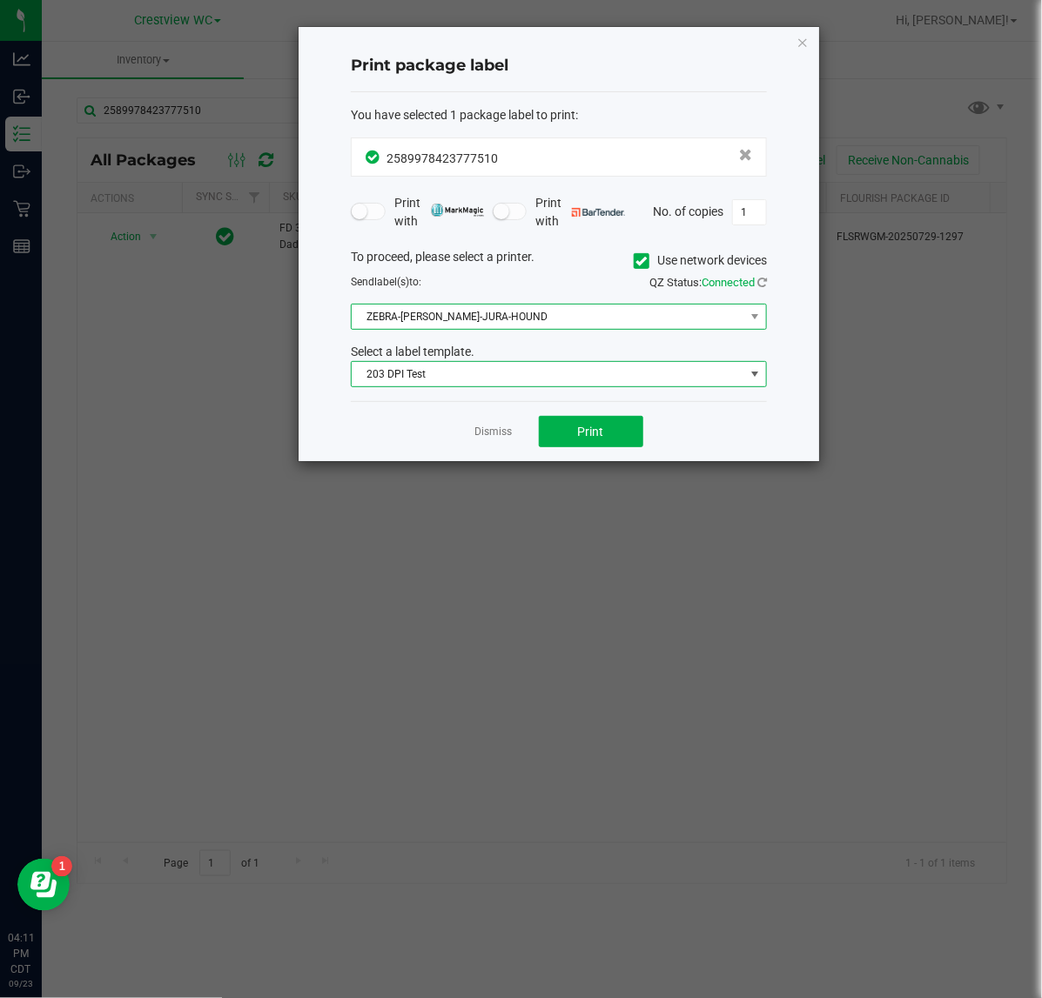
click at [614, 319] on span "ZEBRA-BRUNO-JURA-HOUND" at bounding box center [548, 317] width 393 height 24
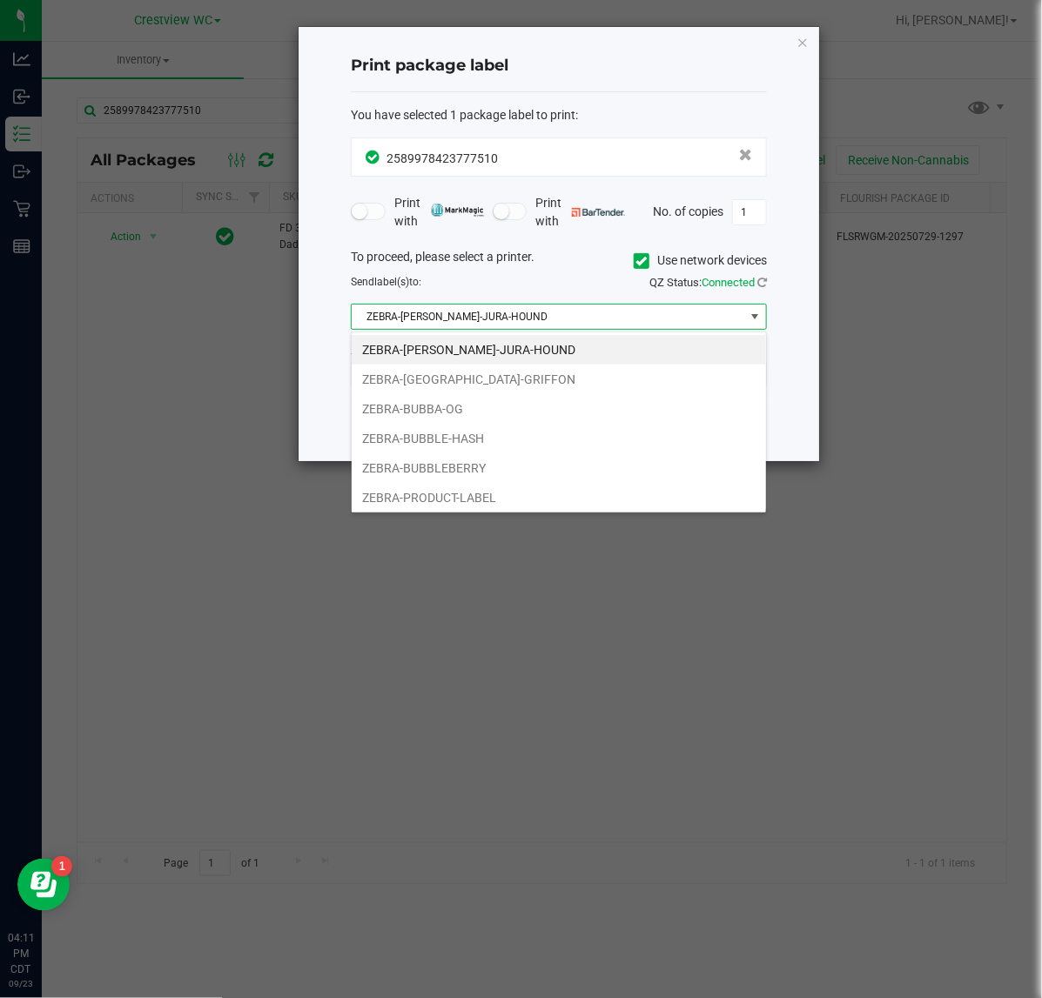
click at [540, 474] on li "ZEBRA-BUBBLEBERRY" at bounding box center [559, 468] width 414 height 30
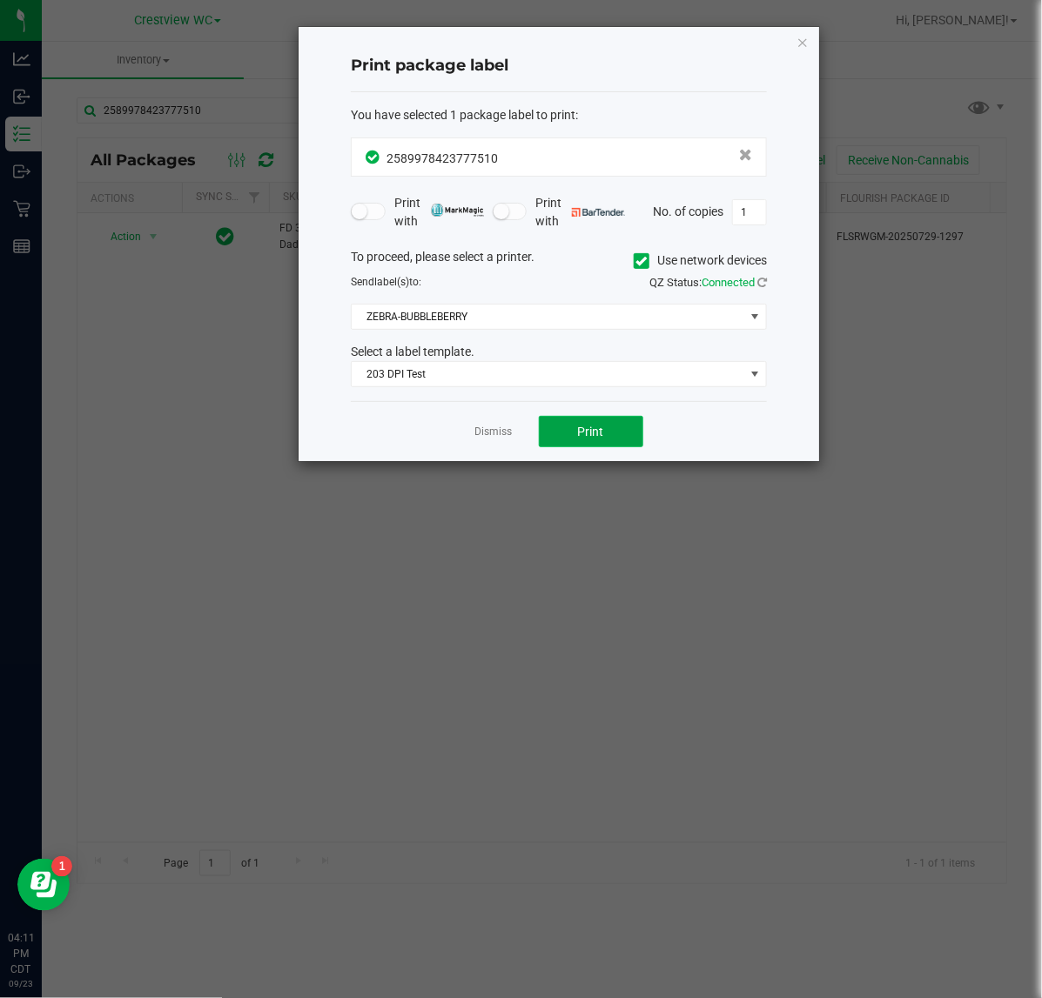
click at [571, 442] on button "Print" at bounding box center [591, 431] width 104 height 31
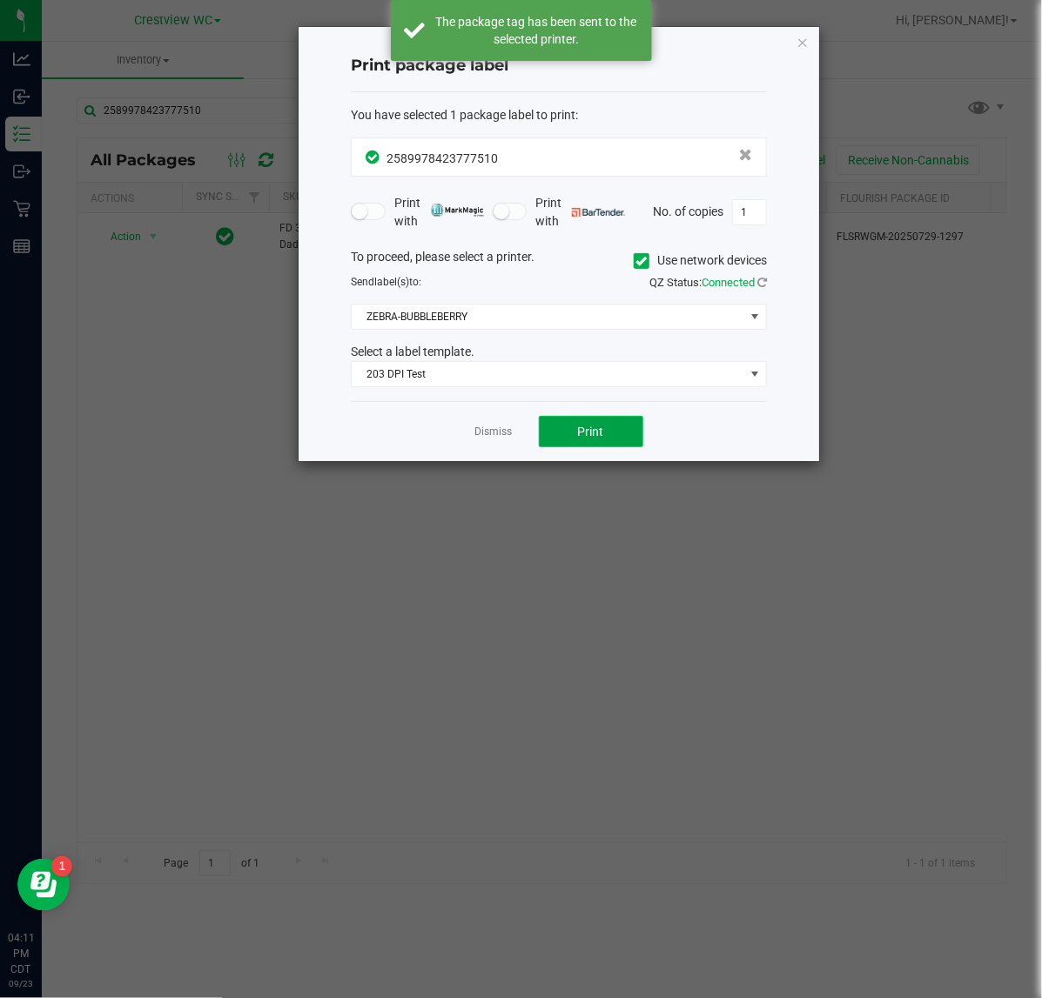
click at [602, 435] on span "Print" at bounding box center [591, 432] width 26 height 14
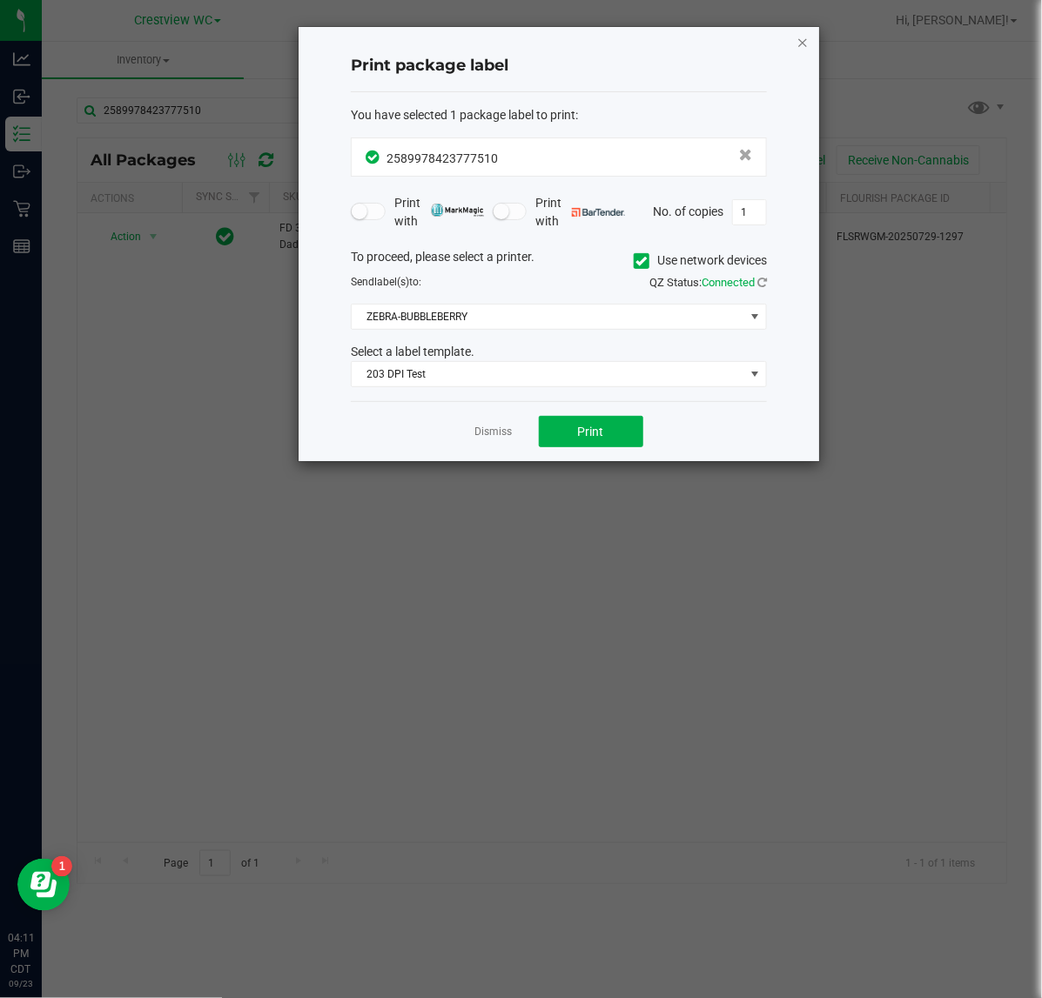
click at [802, 42] on icon "button" at bounding box center [802, 41] width 12 height 21
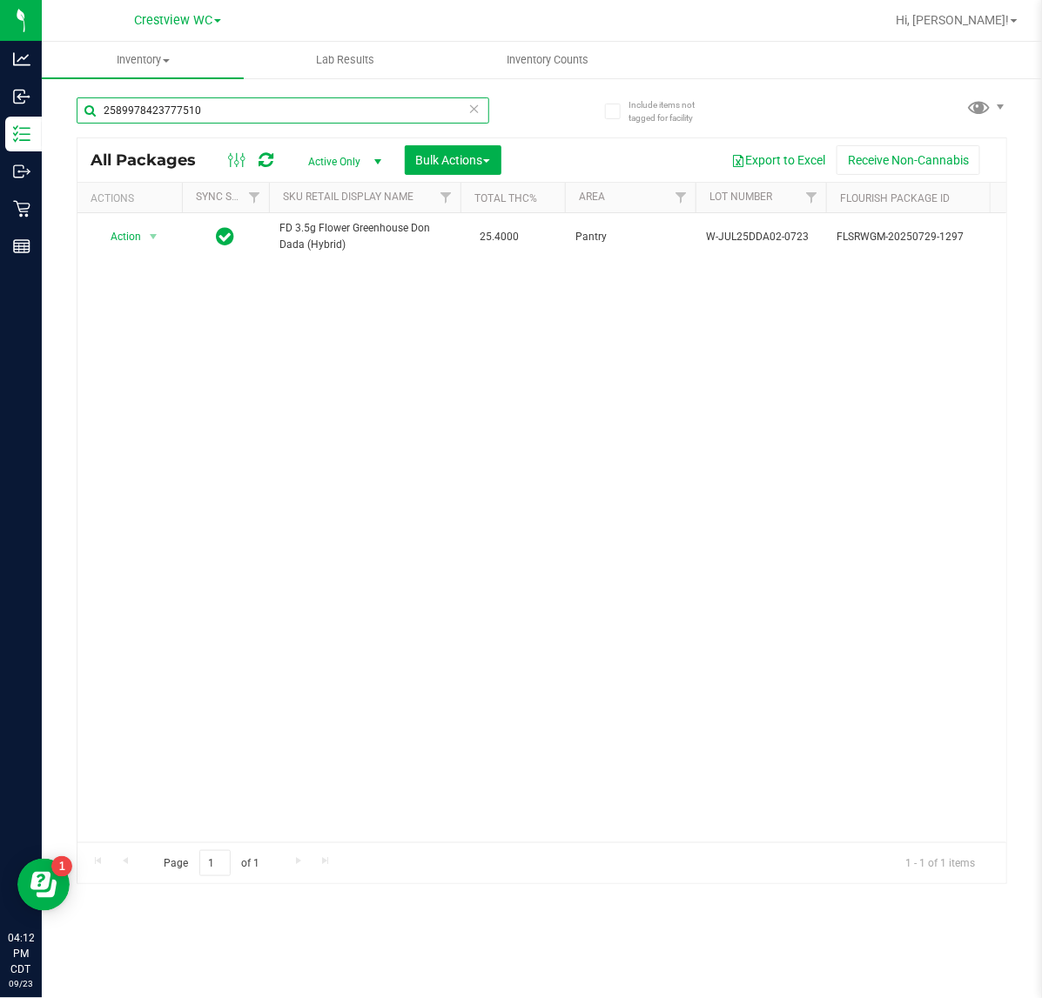
drag, startPoint x: 227, startPoint y: 118, endPoint x: 388, endPoint y: 131, distance: 161.5
click at [50, 149] on div "Analytics Inbound Inventory Outbound Retail Reports 04:12 PM CDT 09/23/2025 09/…" at bounding box center [521, 499] width 1042 height 998
type input "5789255832211273"
click at [117, 236] on span "Action" at bounding box center [118, 237] width 47 height 24
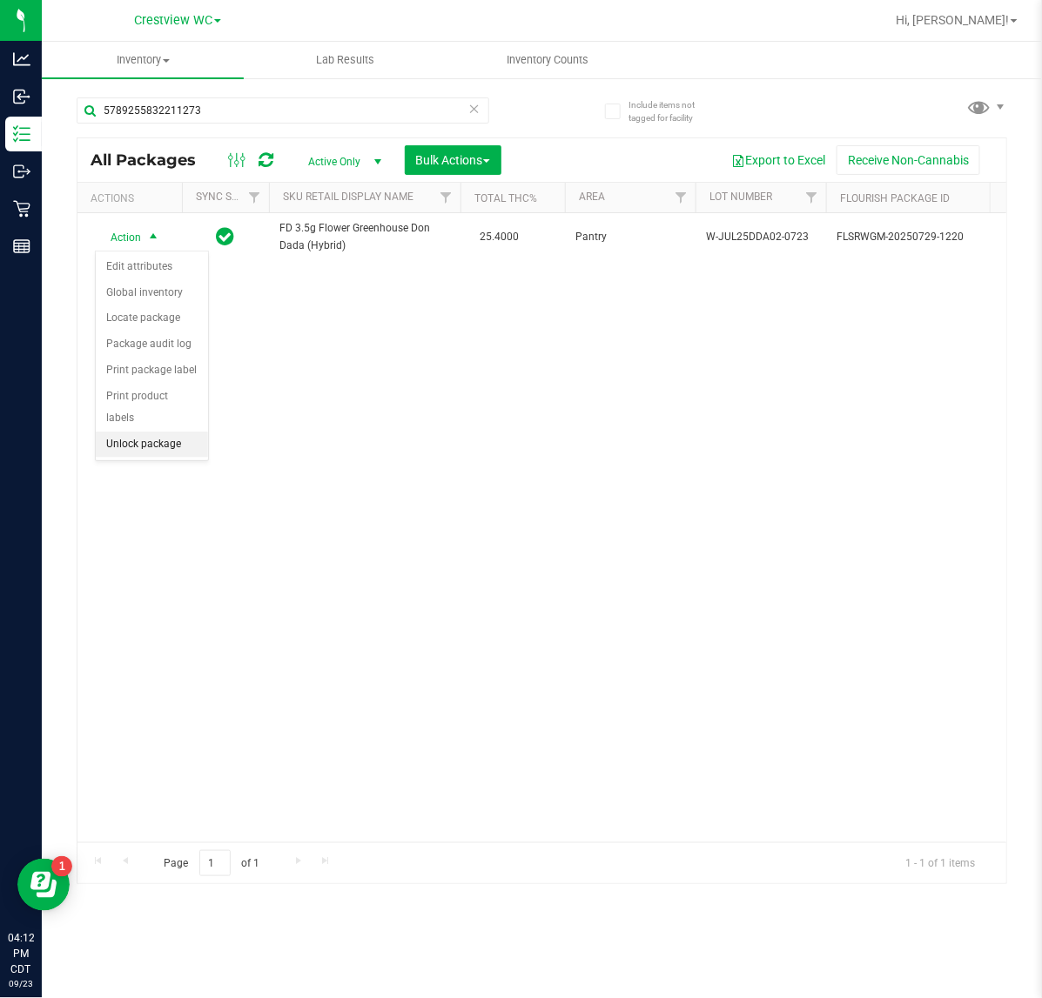
click at [167, 432] on li "Unlock package" at bounding box center [152, 445] width 112 height 26
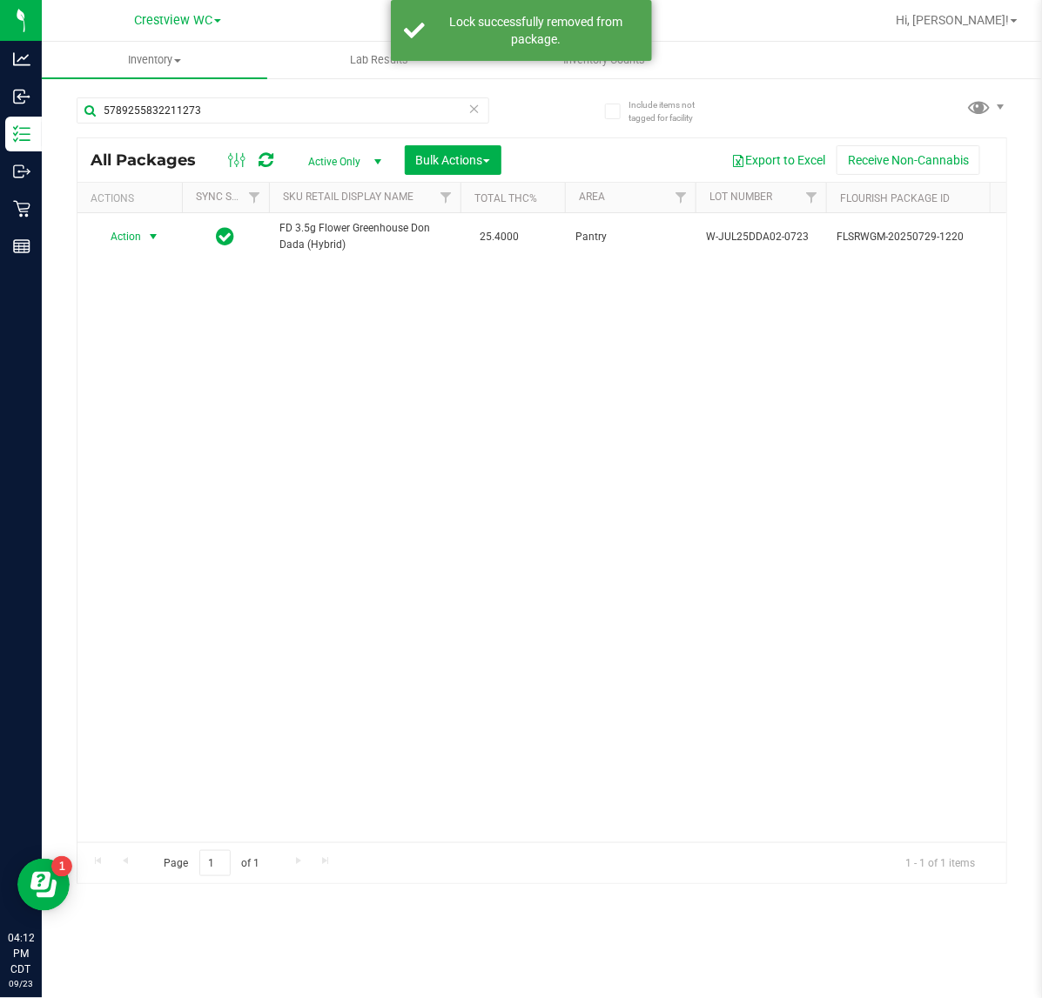
click at [144, 236] on span "select" at bounding box center [154, 237] width 22 height 24
click at [185, 454] on li "Print package label" at bounding box center [163, 448] width 135 height 26
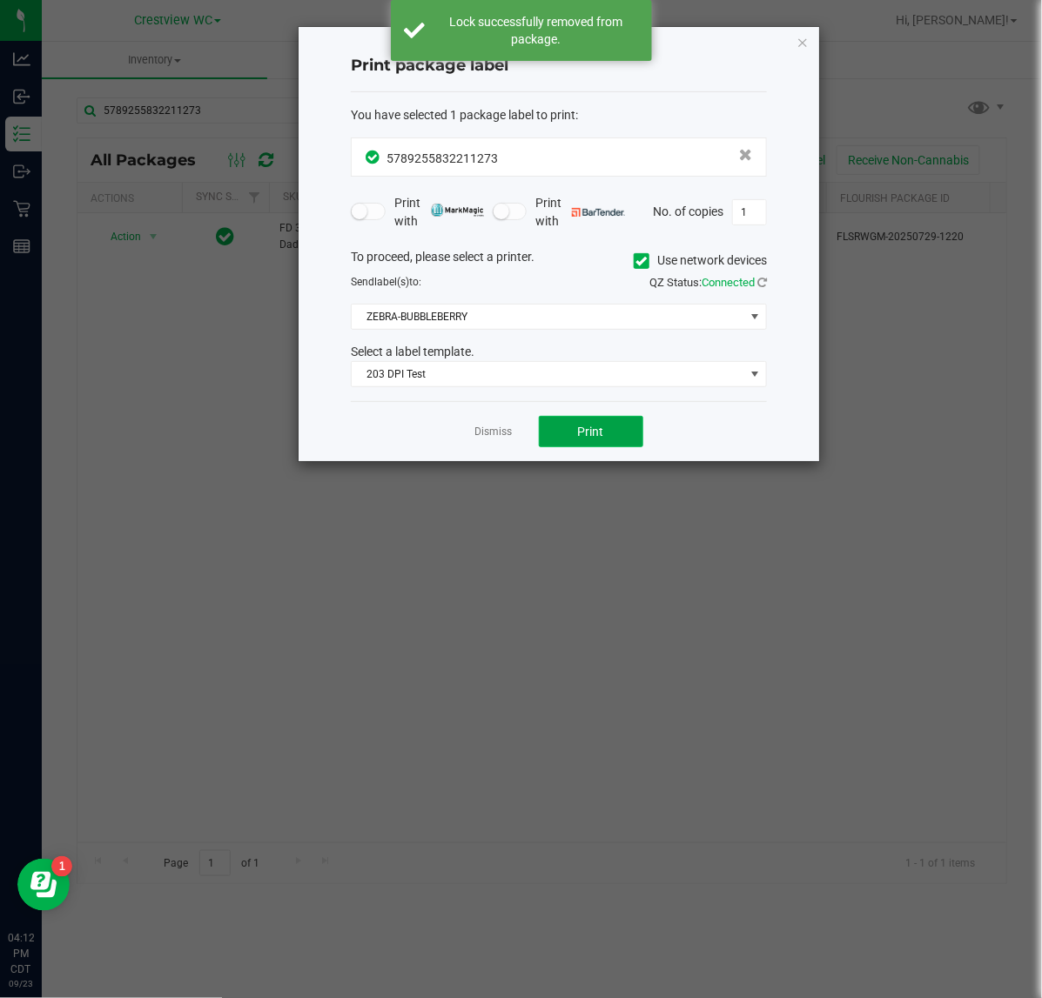
click at [581, 422] on button "Print" at bounding box center [591, 431] width 104 height 31
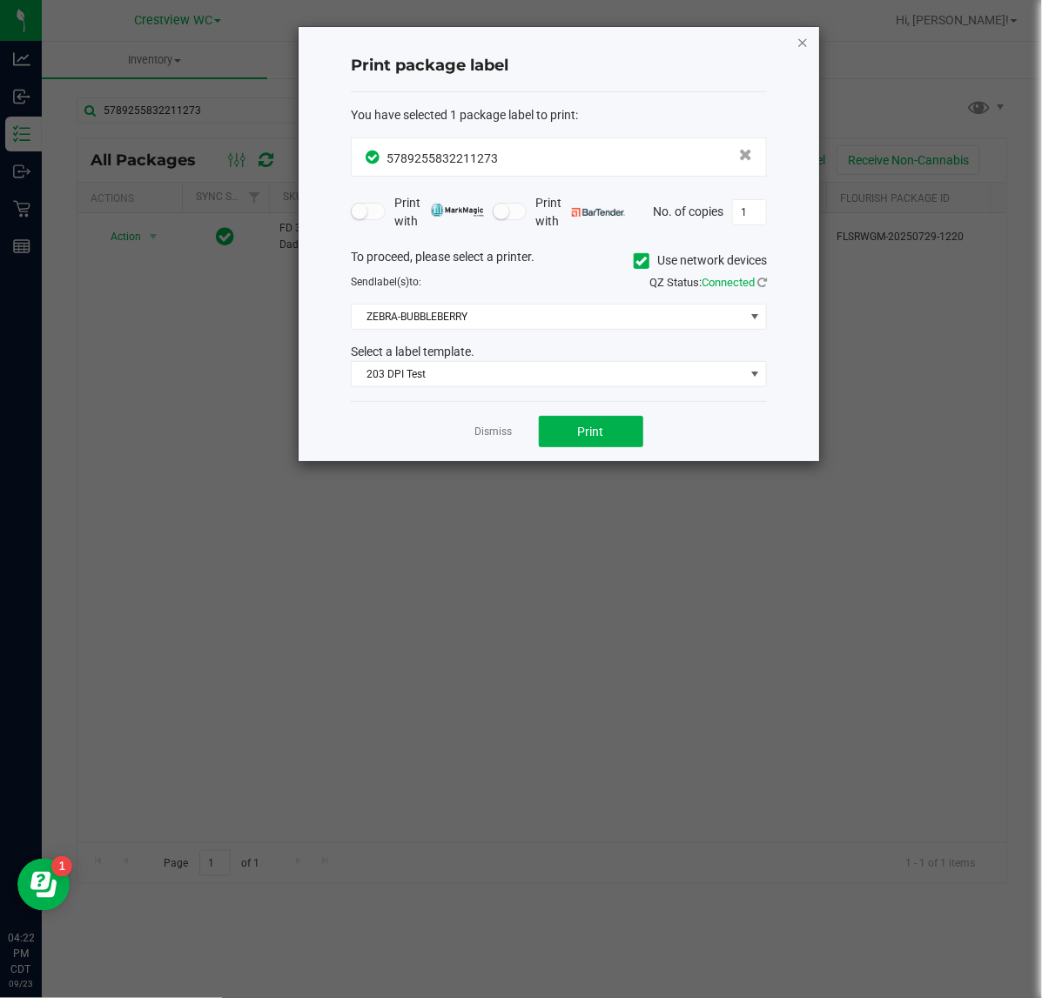
click at [799, 39] on icon "button" at bounding box center [802, 41] width 12 height 21
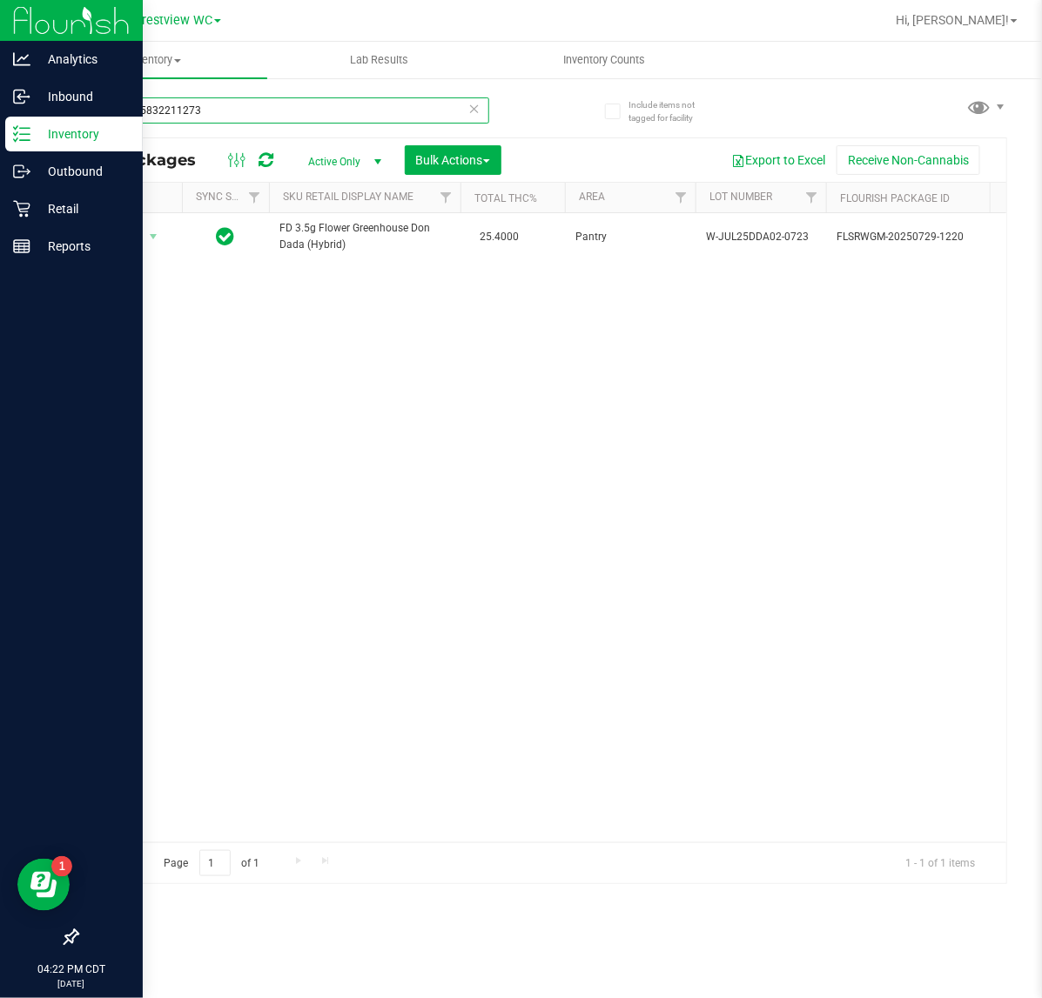
drag, startPoint x: 296, startPoint y: 120, endPoint x: 42, endPoint y: 129, distance: 254.3
click at [0, 129] on html "Analytics Inbound Inventory Outbound Retail Reports 04:22 PM CDT 09/23/2025 09/…" at bounding box center [521, 499] width 1042 height 998
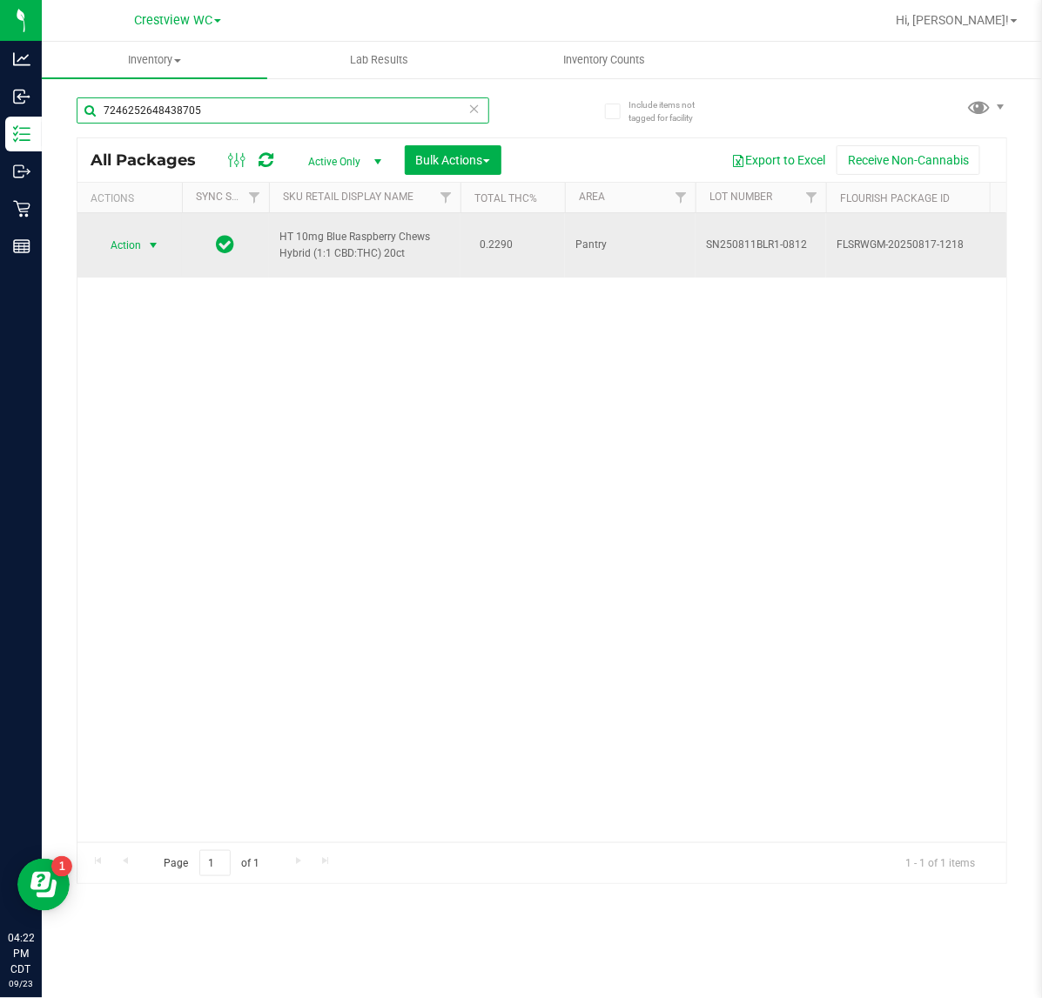
type input "7246252648438705"
click at [154, 240] on span "select" at bounding box center [153, 245] width 14 height 14
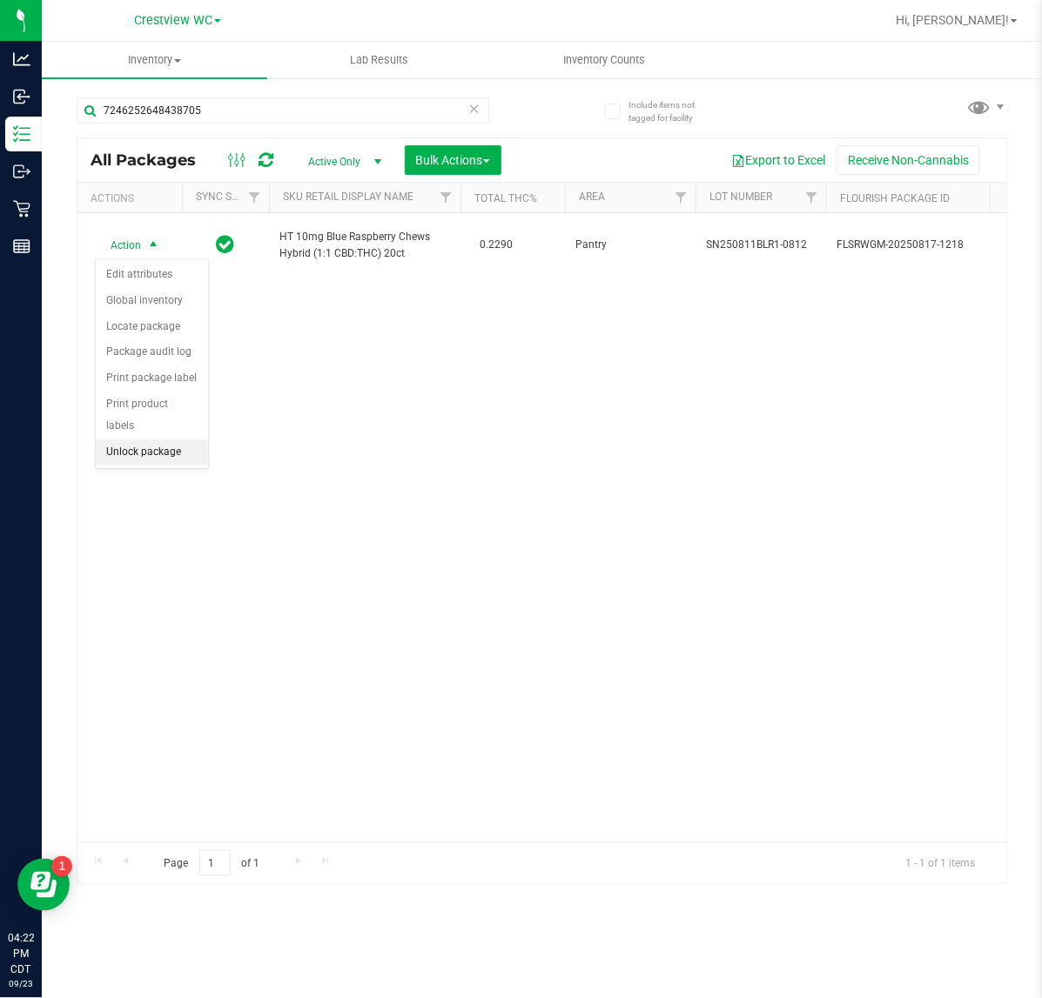
click at [188, 440] on li "Unlock package" at bounding box center [152, 453] width 112 height 26
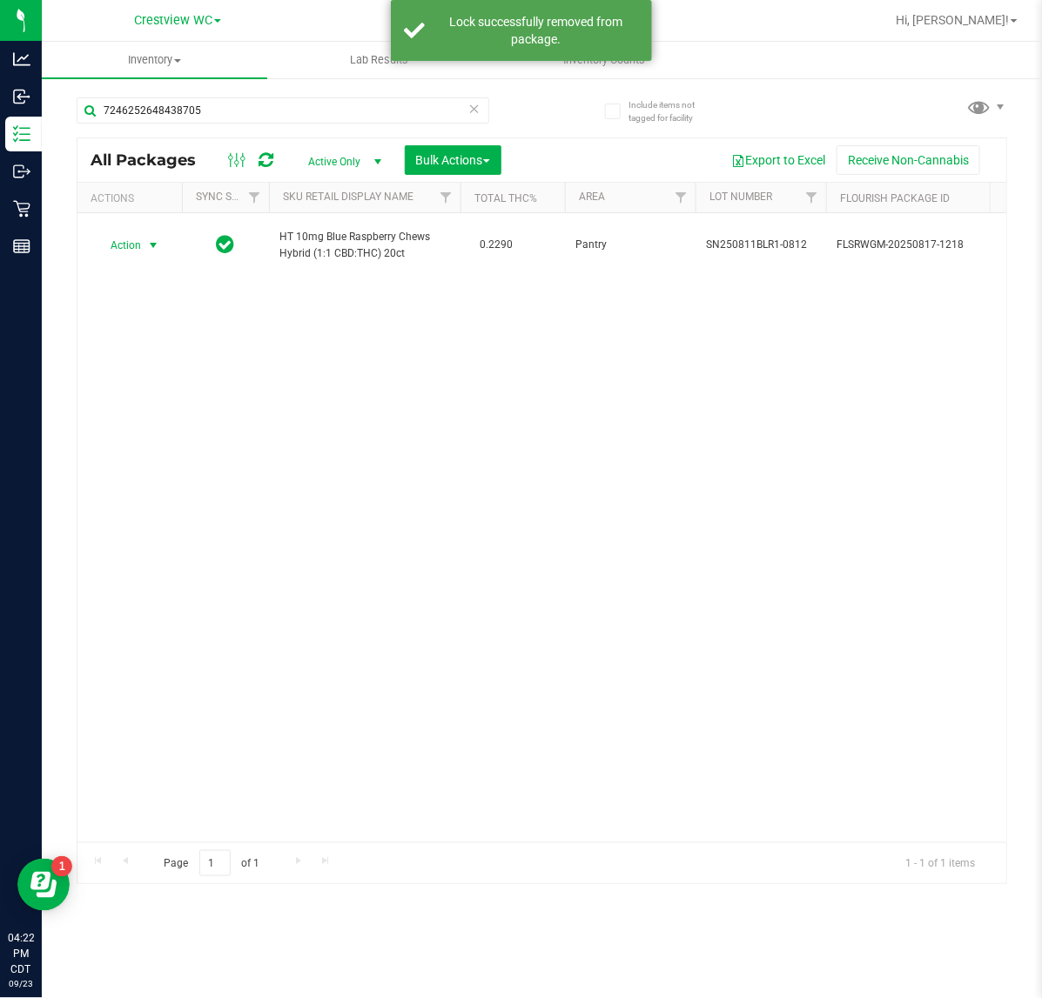
click at [149, 245] on span "select" at bounding box center [153, 245] width 14 height 14
click at [189, 455] on li "Print package label" at bounding box center [163, 456] width 135 height 26
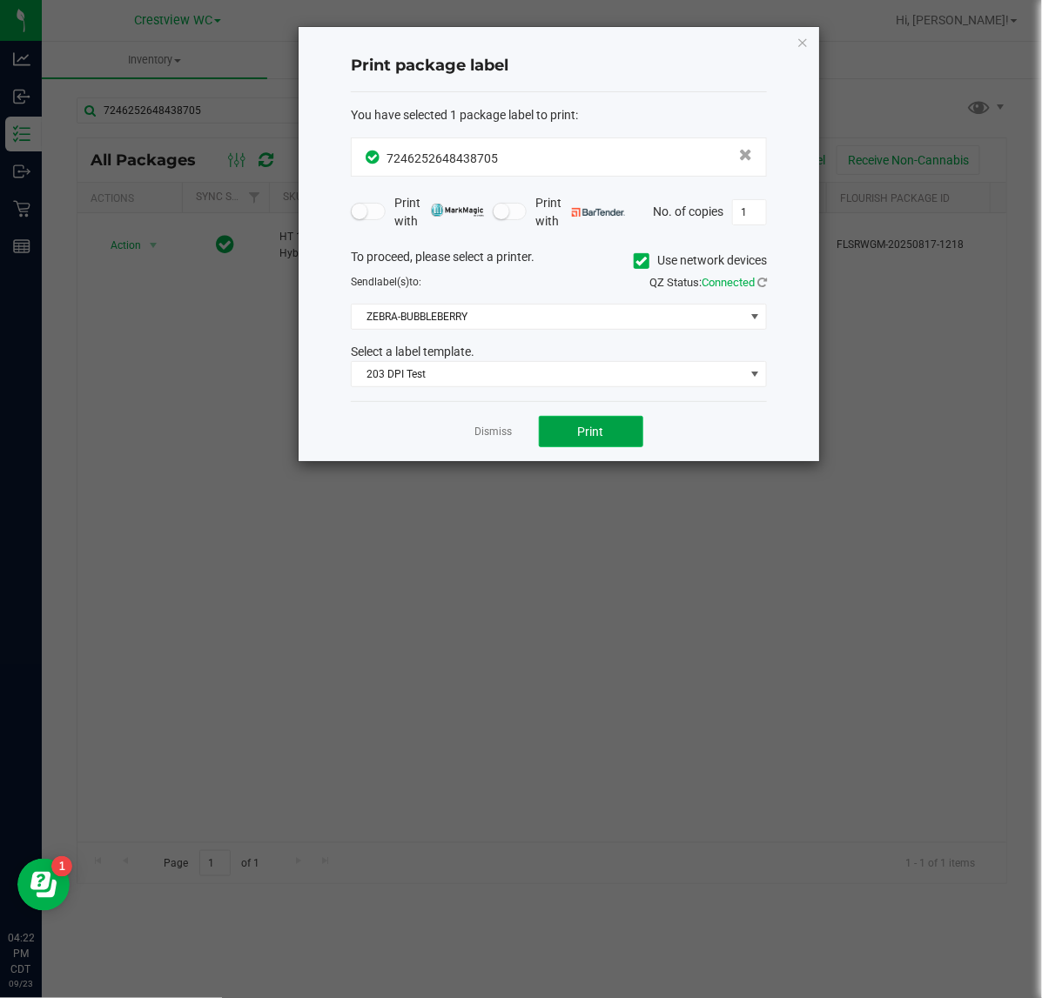
click at [634, 442] on button "Print" at bounding box center [591, 431] width 104 height 31
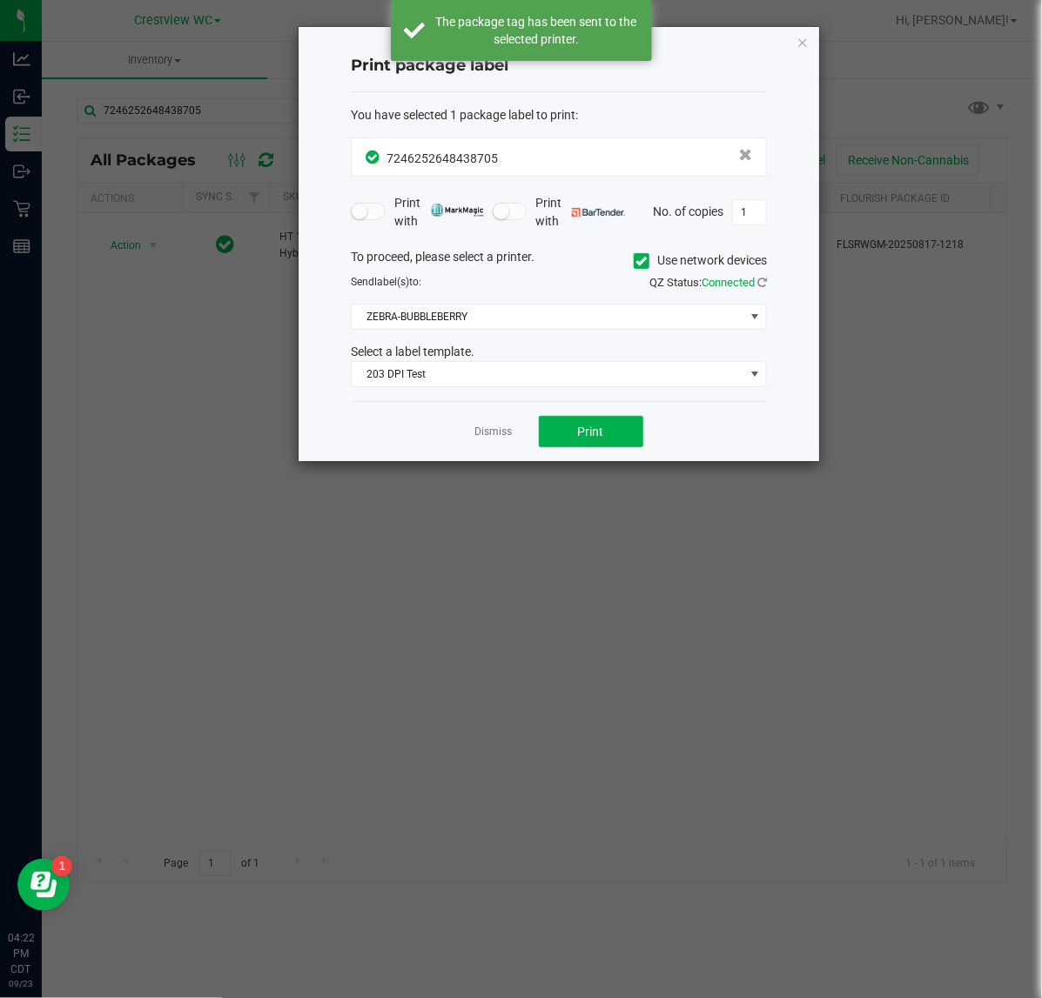
click at [810, 37] on div "Print package label You have selected 1 package label to print : 72462526484387…" at bounding box center [559, 244] width 520 height 434
click at [806, 42] on icon "button" at bounding box center [802, 41] width 12 height 21
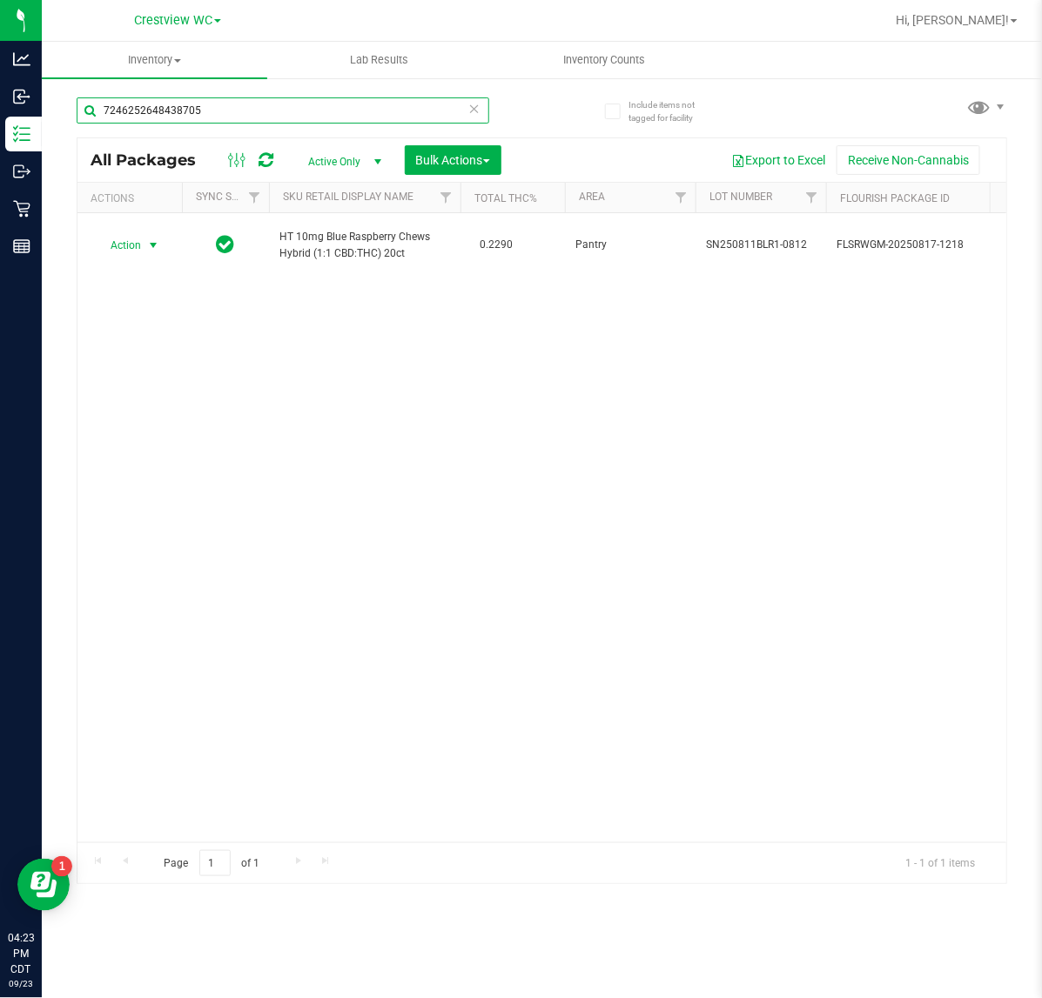
click at [227, 111] on input "7246252648438705" at bounding box center [283, 110] width 413 height 26
type input "7"
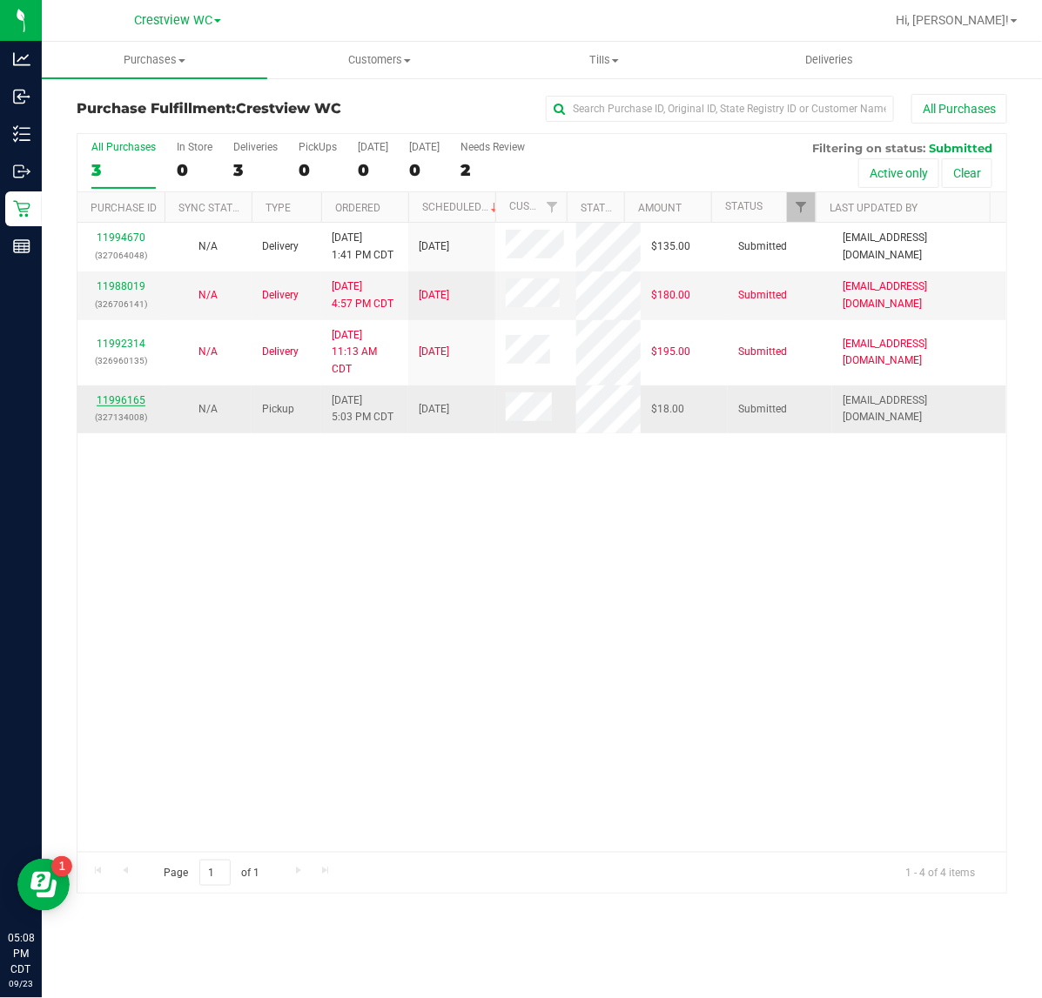
click at [129, 402] on link "11996165" at bounding box center [121, 400] width 49 height 12
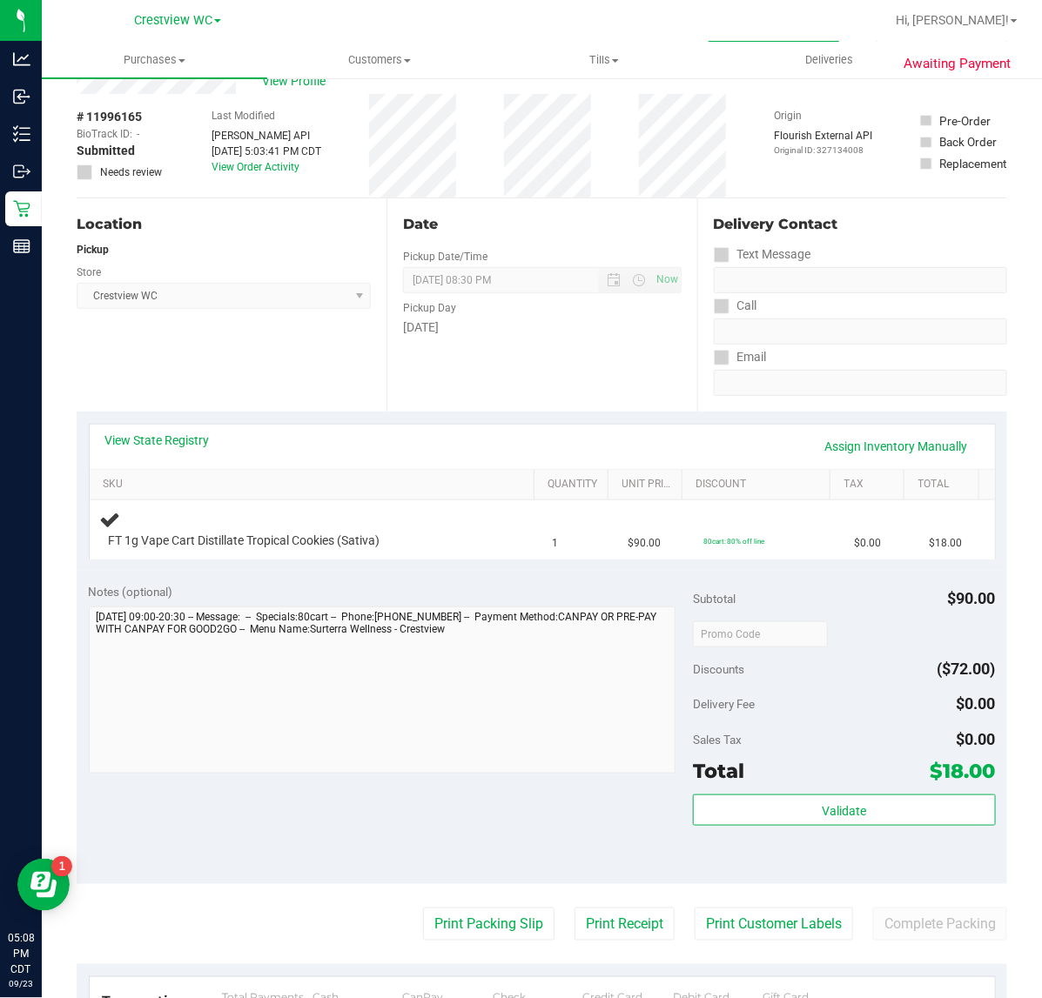
scroll to position [62, 0]
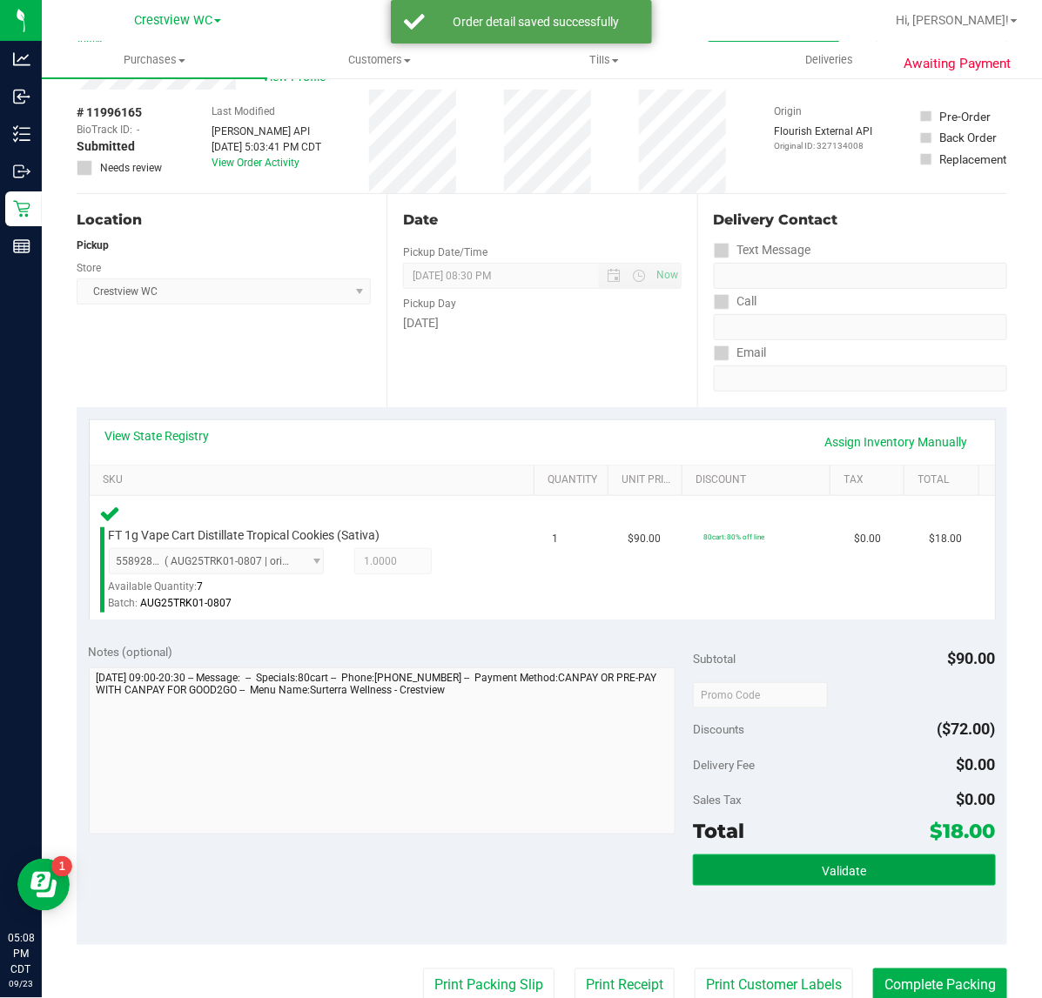
click at [888, 867] on button "Validate" at bounding box center [844, 870] width 302 height 31
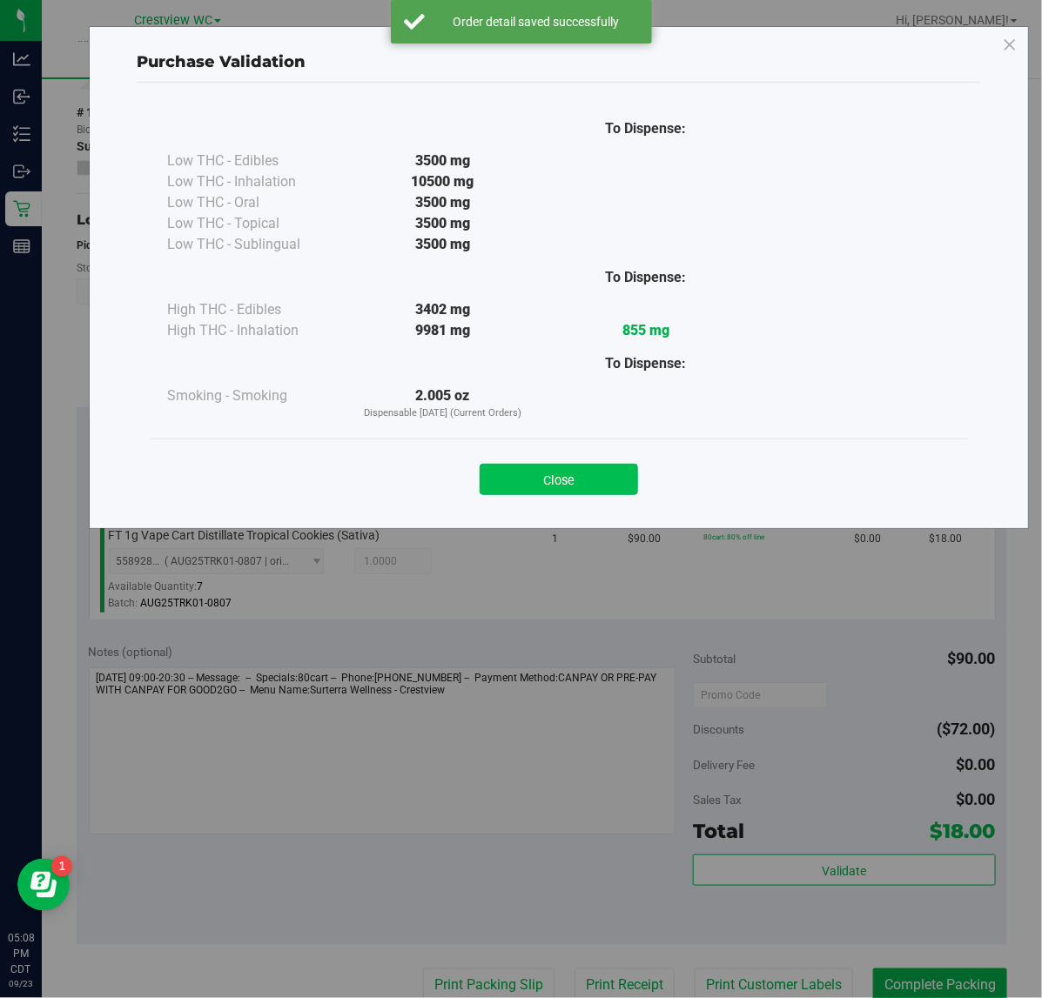
click at [597, 464] on button "Close" at bounding box center [559, 479] width 158 height 31
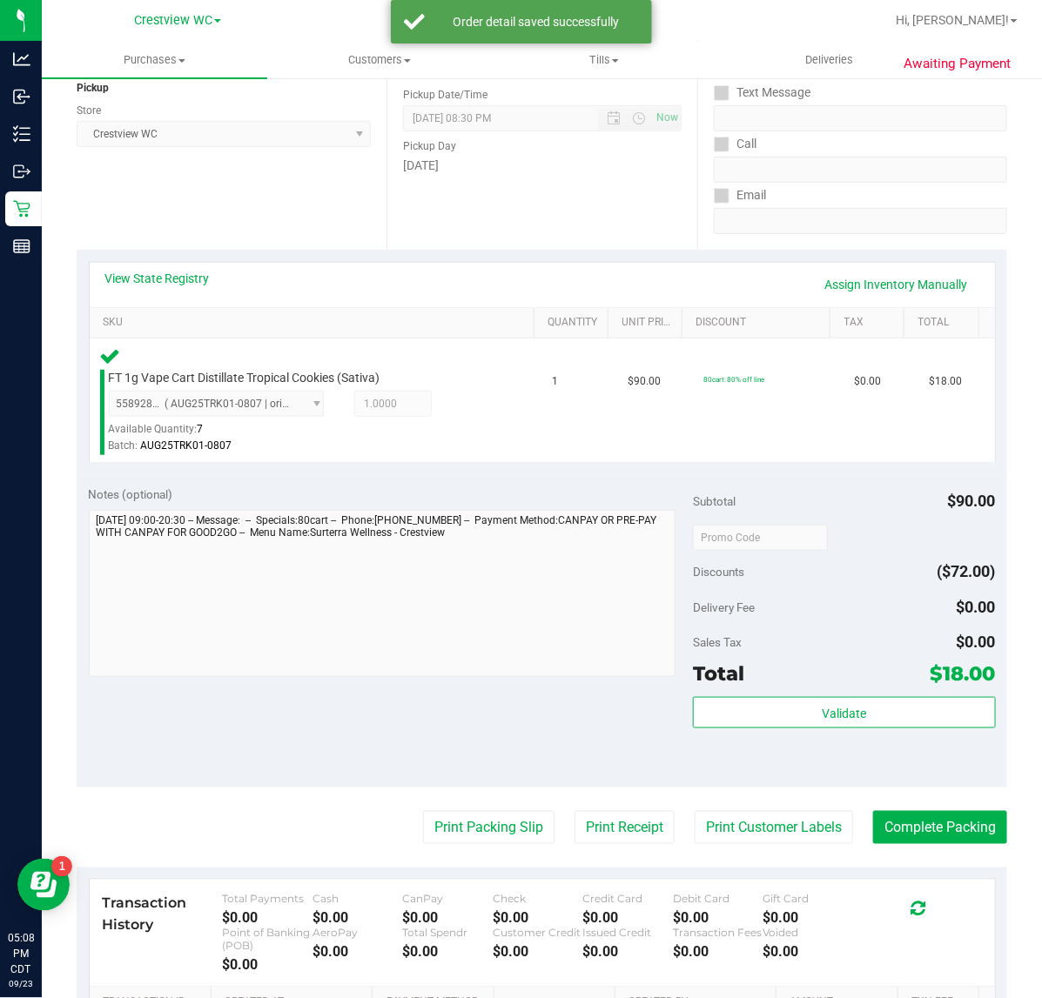
scroll to position [257, 0]
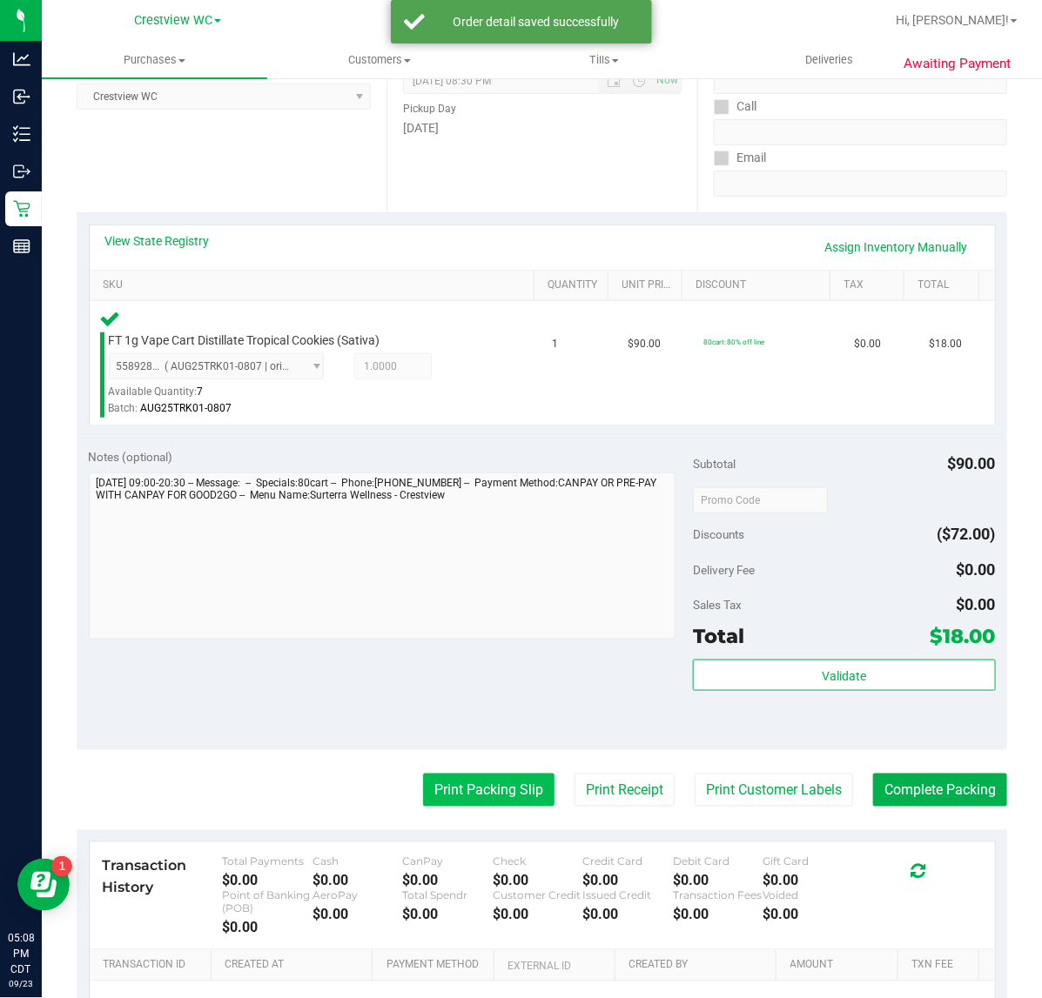
click at [466, 793] on button "Print Packing Slip" at bounding box center [488, 790] width 131 height 33
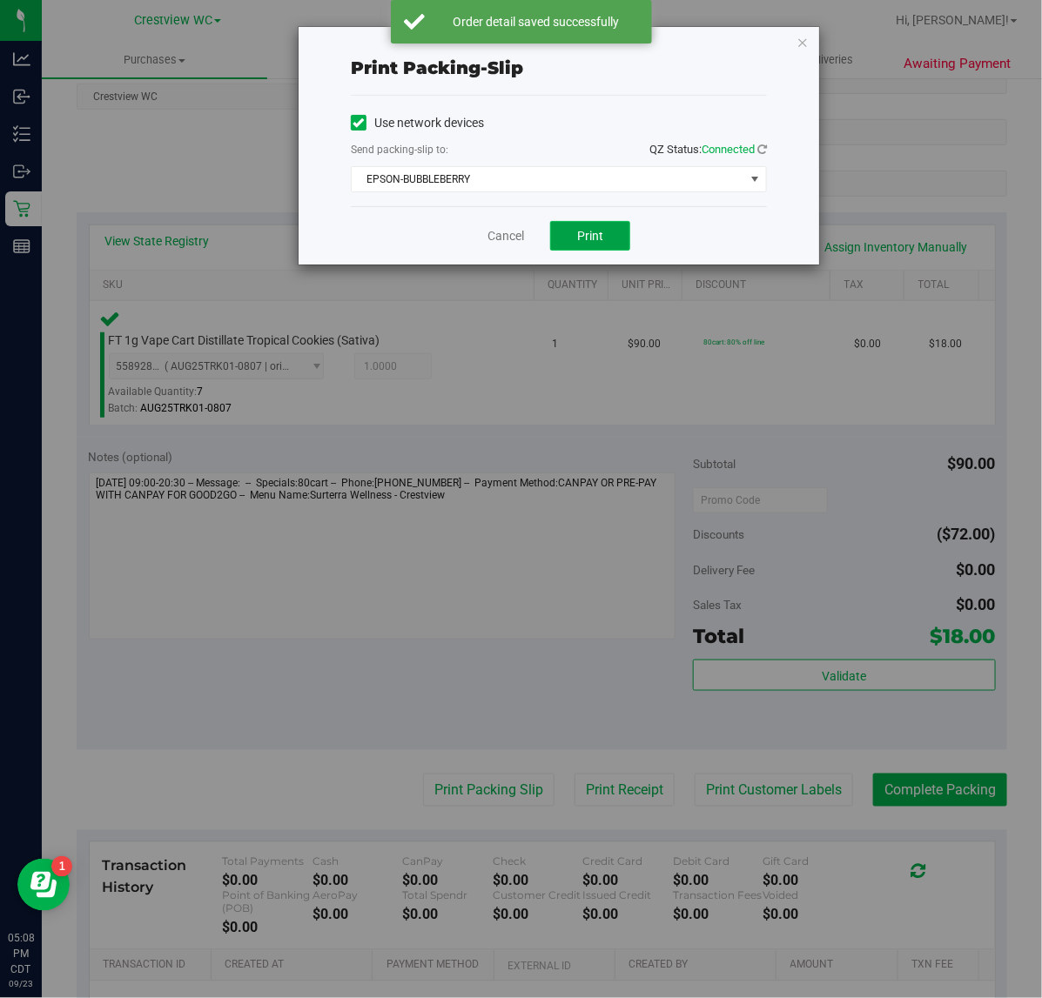
click at [590, 239] on span "Print" at bounding box center [590, 236] width 26 height 14
click at [799, 40] on icon "button" at bounding box center [802, 41] width 12 height 21
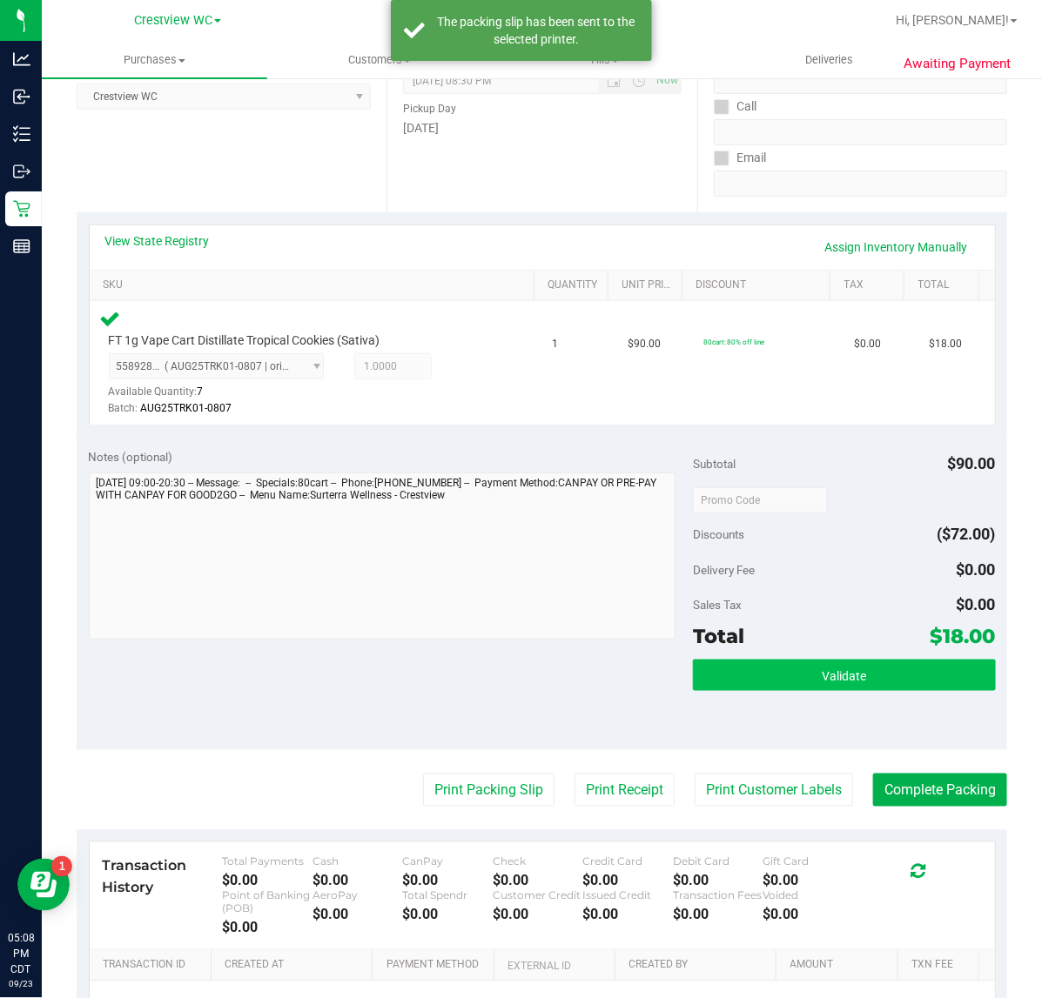
click at [828, 677] on span "Validate" at bounding box center [844, 676] width 44 height 14
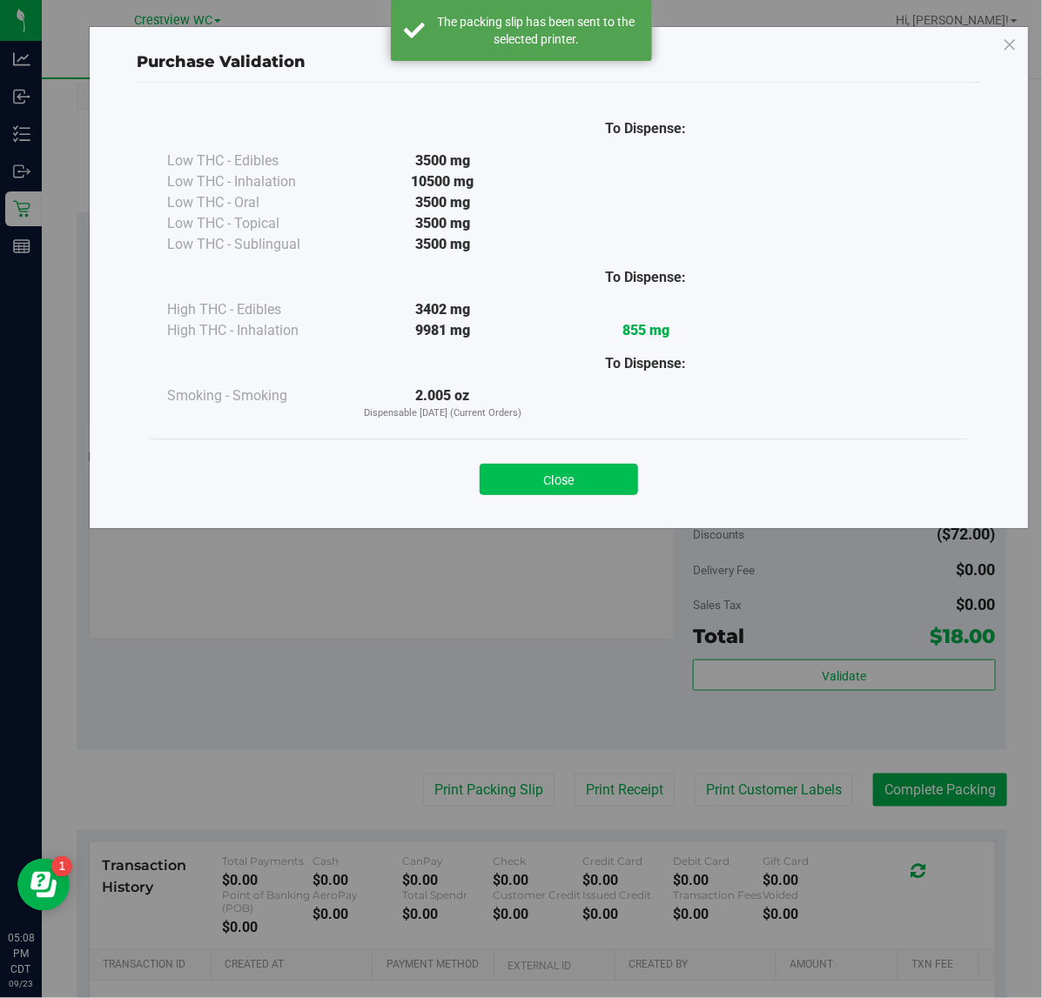
click at [577, 466] on button "Close" at bounding box center [559, 479] width 158 height 31
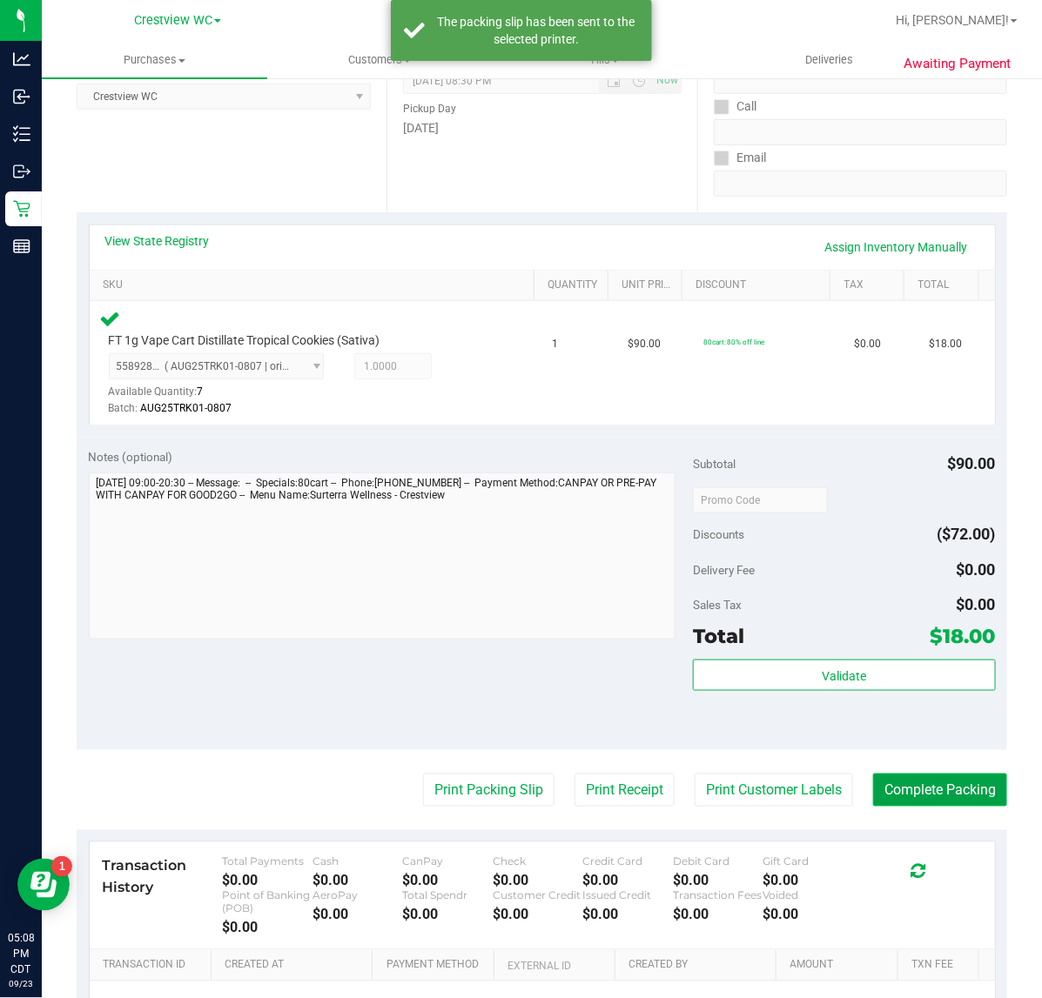
click at [929, 802] on button "Complete Packing" at bounding box center [940, 790] width 134 height 33
